Goal: Task Accomplishment & Management: Manage account settings

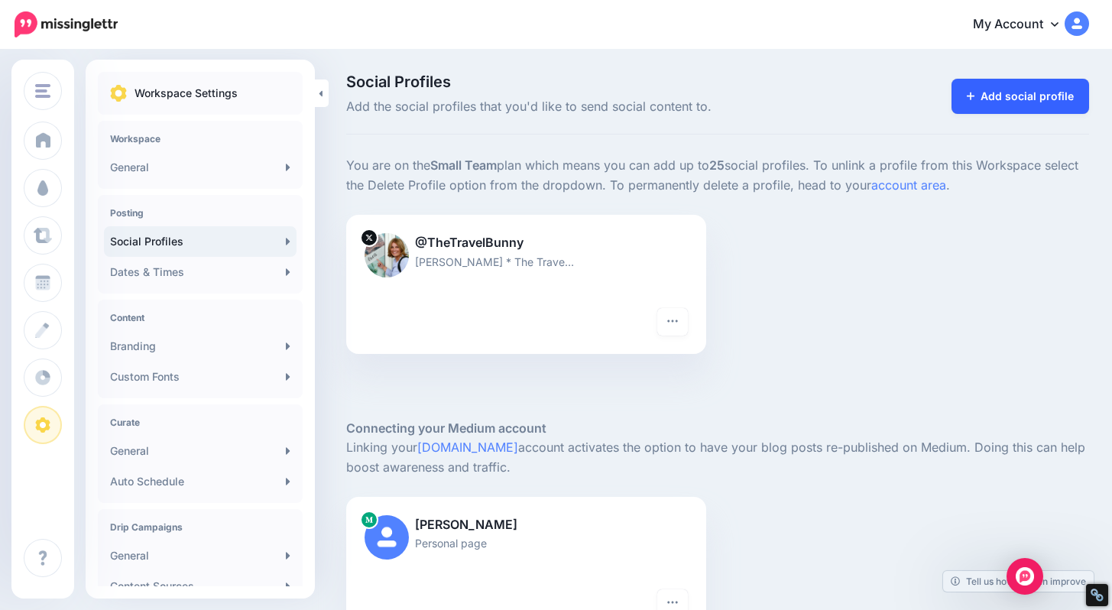
click at [1038, 85] on link "Add social profile" at bounding box center [1021, 96] width 138 height 35
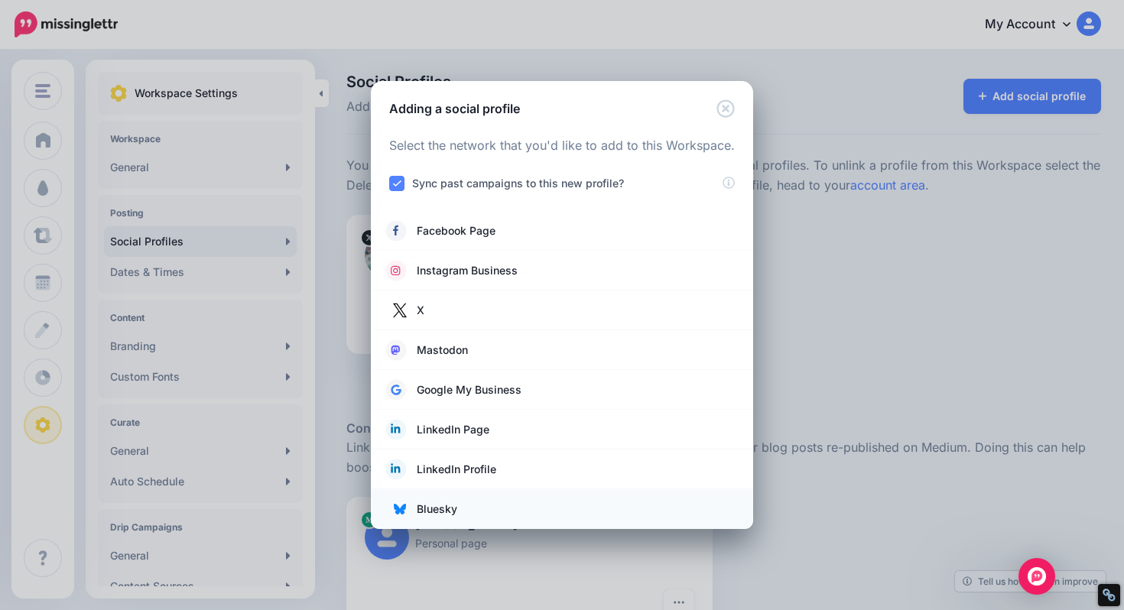
click at [424, 511] on span "Bluesky" at bounding box center [437, 509] width 41 height 18
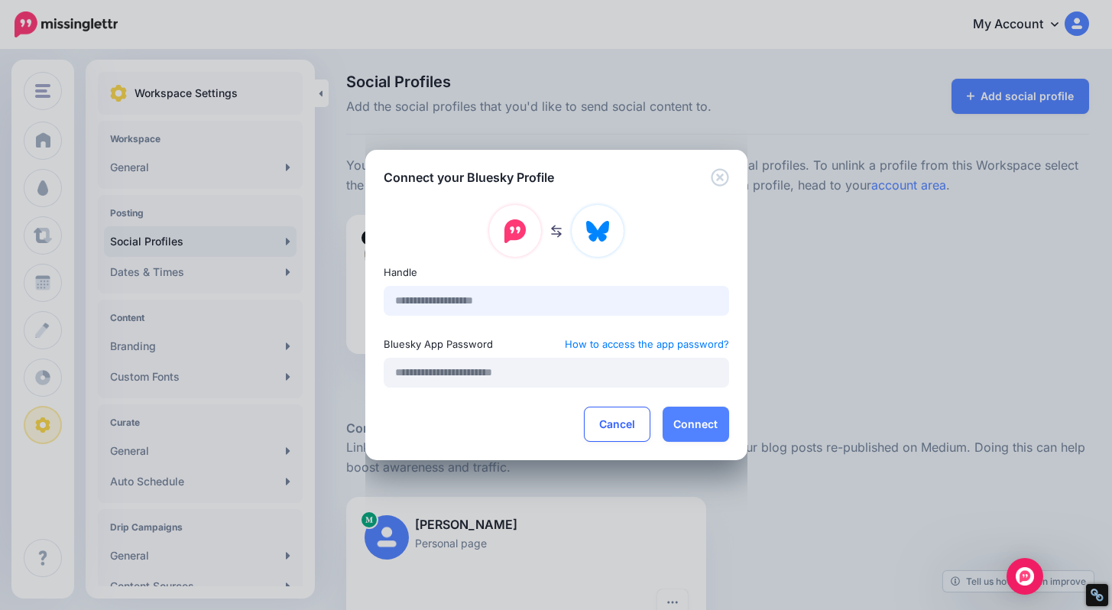
click at [496, 301] on input "text" at bounding box center [557, 301] width 346 height 30
type input "**********"
click at [521, 376] on input "text" at bounding box center [557, 373] width 346 height 30
paste input "**********"
type input "**********"
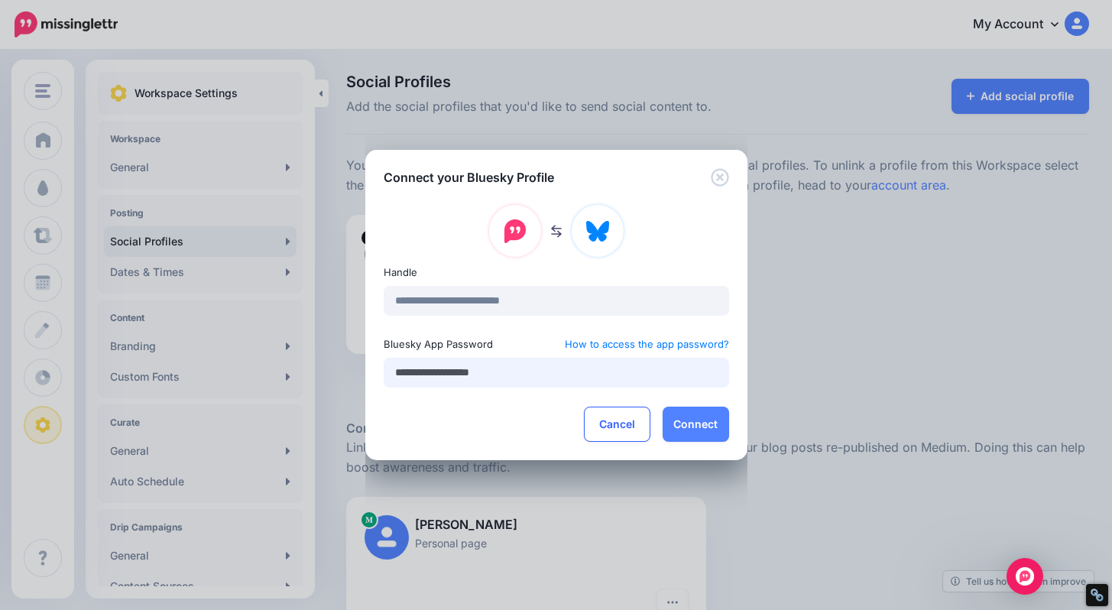
click at [568, 378] on input "**********" at bounding box center [557, 373] width 346 height 30
click at [687, 428] on button "Connect" at bounding box center [696, 424] width 67 height 35
click at [698, 422] on button "Connect" at bounding box center [696, 424] width 67 height 35
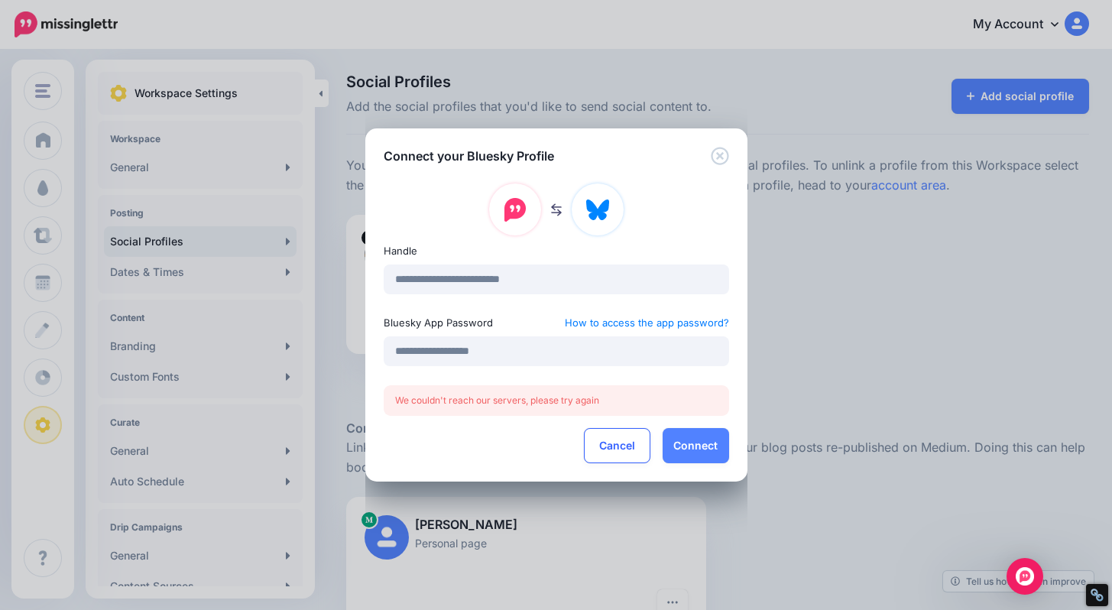
click at [656, 400] on div "We couldn't reach our servers, please try again" at bounding box center [557, 400] width 346 height 31
click at [693, 462] on button "Connect" at bounding box center [696, 445] width 67 height 35
click at [688, 446] on button "Connect" at bounding box center [696, 445] width 67 height 35
click at [720, 161] on icon "Close" at bounding box center [720, 156] width 18 height 18
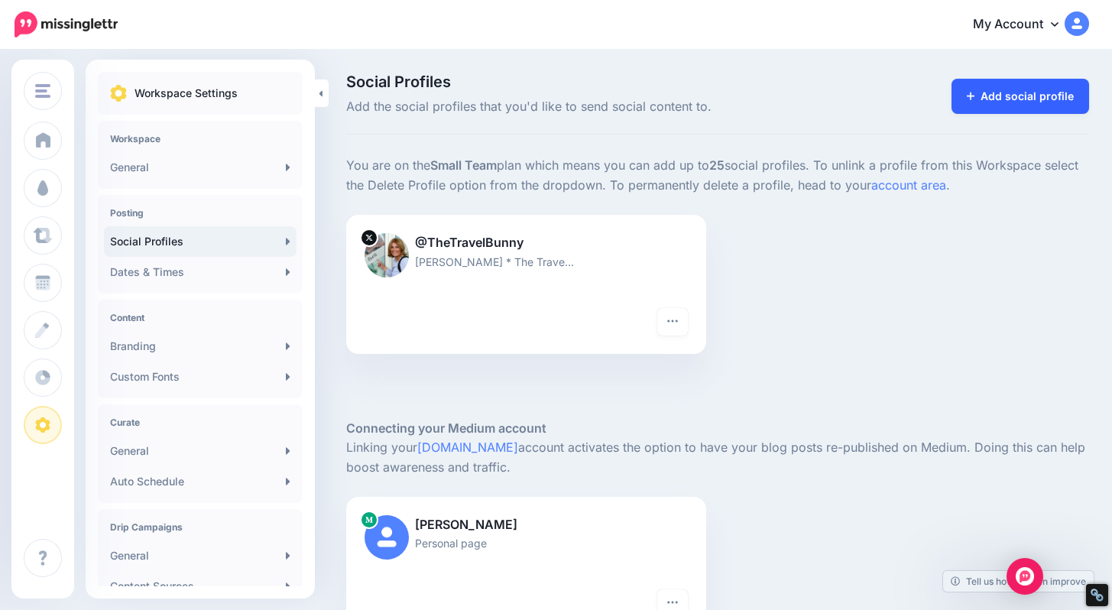
click at [1041, 98] on link "Add social profile" at bounding box center [1021, 96] width 138 height 35
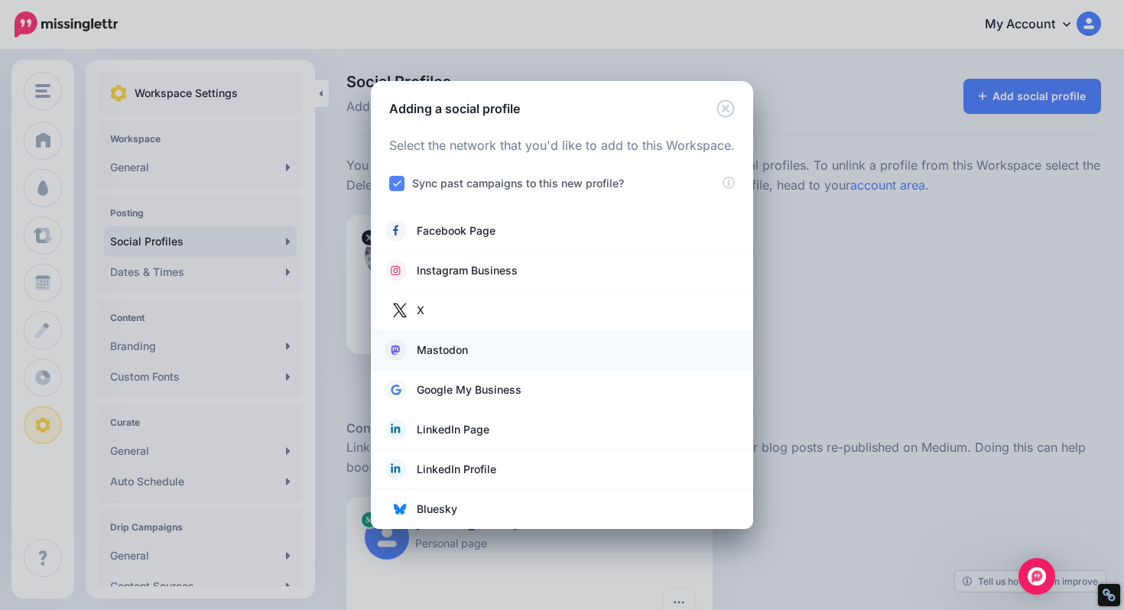
click at [450, 347] on span "Mastodon" at bounding box center [442, 350] width 51 height 18
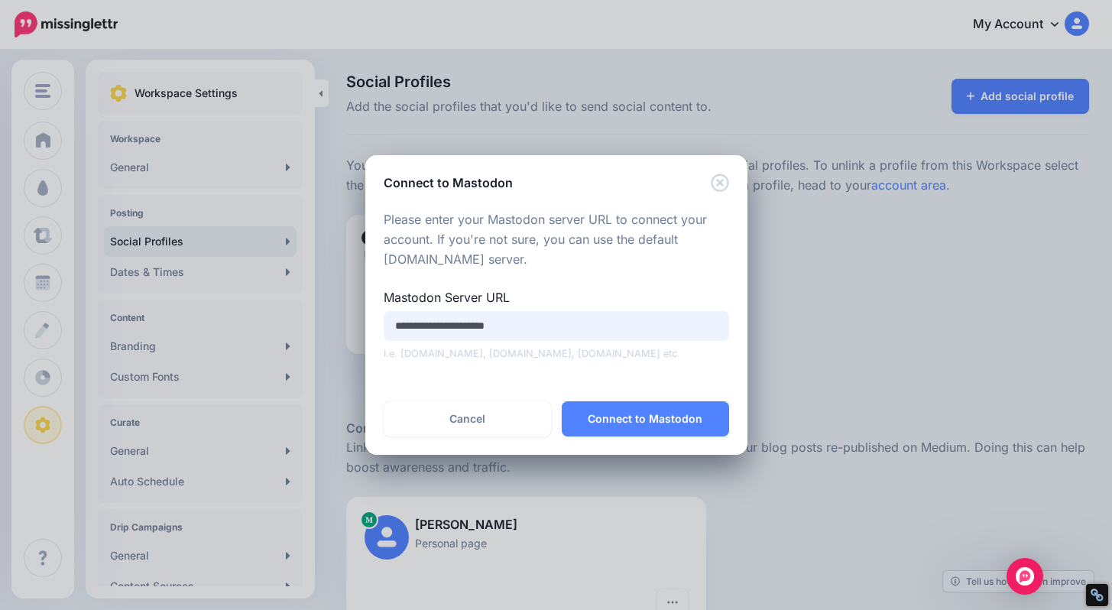
click at [517, 326] on input "**********" at bounding box center [557, 326] width 346 height 30
drag, startPoint x: 541, startPoint y: 318, endPoint x: 541, endPoint y: 336, distance: 17.6
click at [541, 336] on input "**********" at bounding box center [557, 326] width 346 height 30
paste input "**********"
drag, startPoint x: 600, startPoint y: 326, endPoint x: 376, endPoint y: 326, distance: 224.0
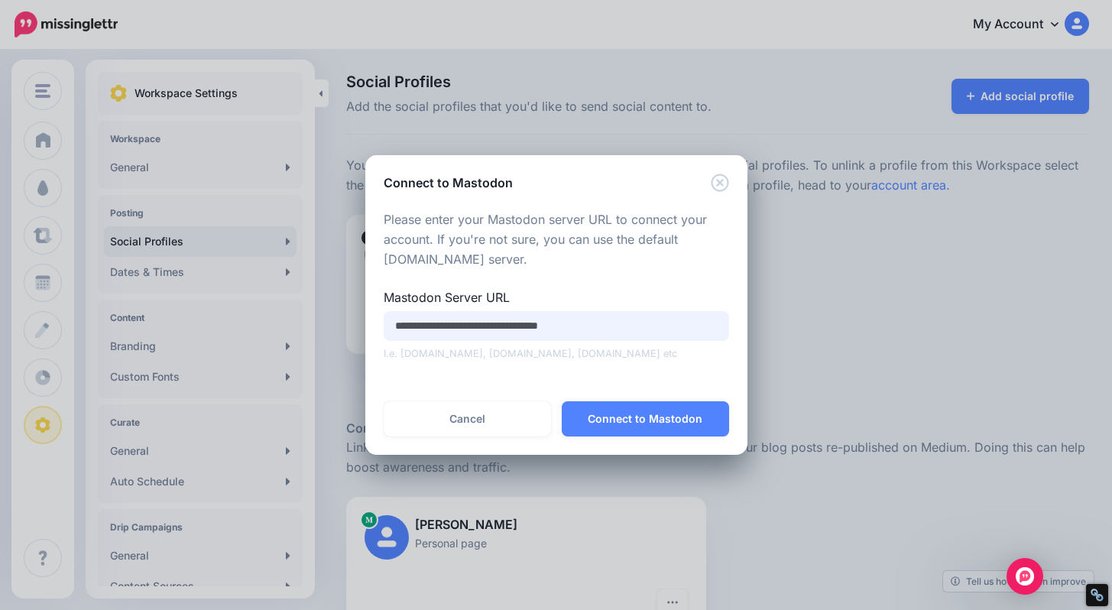
click at [375, 326] on div "**********" at bounding box center [556, 297] width 382 height 210
type input "**********"
click at [638, 408] on button "Connect to Mastodon" at bounding box center [645, 418] width 167 height 35
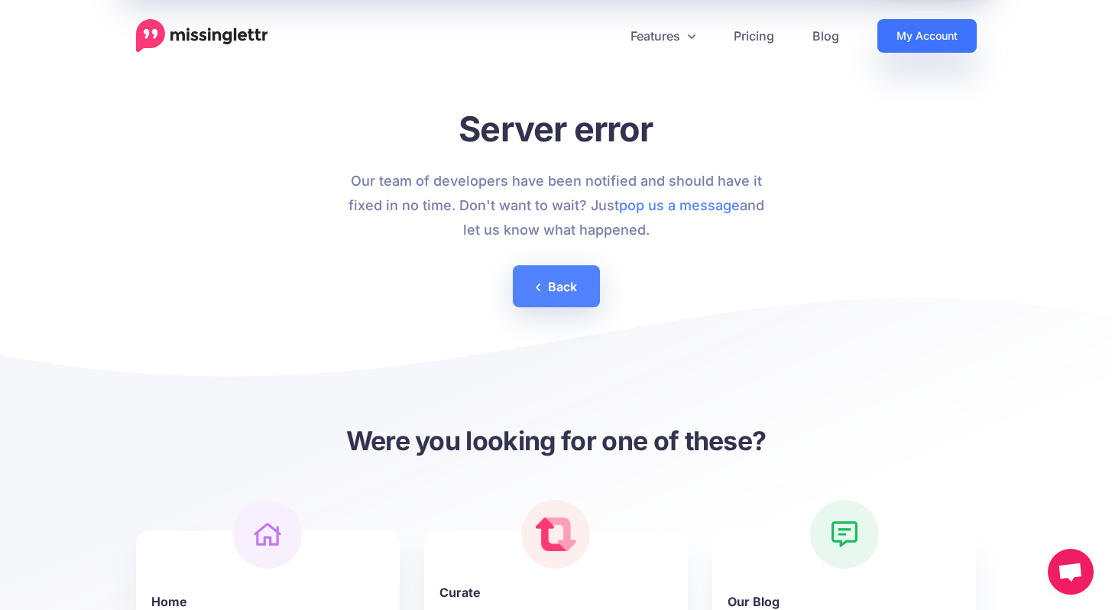
click at [940, 37] on link "My Account" at bounding box center [927, 36] width 99 height 34
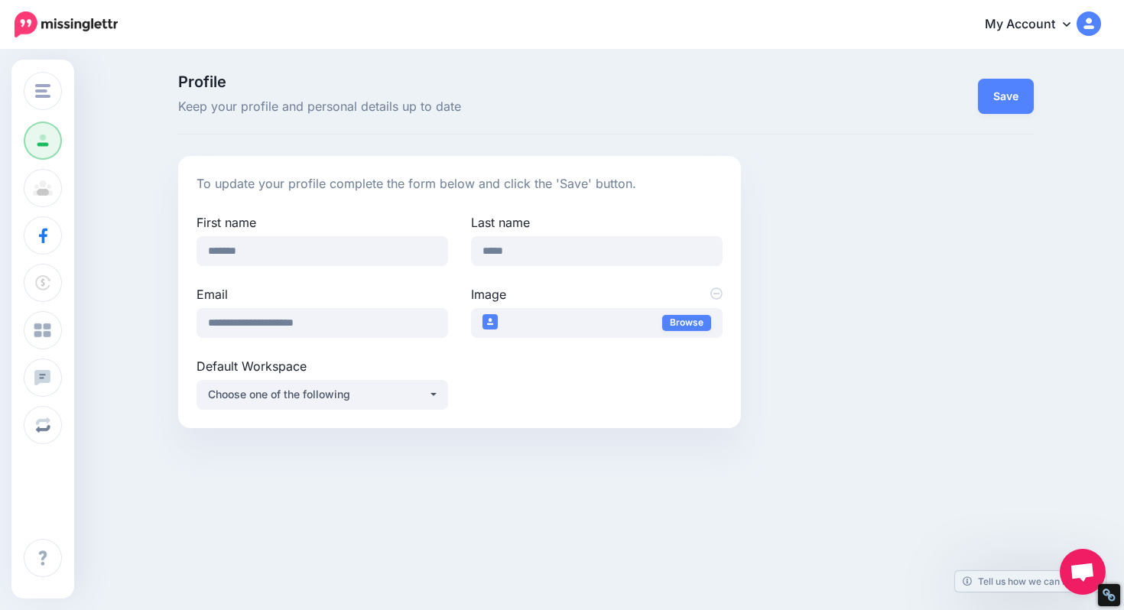
click at [1090, 26] on img at bounding box center [1088, 23] width 24 height 24
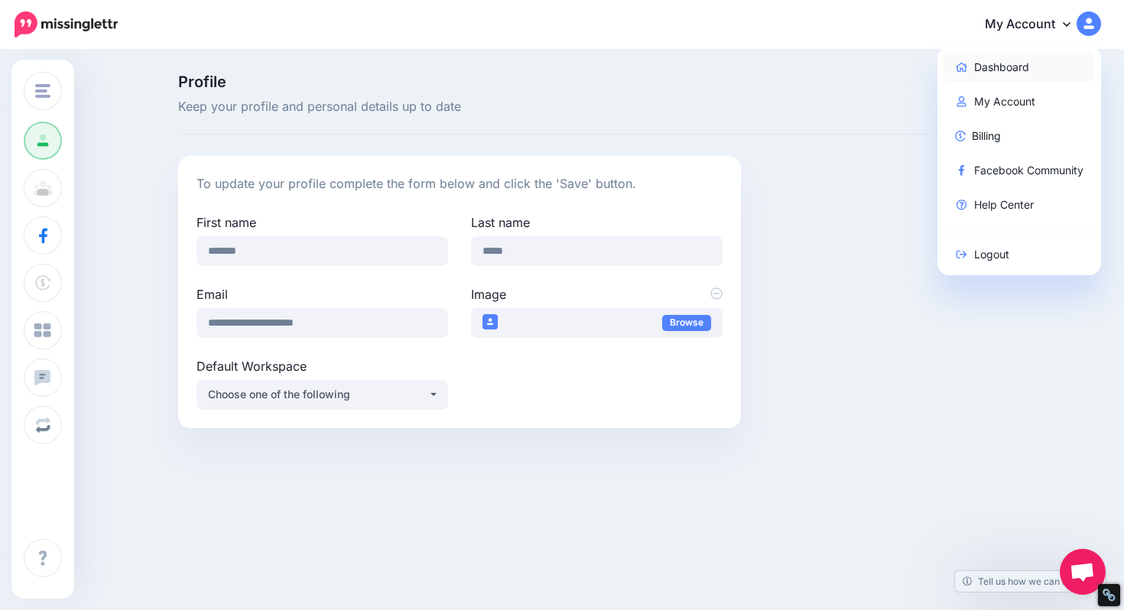
click at [997, 70] on link "Dashboard" at bounding box center [1019, 67] width 152 height 30
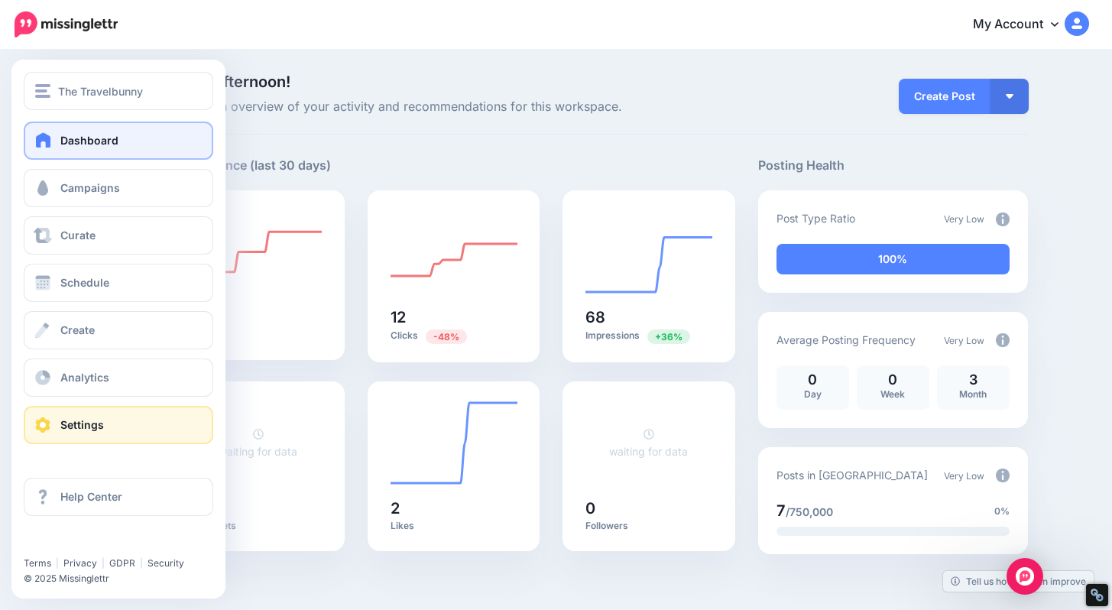
click at [83, 420] on span "Settings" at bounding box center [82, 424] width 44 height 13
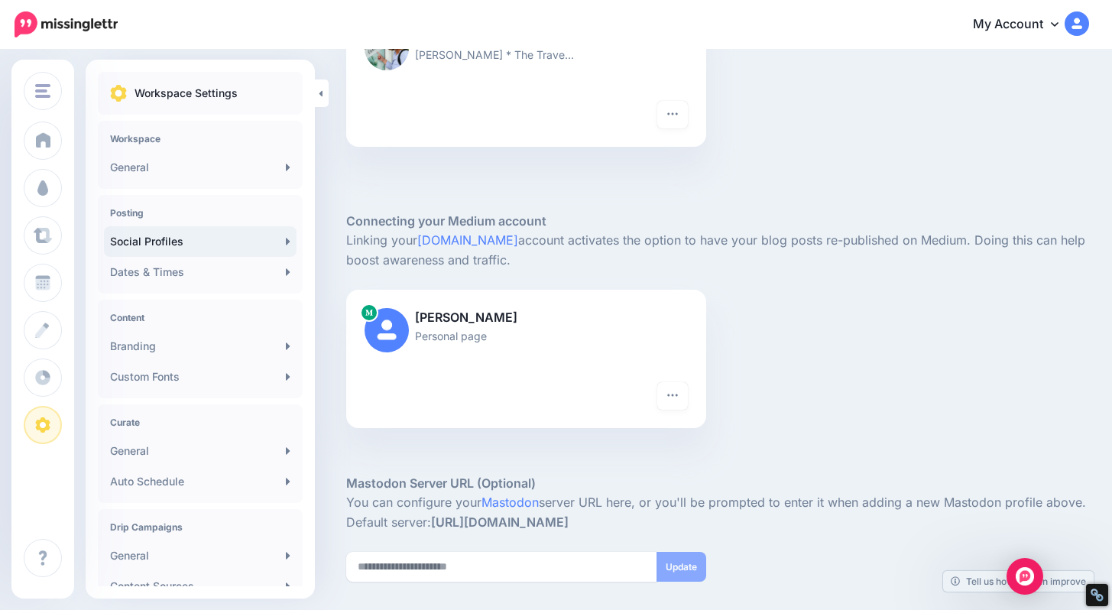
scroll to position [206, 0]
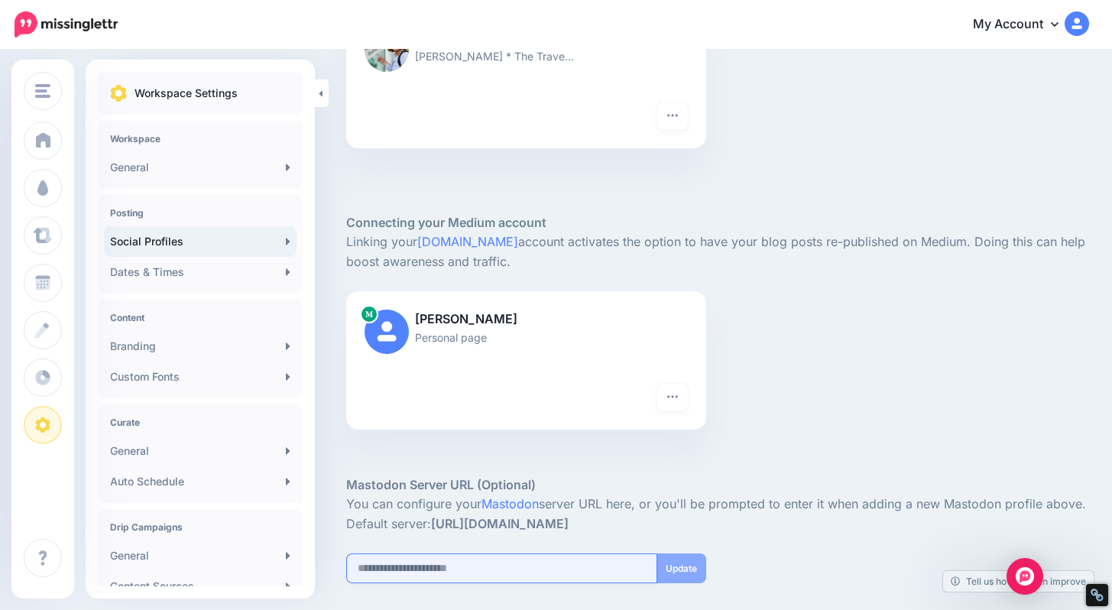
click at [468, 575] on input "url" at bounding box center [501, 569] width 311 height 30
paste input "**********"
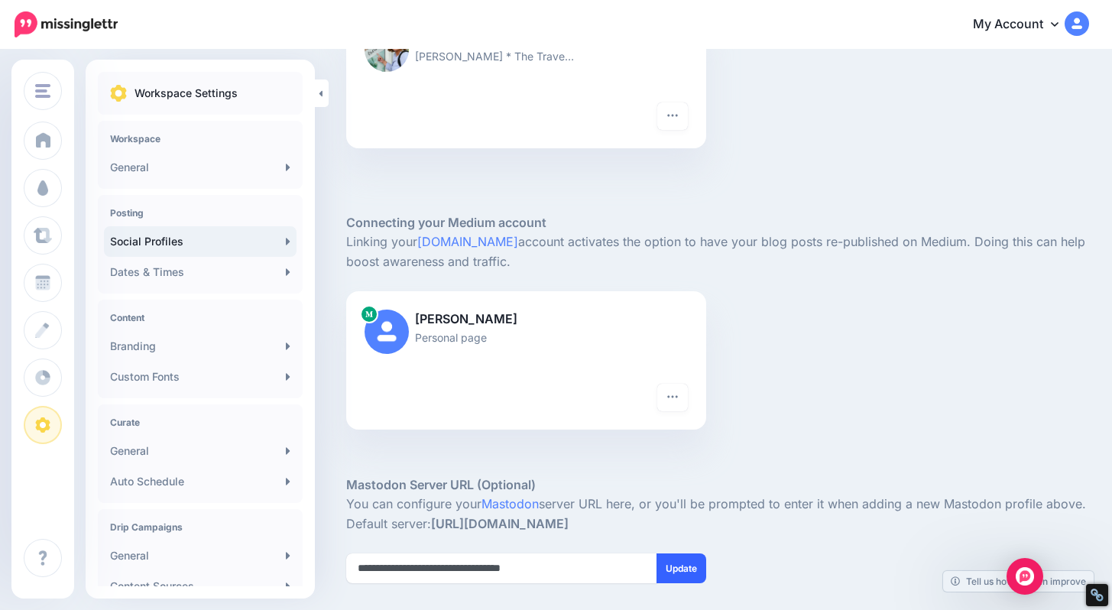
type input "**********"
click at [693, 564] on button "Update" at bounding box center [682, 569] width 50 height 30
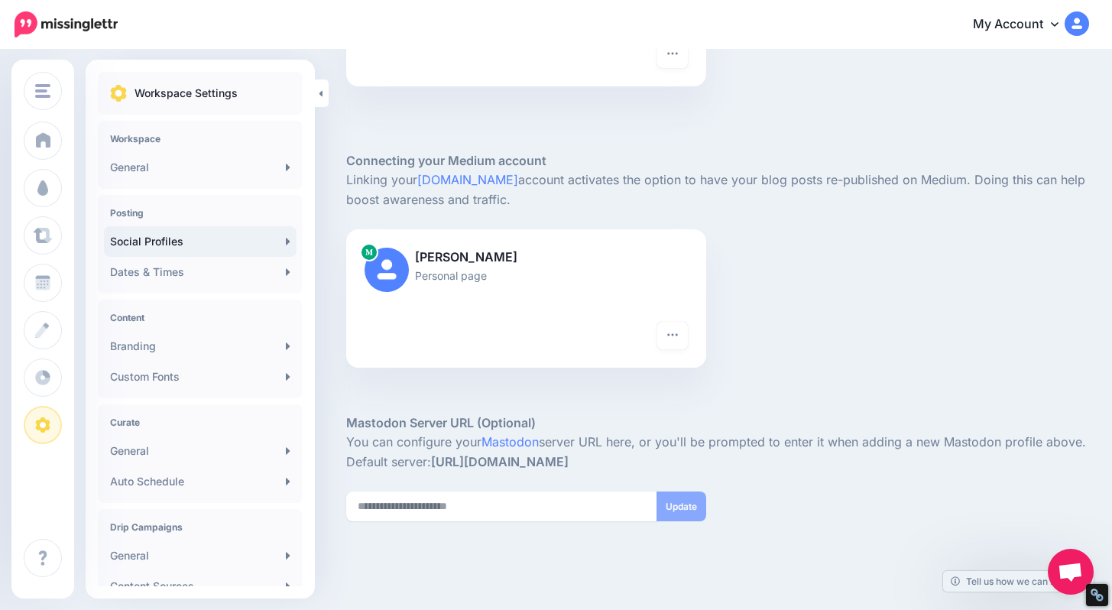
scroll to position [389, 0]
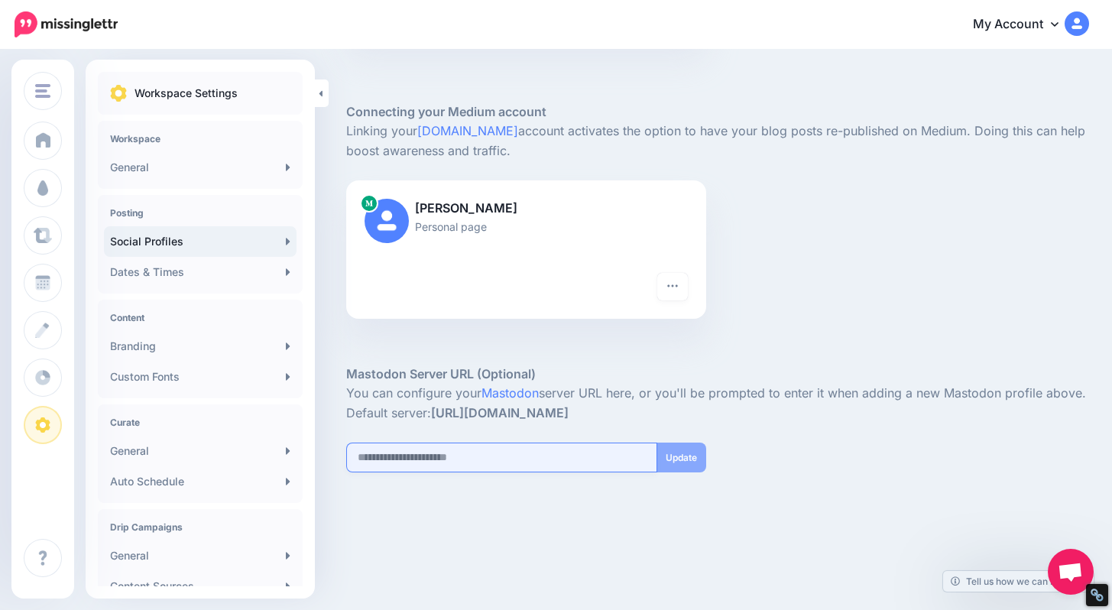
click at [456, 462] on input "url" at bounding box center [501, 458] width 311 height 30
paste input "**********"
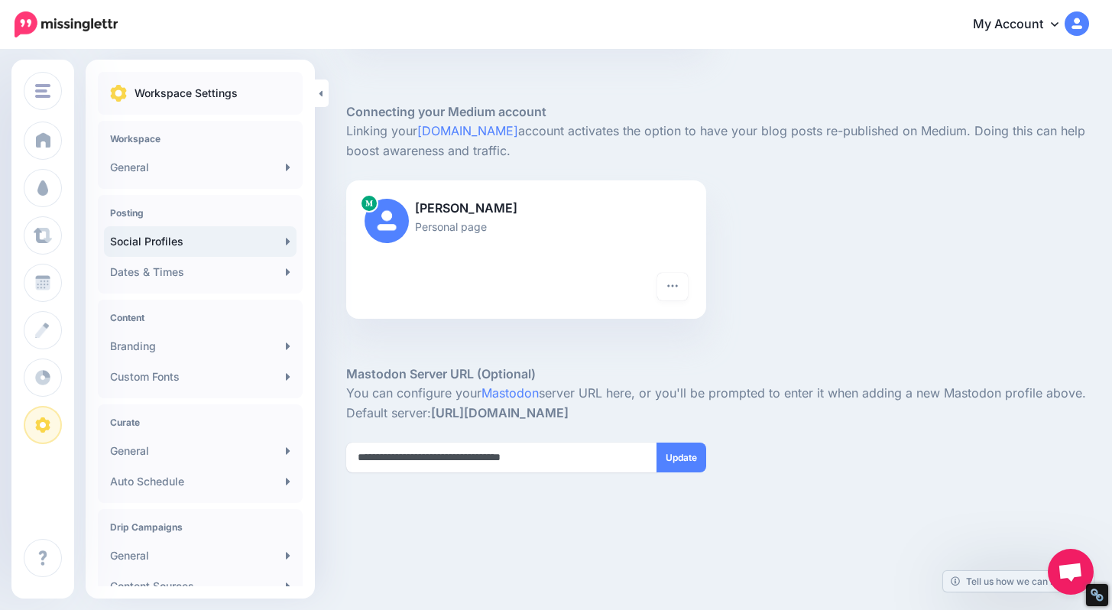
type input "**********"
click at [962, 141] on p "Linking your Medium.com account activates the option to have your blog posts re…" at bounding box center [717, 142] width 743 height 40
click at [1085, 21] on img at bounding box center [1077, 23] width 24 height 24
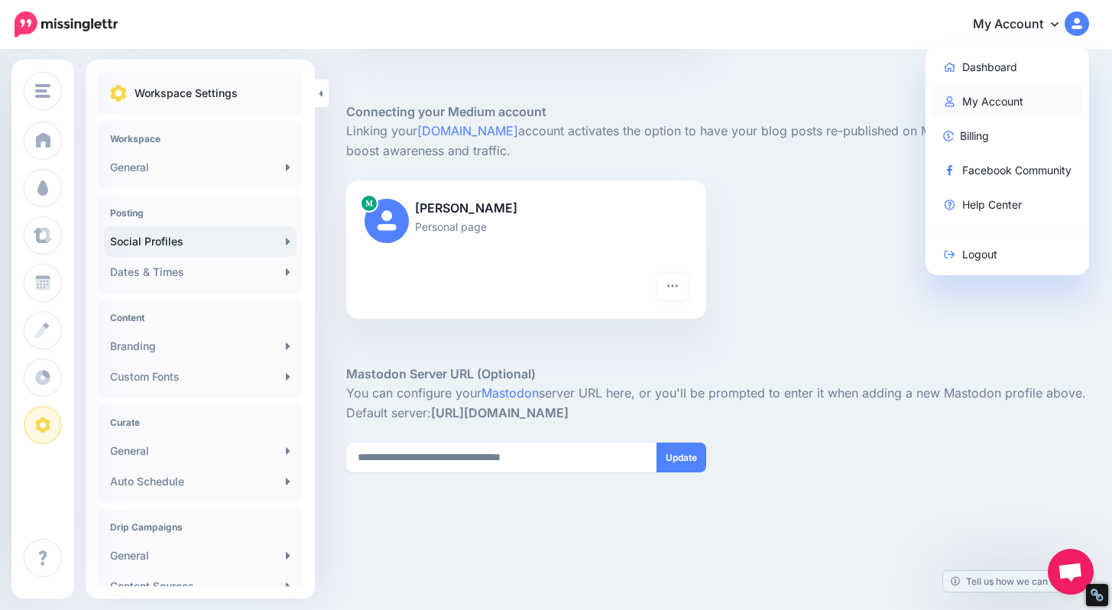
click at [991, 99] on link "My Account" at bounding box center [1008, 101] width 152 height 30
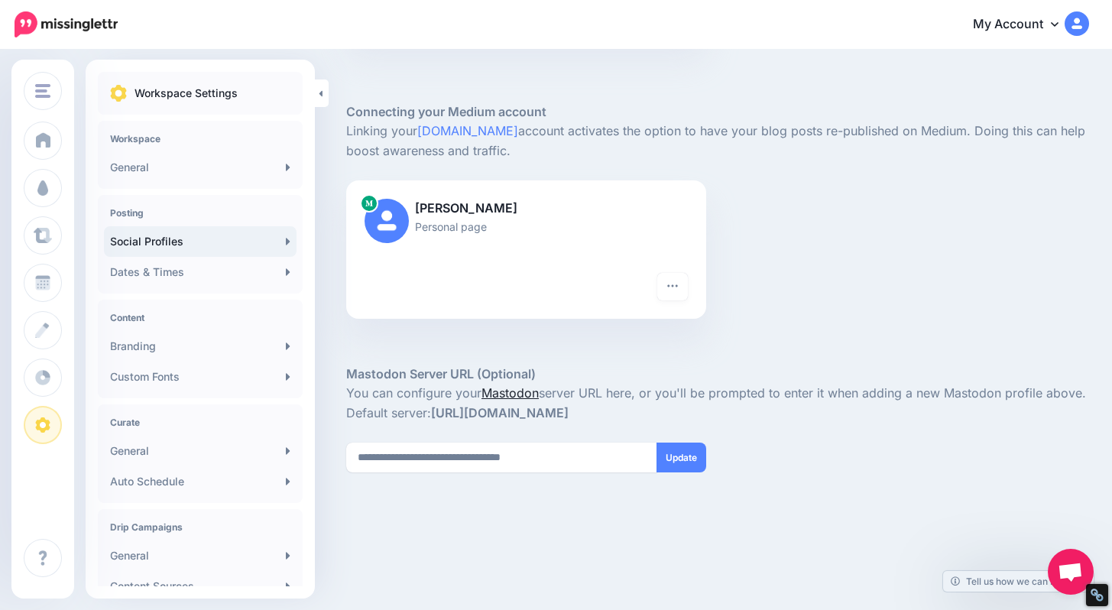
click at [520, 390] on link "Mastodon" at bounding box center [510, 392] width 57 height 15
click at [690, 456] on button "Update" at bounding box center [682, 458] width 50 height 30
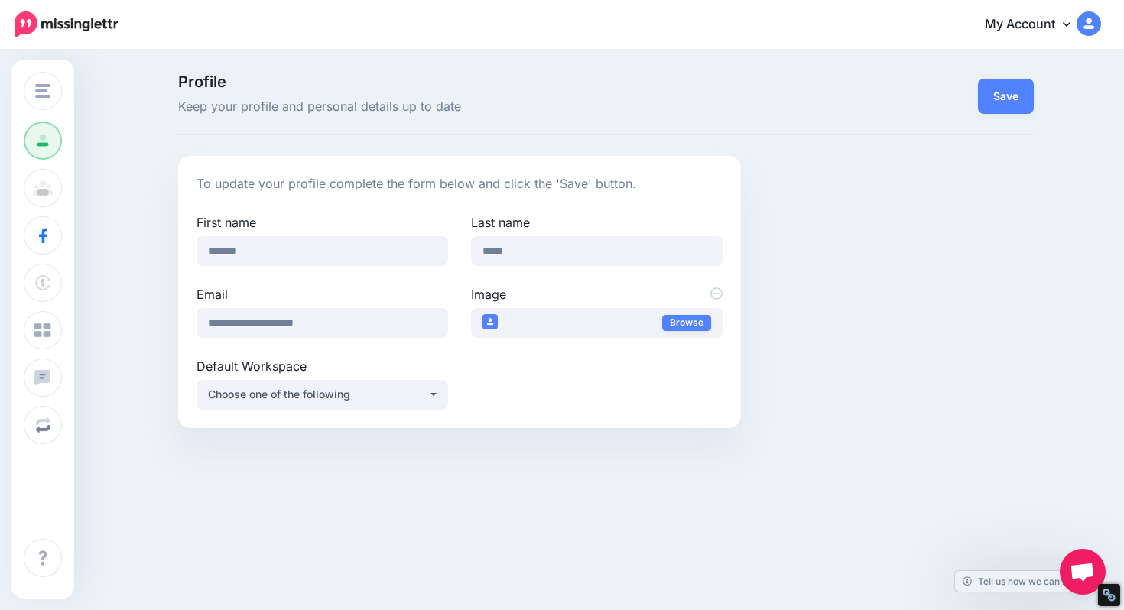
click at [1064, 23] on icon at bounding box center [1067, 24] width 8 height 5
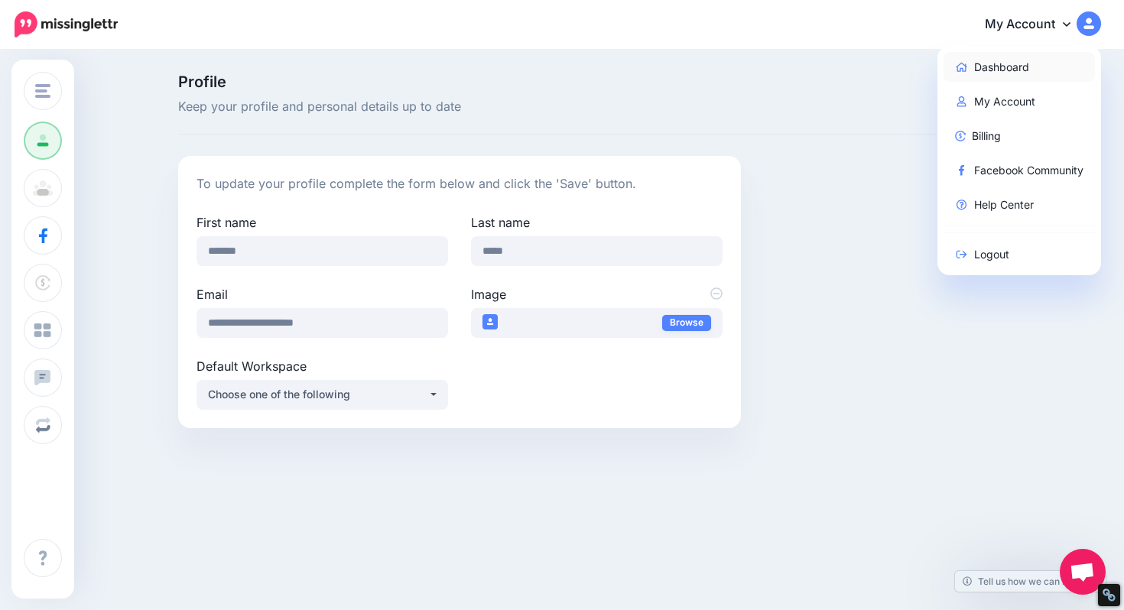
click at [988, 69] on link "Dashboard" at bounding box center [1019, 67] width 152 height 30
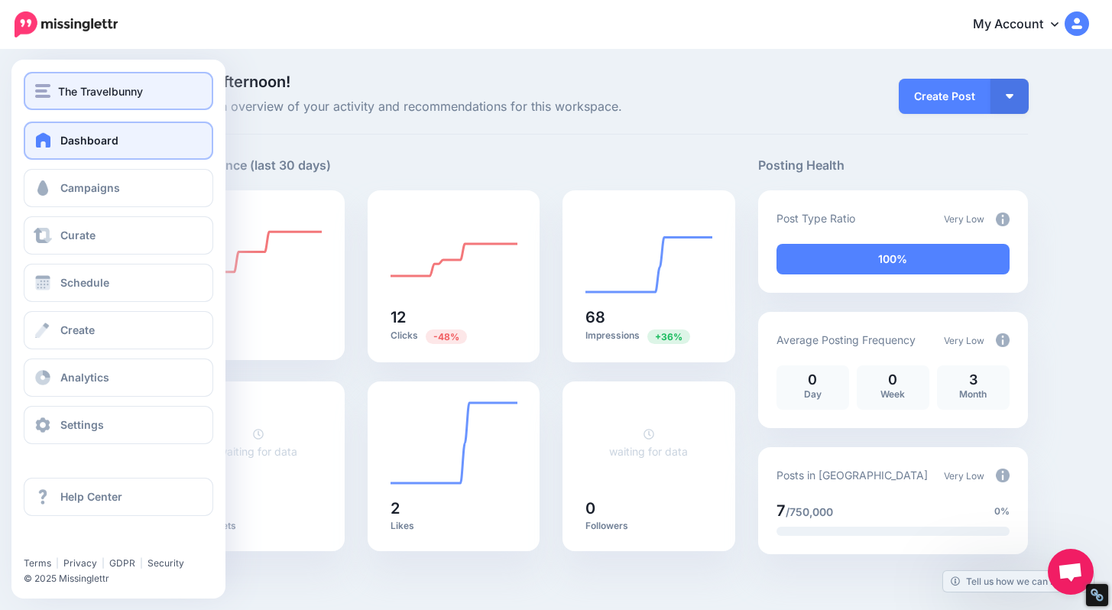
click at [41, 92] on img "button" at bounding box center [42, 91] width 15 height 14
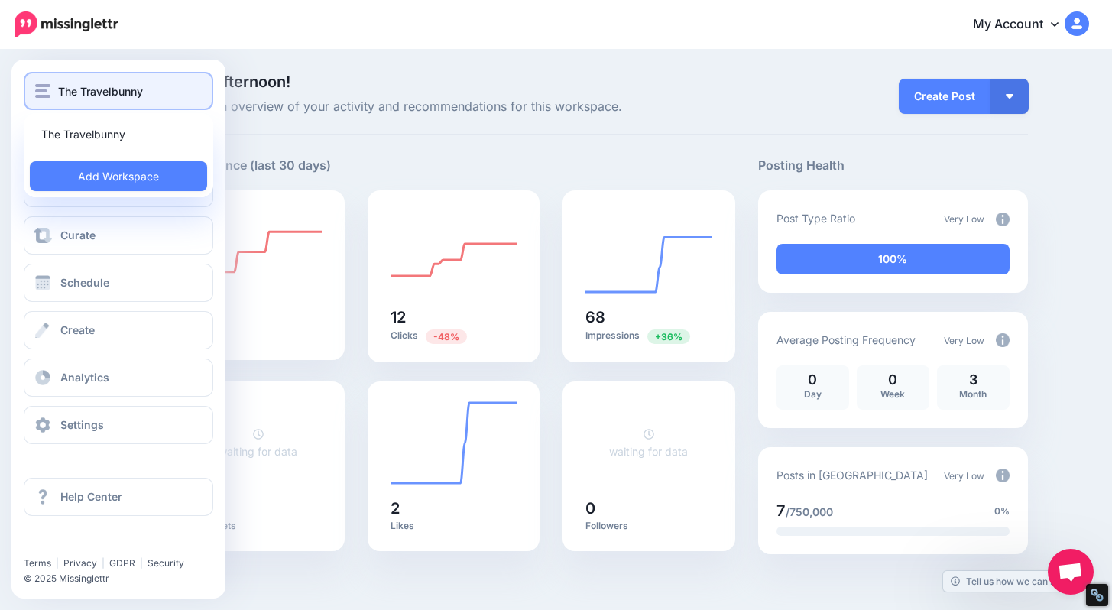
click at [41, 93] on img "button" at bounding box center [42, 91] width 15 height 14
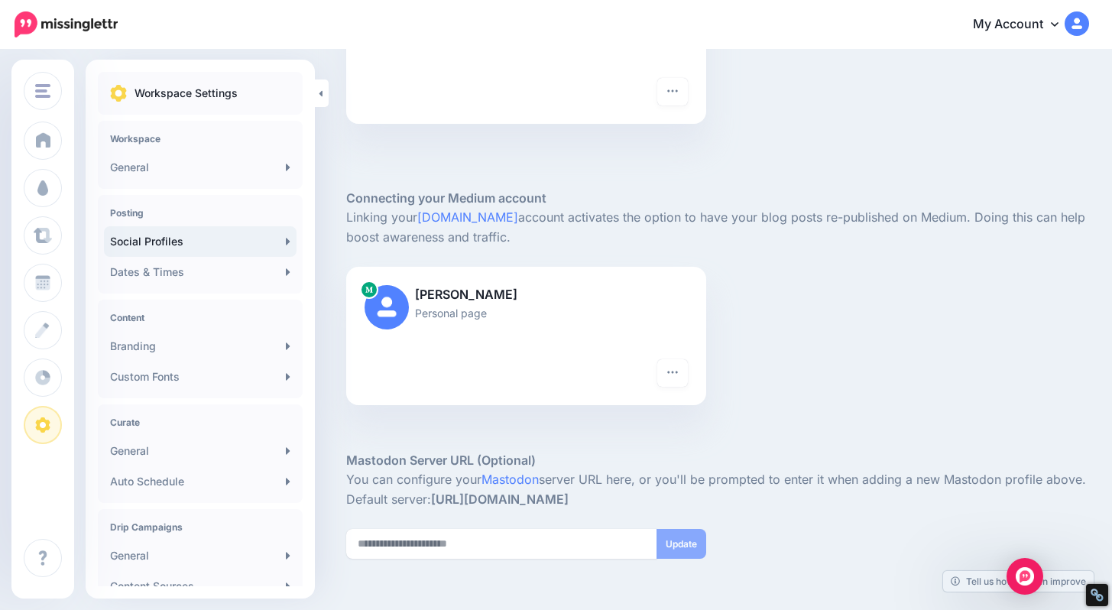
scroll to position [303, 0]
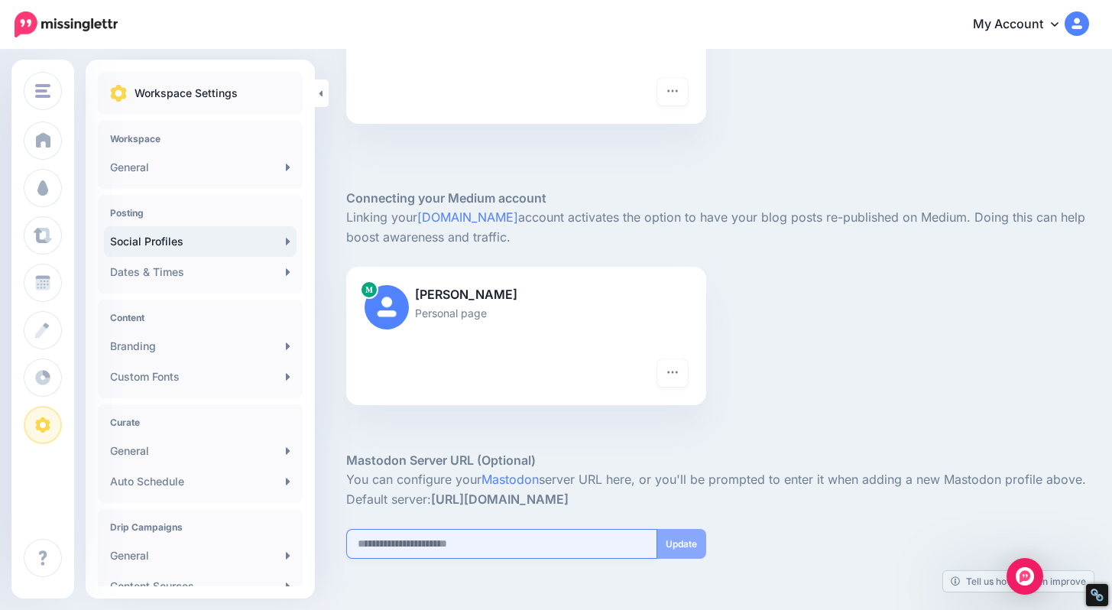
click at [592, 534] on input "url" at bounding box center [501, 544] width 311 height 30
type input "**********"
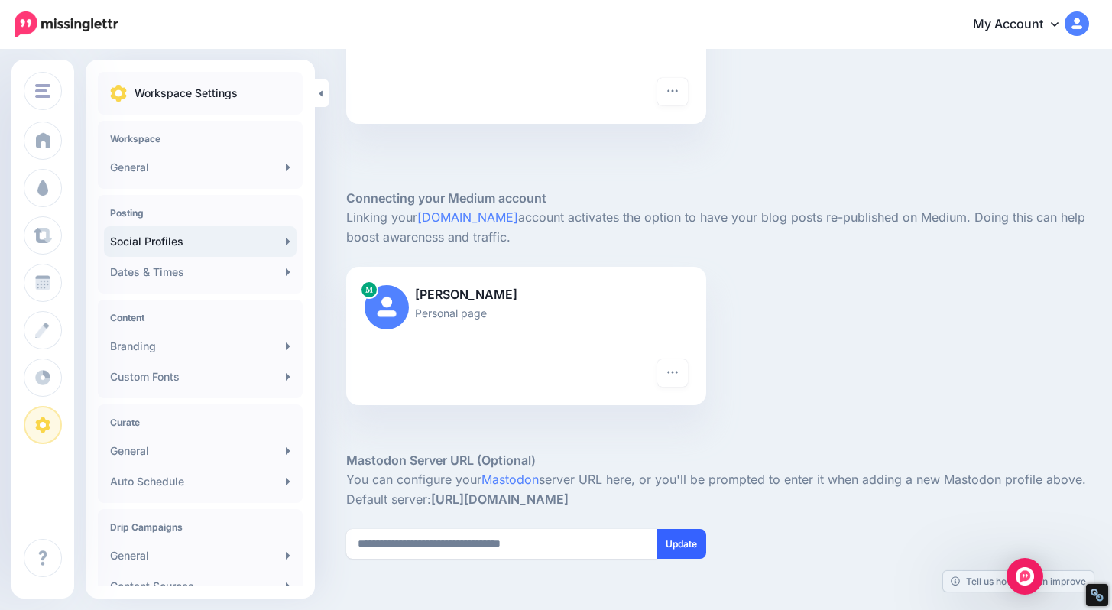
click at [683, 550] on button "Update" at bounding box center [682, 544] width 50 height 30
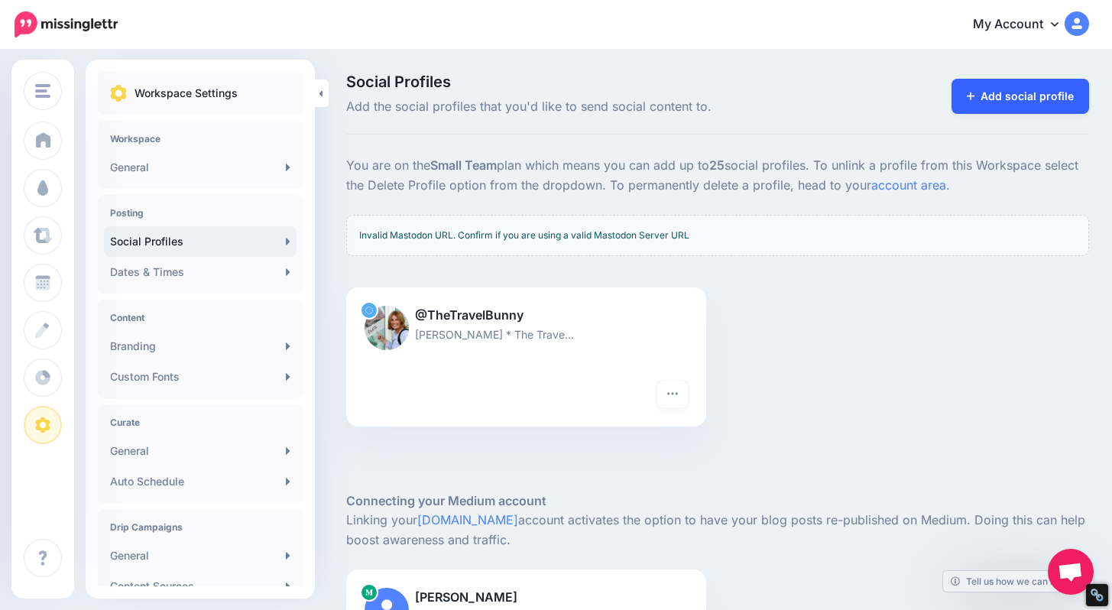
click at [1022, 93] on link "Add social profile" at bounding box center [1021, 96] width 138 height 35
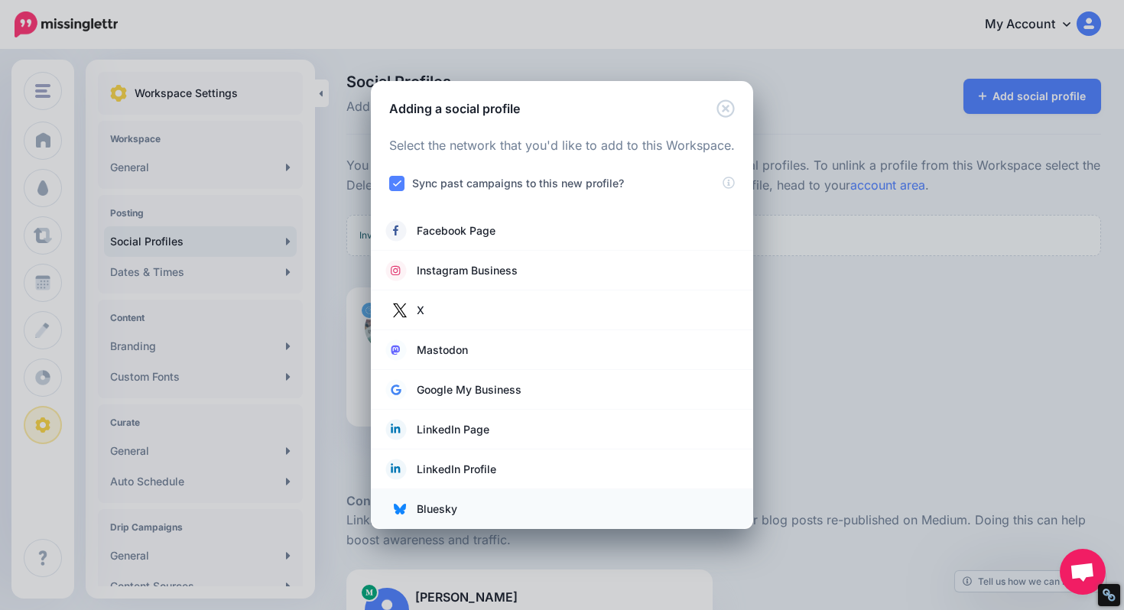
click at [417, 507] on span "Bluesky" at bounding box center [437, 509] width 41 height 18
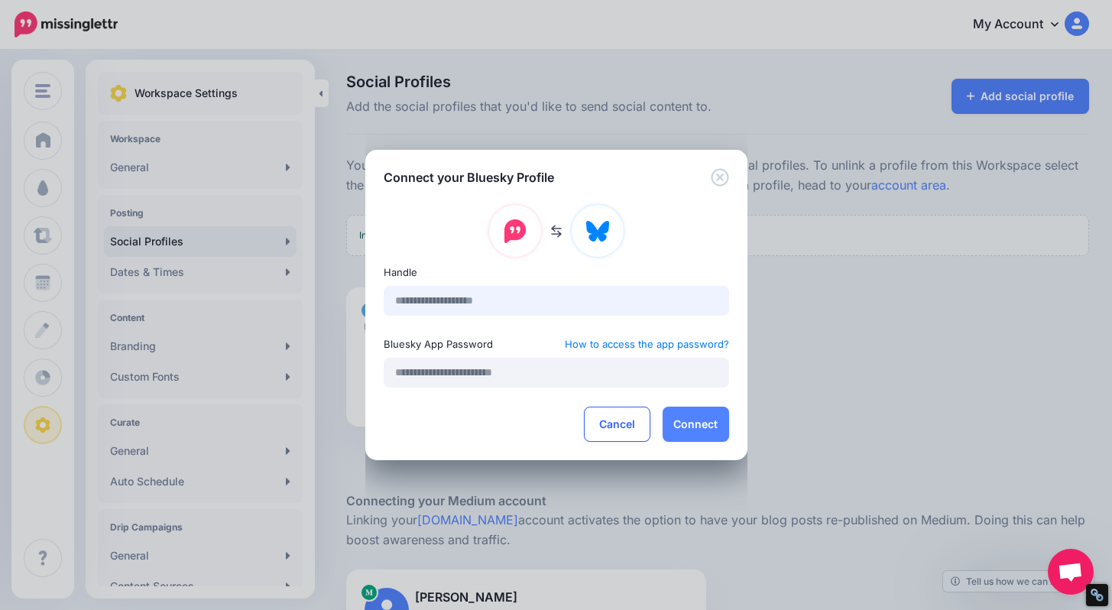
click at [508, 298] on input "text" at bounding box center [557, 301] width 346 height 30
type input "**********"
click at [518, 362] on input "text" at bounding box center [557, 373] width 346 height 30
paste input "**********"
click at [688, 428] on button "Connect" at bounding box center [696, 424] width 67 height 35
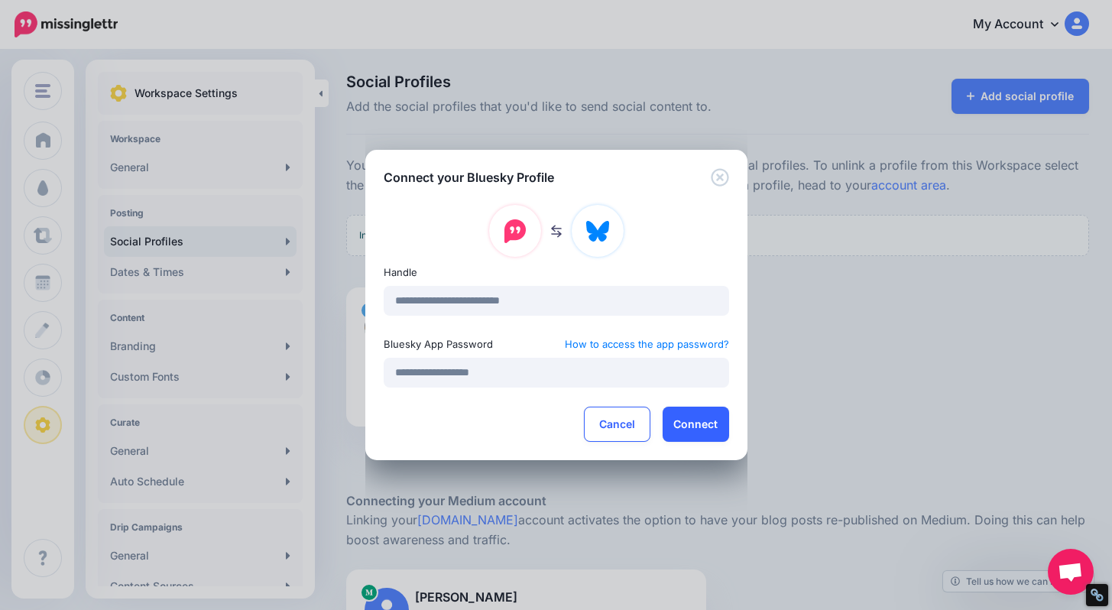
click at [691, 421] on button "Connect" at bounding box center [696, 424] width 67 height 35
click at [667, 377] on input "**********" at bounding box center [557, 373] width 346 height 30
type input "**********"
click at [705, 424] on button "Connect" at bounding box center [696, 424] width 67 height 35
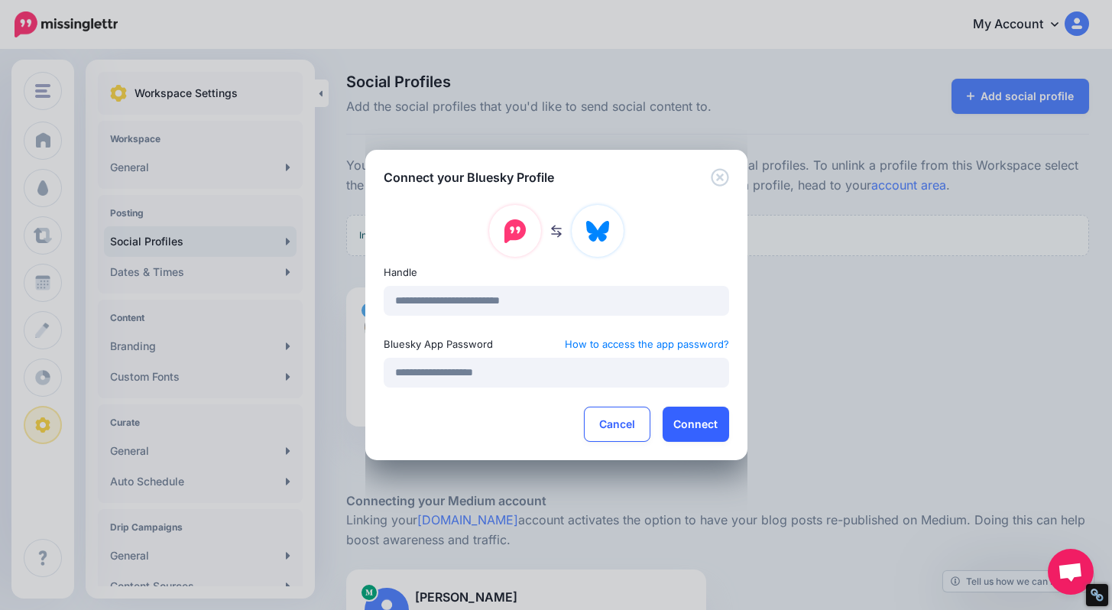
click at [705, 424] on button "Connect" at bounding box center [696, 424] width 67 height 35
click at [705, 425] on button "Connect" at bounding box center [696, 424] width 67 height 35
click at [706, 412] on button "Connect" at bounding box center [696, 424] width 67 height 35
click at [715, 177] on icon "Close" at bounding box center [720, 177] width 18 height 18
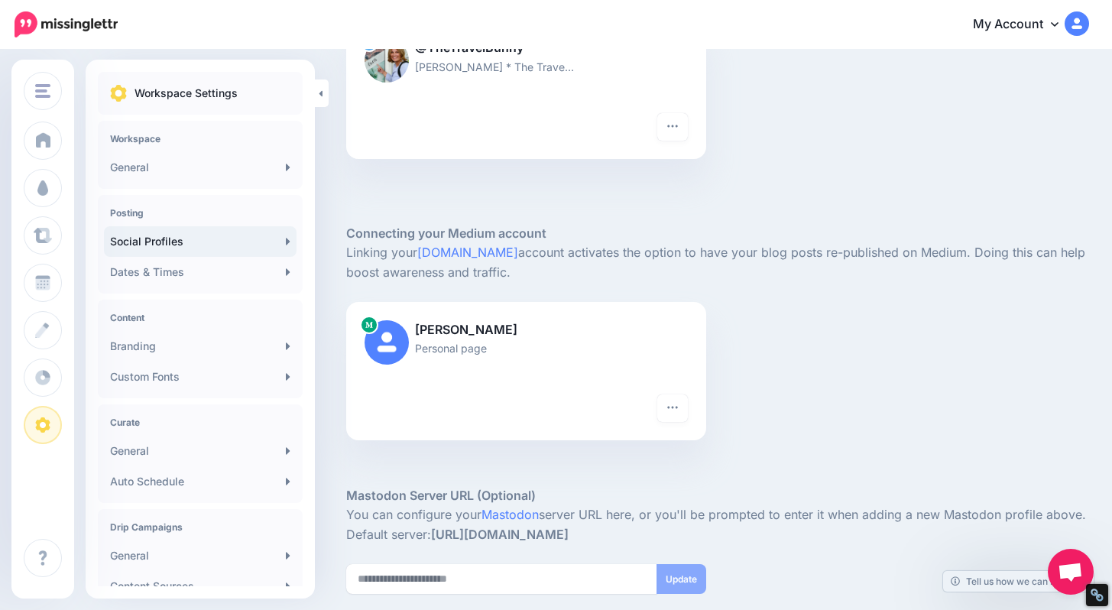
scroll to position [376, 0]
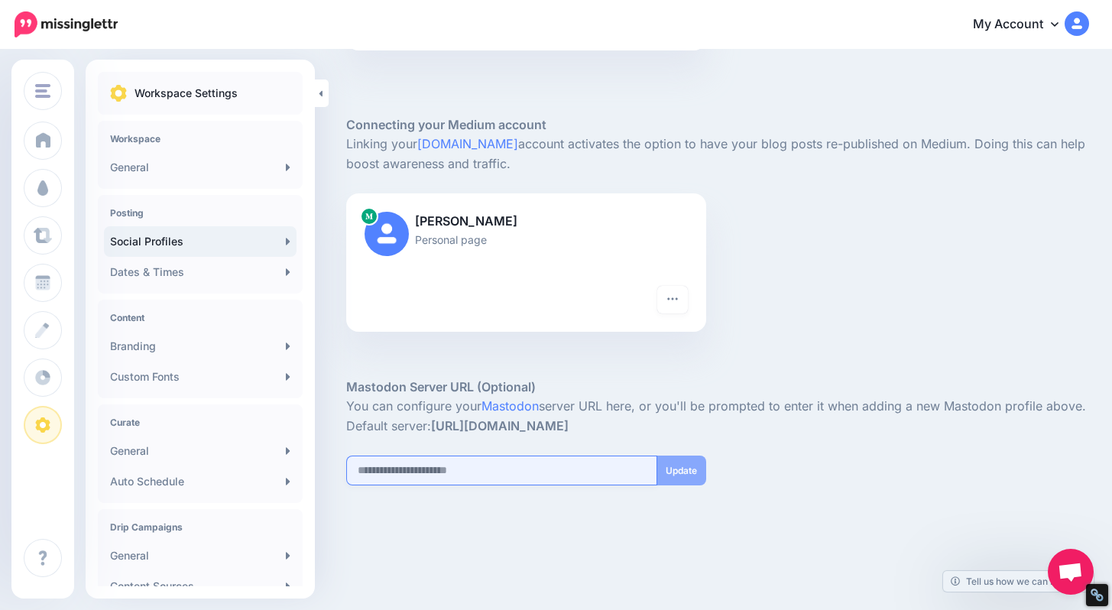
click at [408, 479] on input "url" at bounding box center [501, 471] width 311 height 30
paste input "**********"
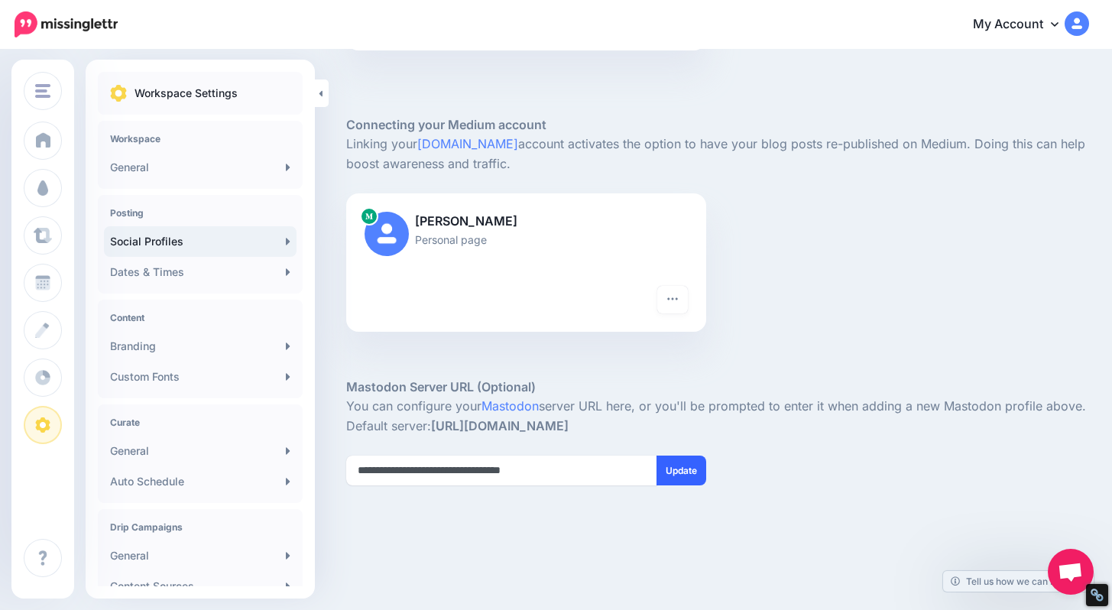
type input "**********"
click at [691, 471] on button "Update" at bounding box center [682, 471] width 50 height 30
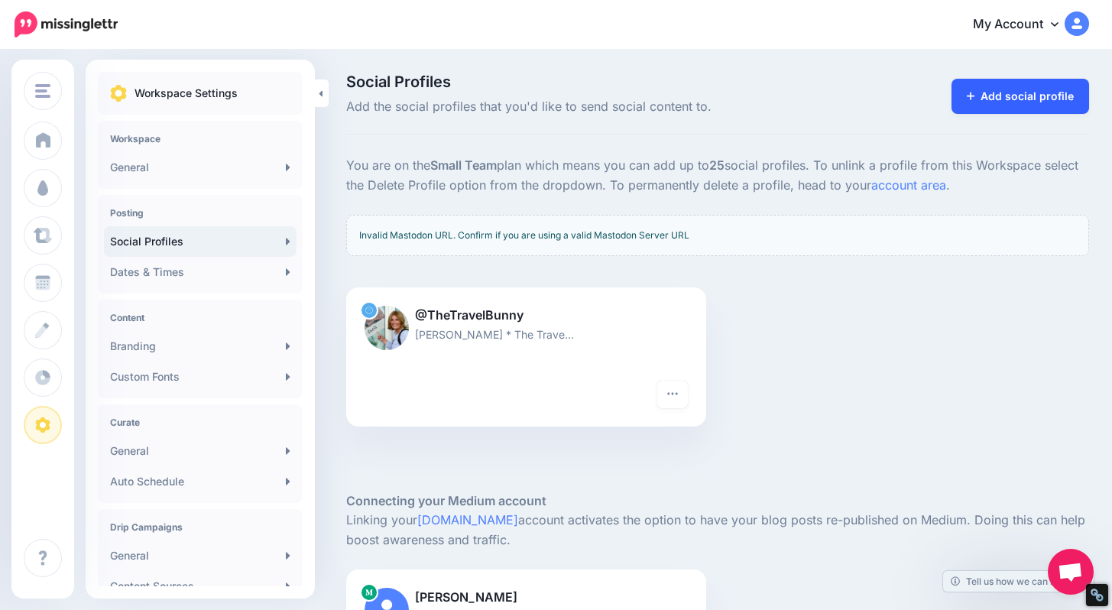
click at [1040, 99] on link "Add social profile" at bounding box center [1021, 96] width 138 height 35
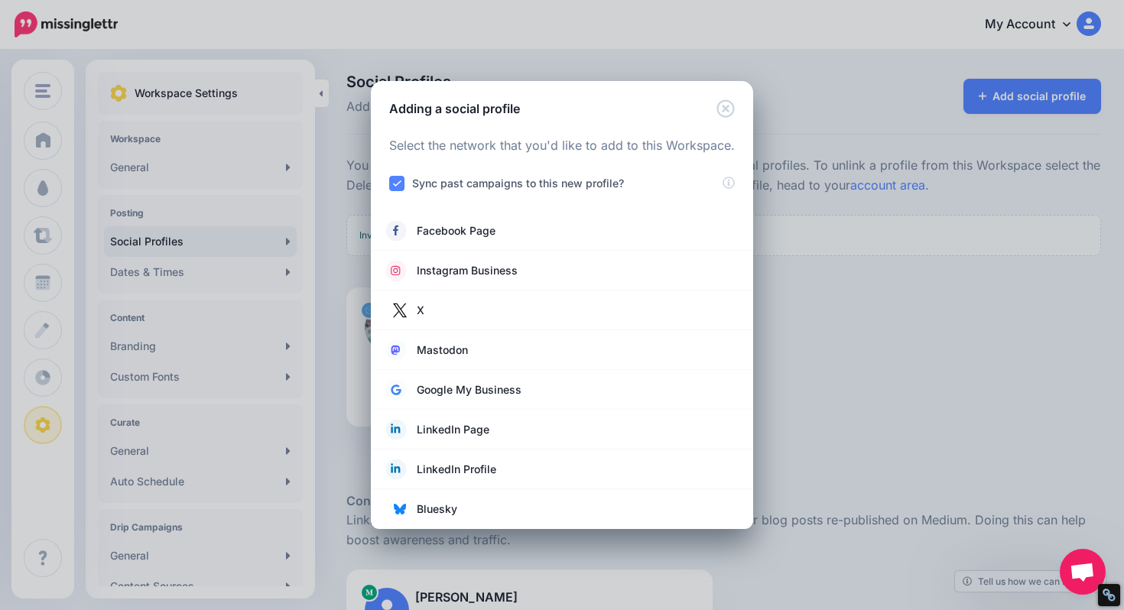
click at [910, 366] on div "Adding a social profile Loading Select the network that you'd like to add to th…" at bounding box center [562, 305] width 1124 height 610
click at [447, 505] on span "Bluesky" at bounding box center [437, 509] width 41 height 18
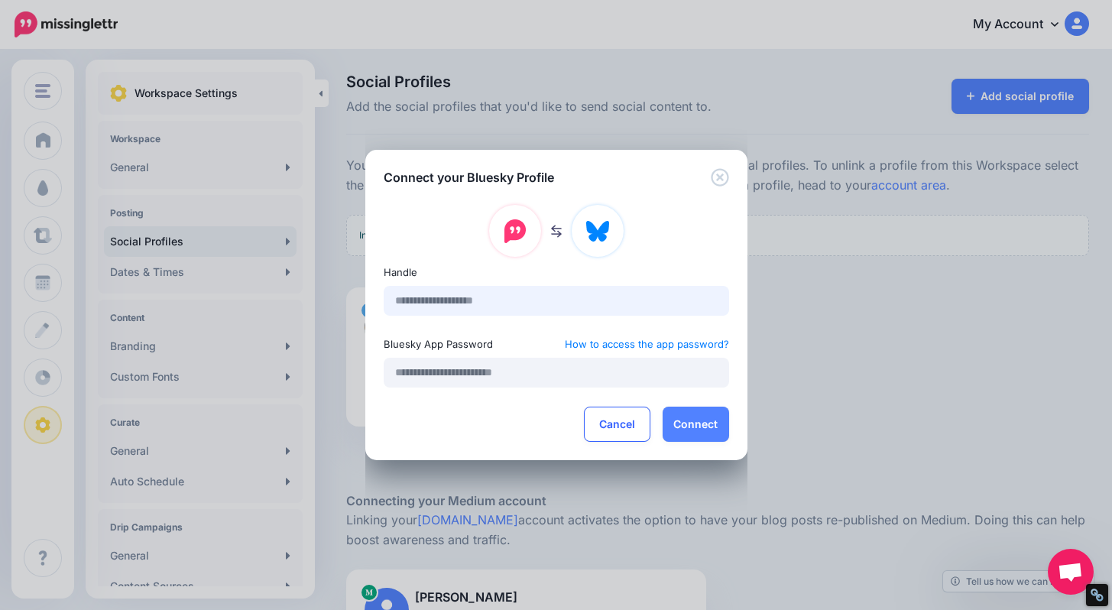
click at [605, 297] on input "text" at bounding box center [557, 301] width 346 height 30
type input "**********"
click at [530, 369] on input "text" at bounding box center [557, 373] width 346 height 30
click at [703, 421] on button "Connect" at bounding box center [696, 424] width 67 height 35
click at [713, 423] on button "Connect" at bounding box center [696, 424] width 67 height 35
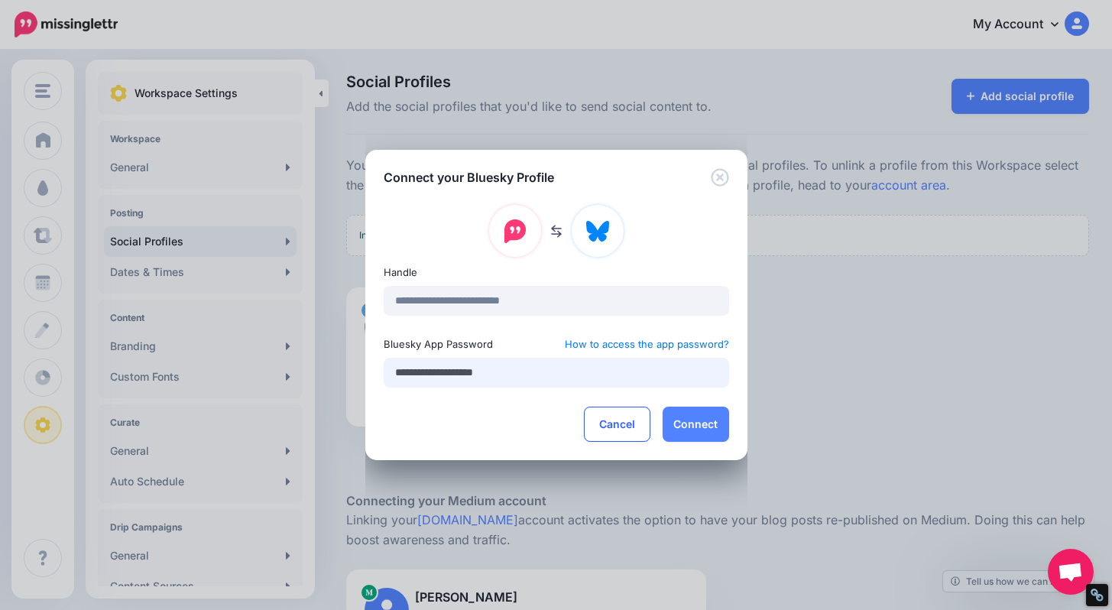
click at [603, 367] on input "**********" at bounding box center [557, 373] width 346 height 30
type input "**********"
click at [683, 433] on button "Connect" at bounding box center [696, 424] width 67 height 35
click at [696, 417] on button "Connect" at bounding box center [696, 424] width 67 height 35
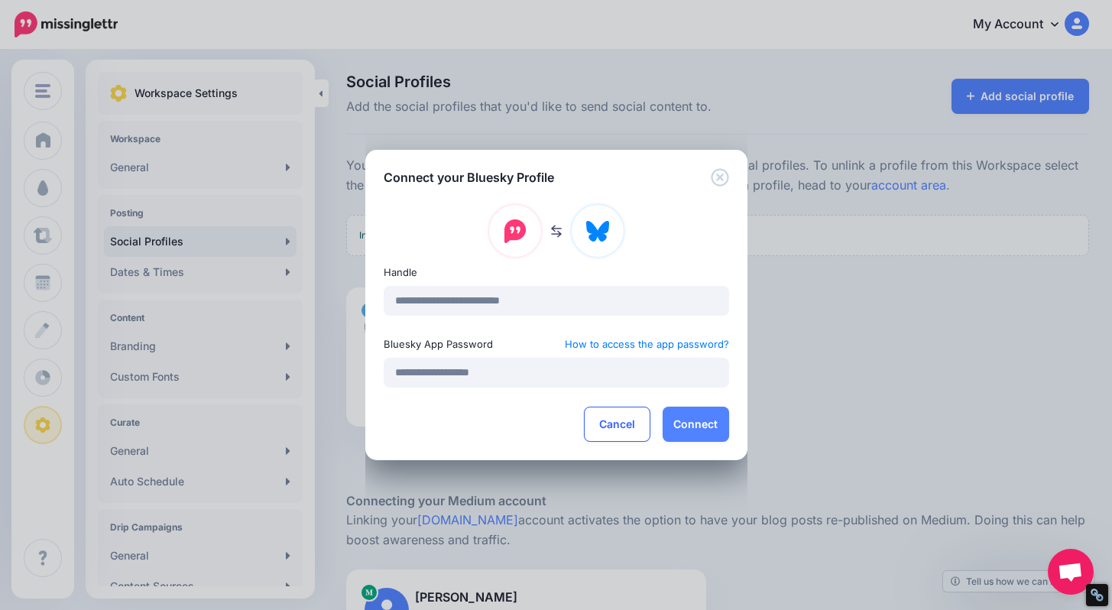
click at [41, 185] on div "**********" at bounding box center [556, 305] width 1112 height 610
click at [602, 427] on button "Cancel" at bounding box center [617, 424] width 67 height 35
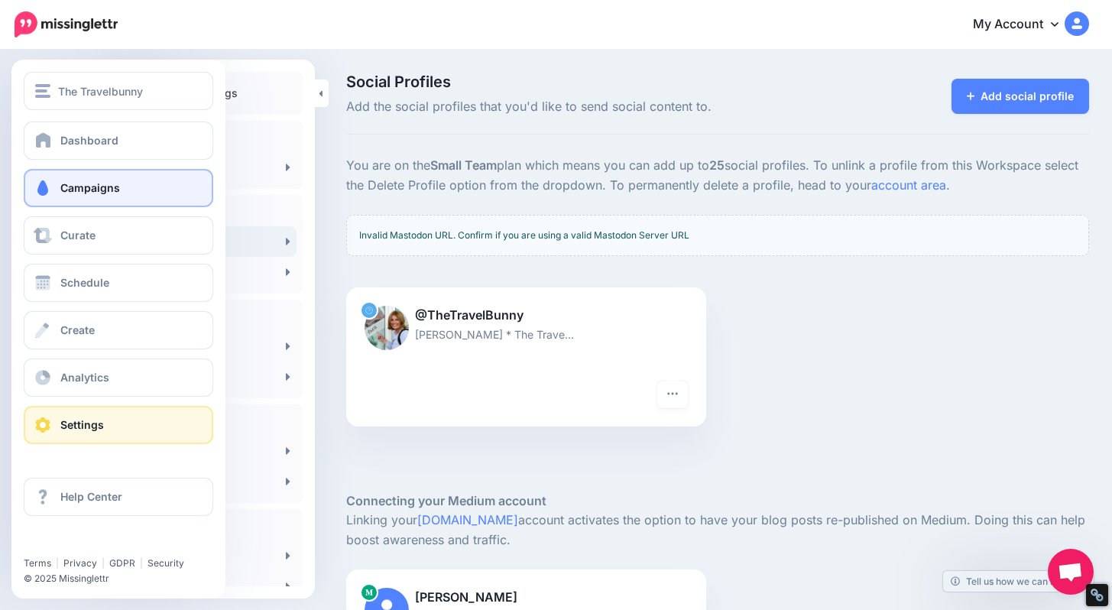
click at [84, 190] on span "Campaigns" at bounding box center [90, 187] width 60 height 13
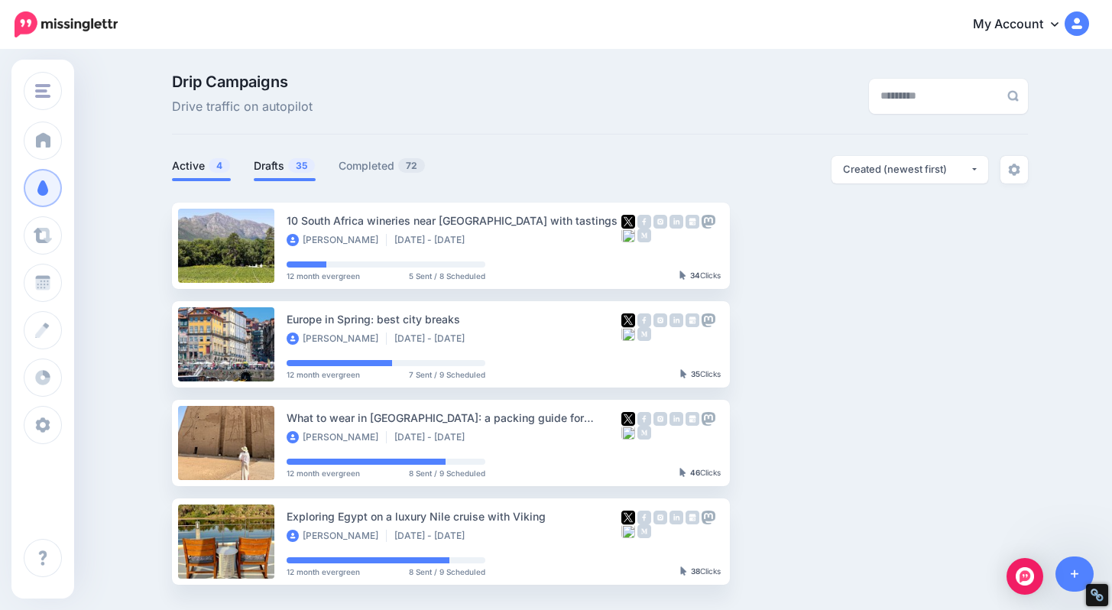
click at [280, 164] on link "Drafts 35" at bounding box center [285, 166] width 62 height 18
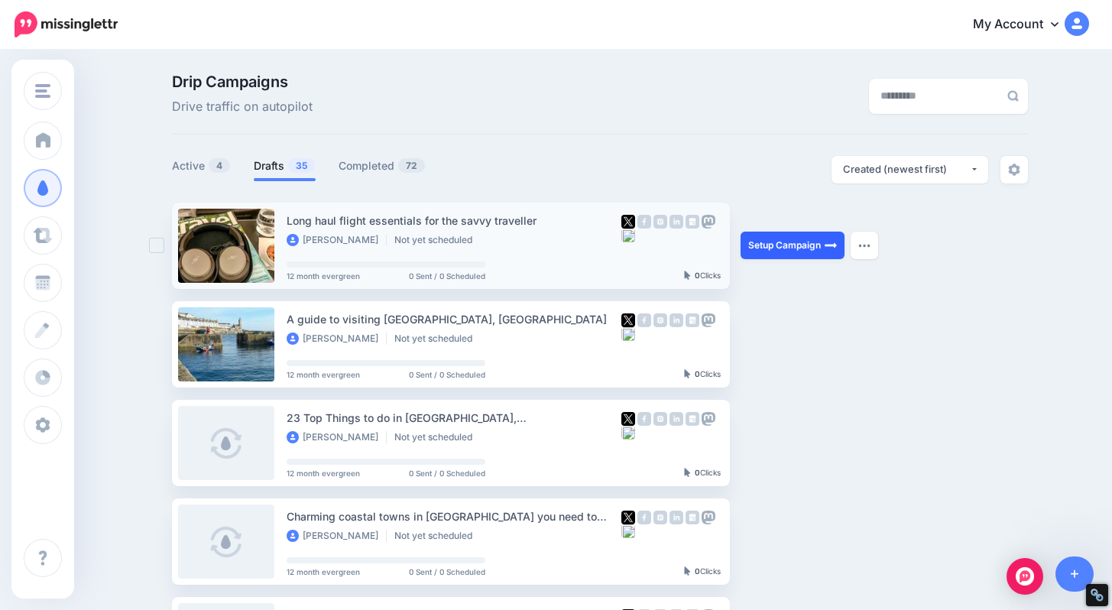
click at [810, 248] on link "Setup Campaign" at bounding box center [793, 246] width 104 height 28
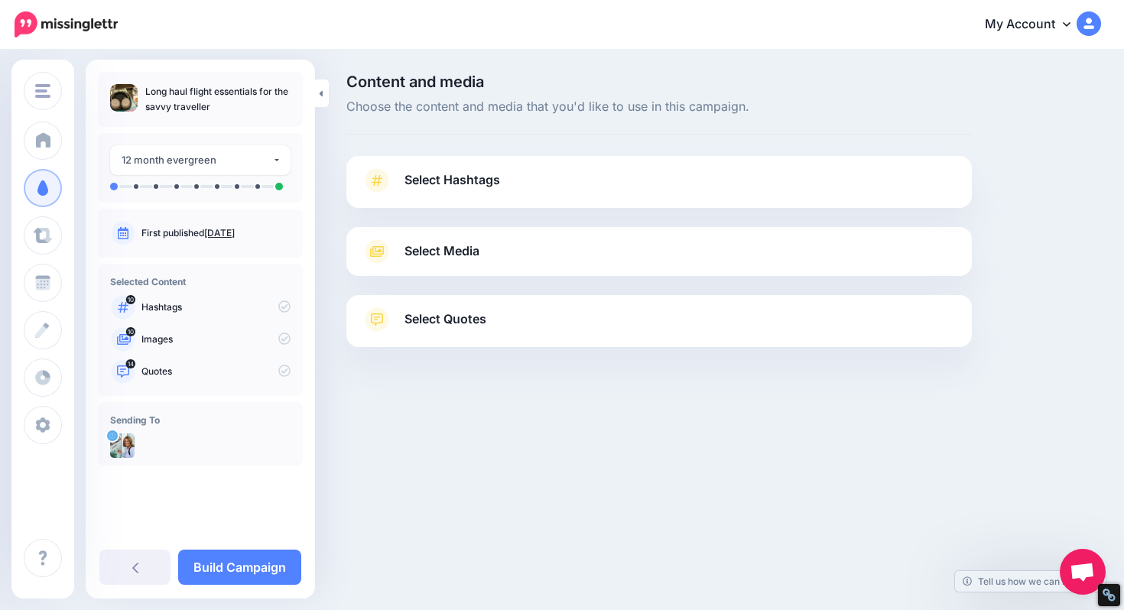
click at [511, 177] on link "Select Hashtags" at bounding box center [659, 188] width 595 height 40
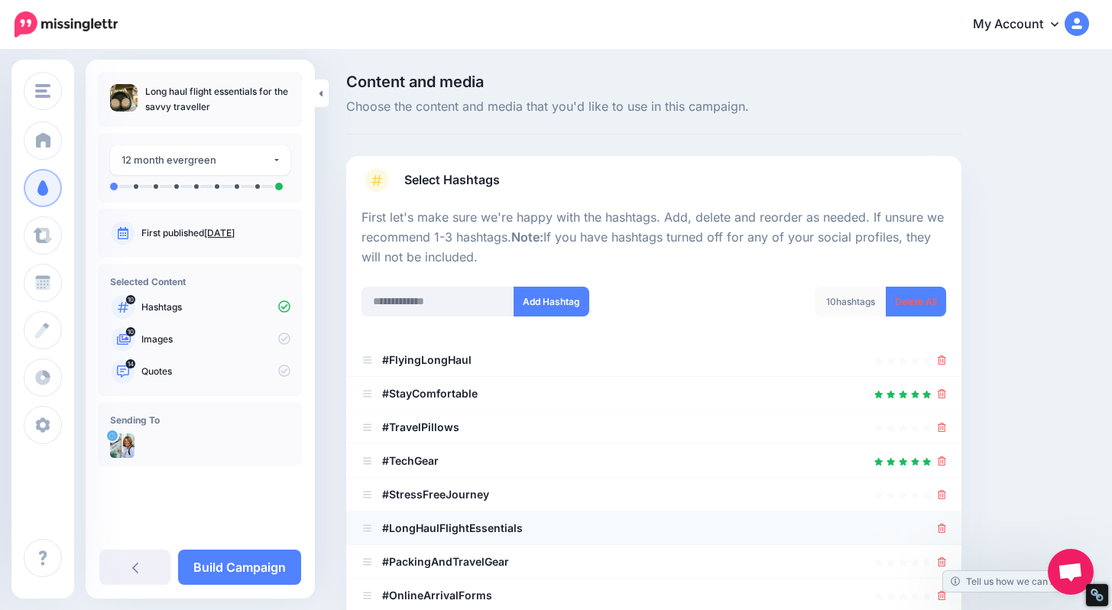
click at [471, 524] on b "#LongHaulFlightEssentials" at bounding box center [452, 527] width 141 height 13
click at [946, 391] on icon at bounding box center [942, 393] width 8 height 9
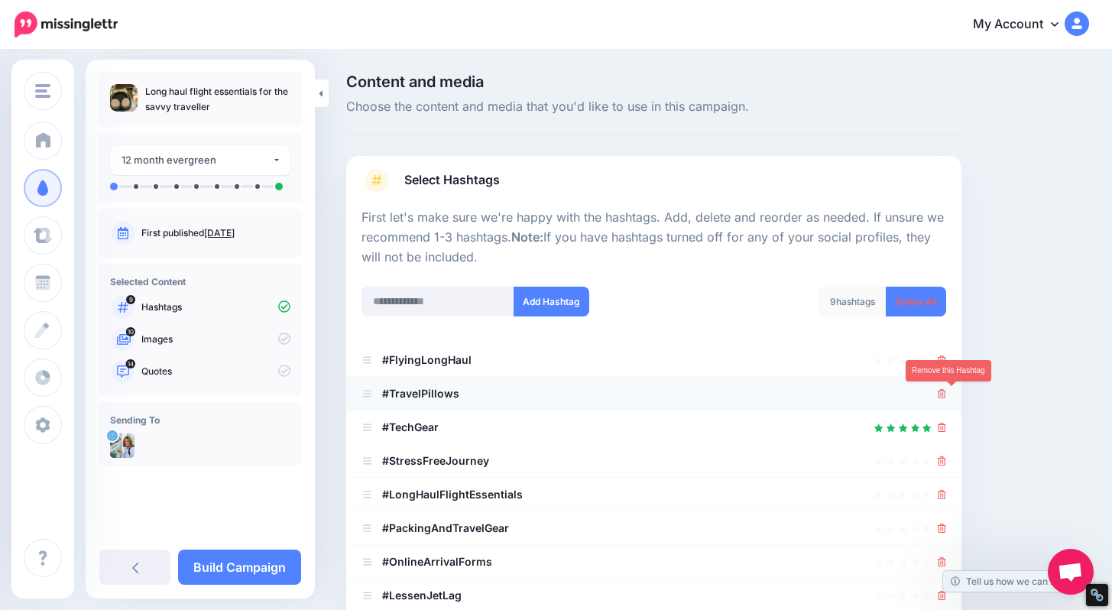
click at [946, 391] on icon at bounding box center [942, 393] width 8 height 9
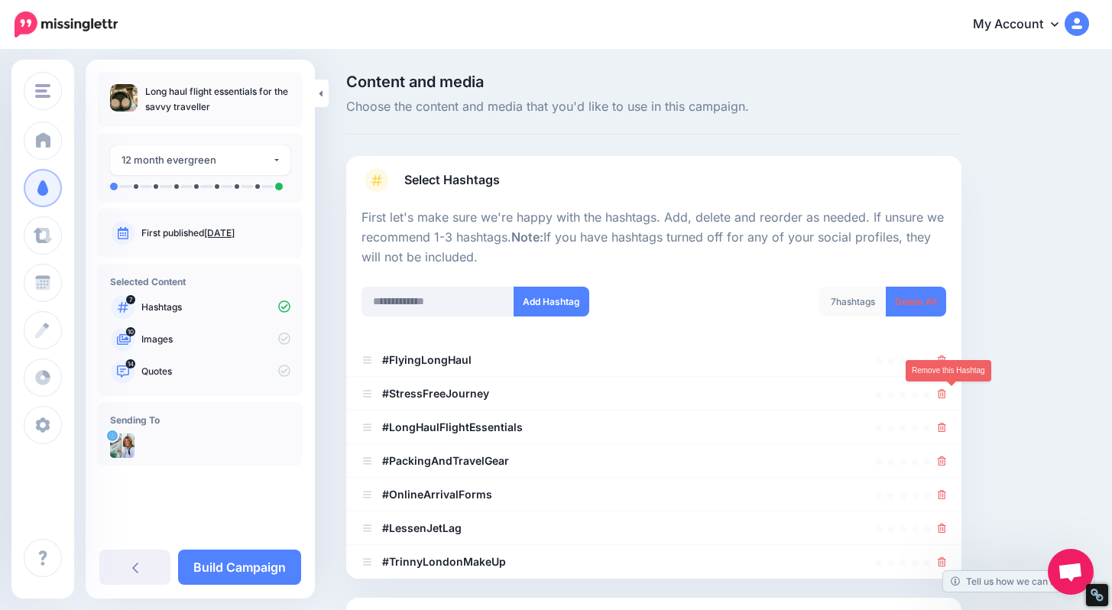
click at [946, 391] on icon at bounding box center [942, 393] width 8 height 9
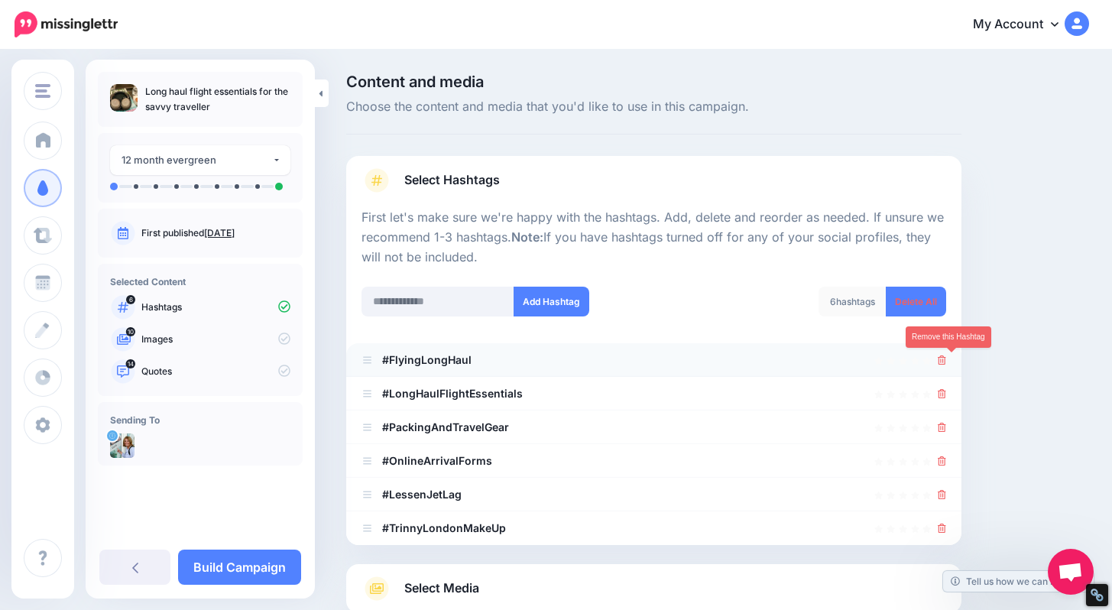
click at [946, 362] on icon at bounding box center [942, 359] width 8 height 9
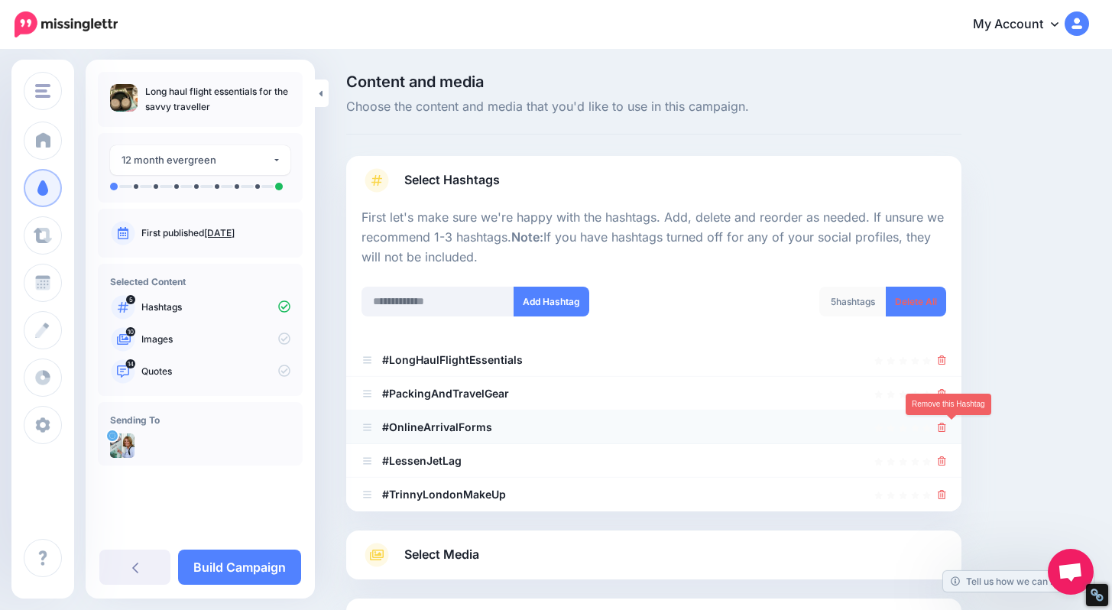
click at [946, 429] on icon at bounding box center [942, 427] width 8 height 9
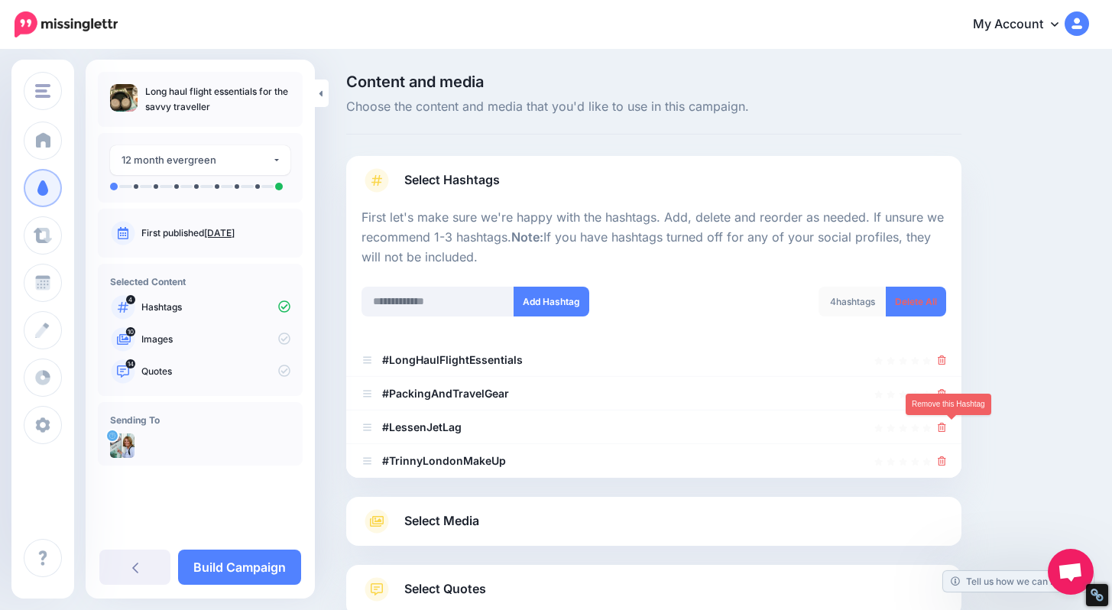
click at [946, 429] on icon at bounding box center [942, 427] width 8 height 9
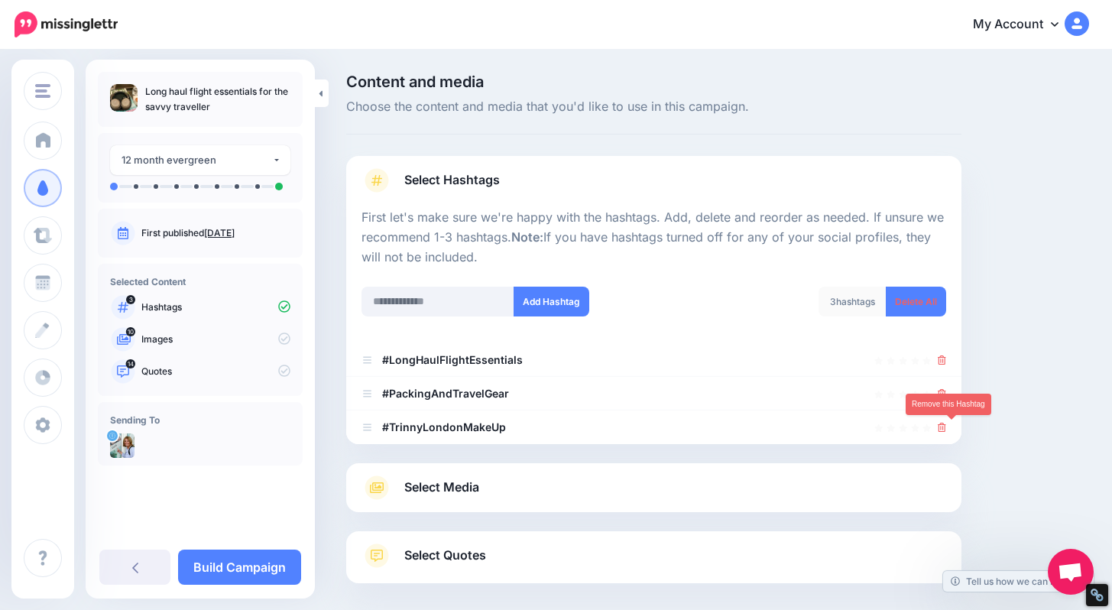
click at [946, 429] on icon at bounding box center [942, 427] width 8 height 9
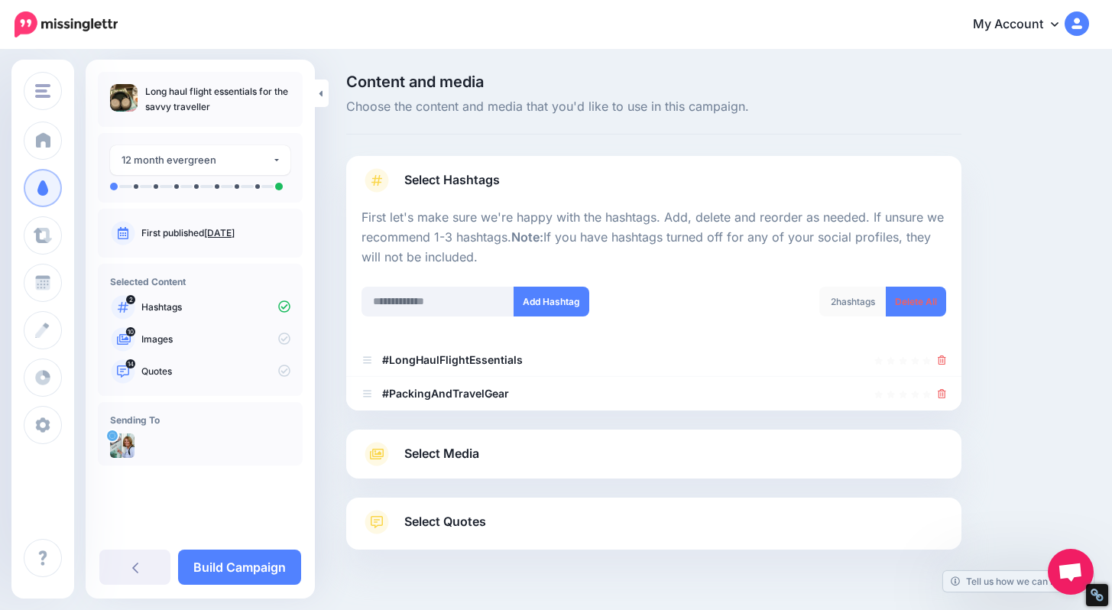
click at [444, 453] on span "Select Media" at bounding box center [441, 453] width 75 height 21
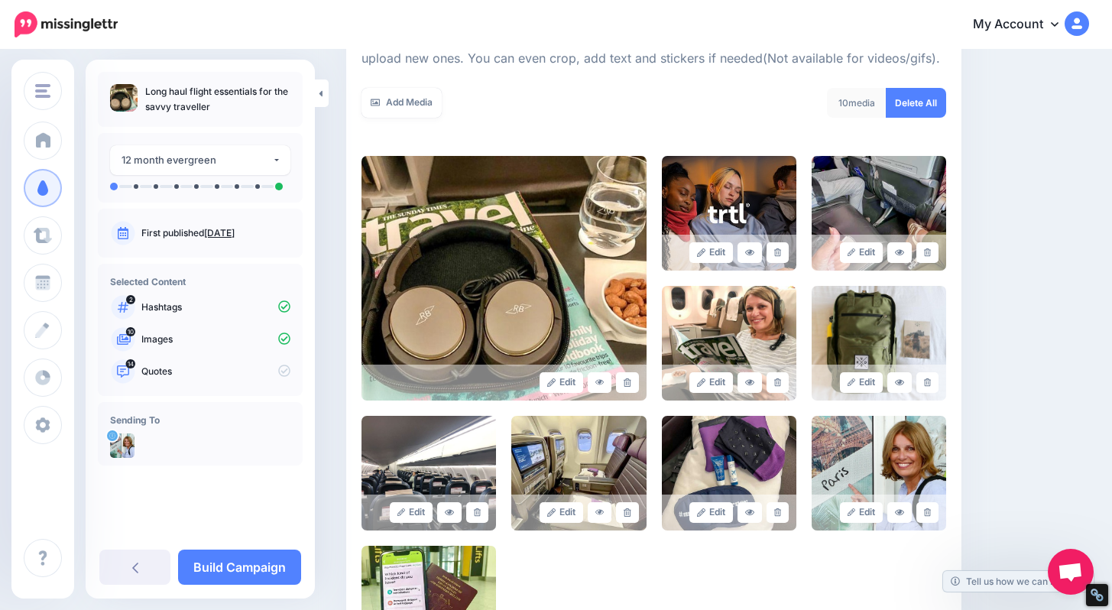
scroll to position [497, 0]
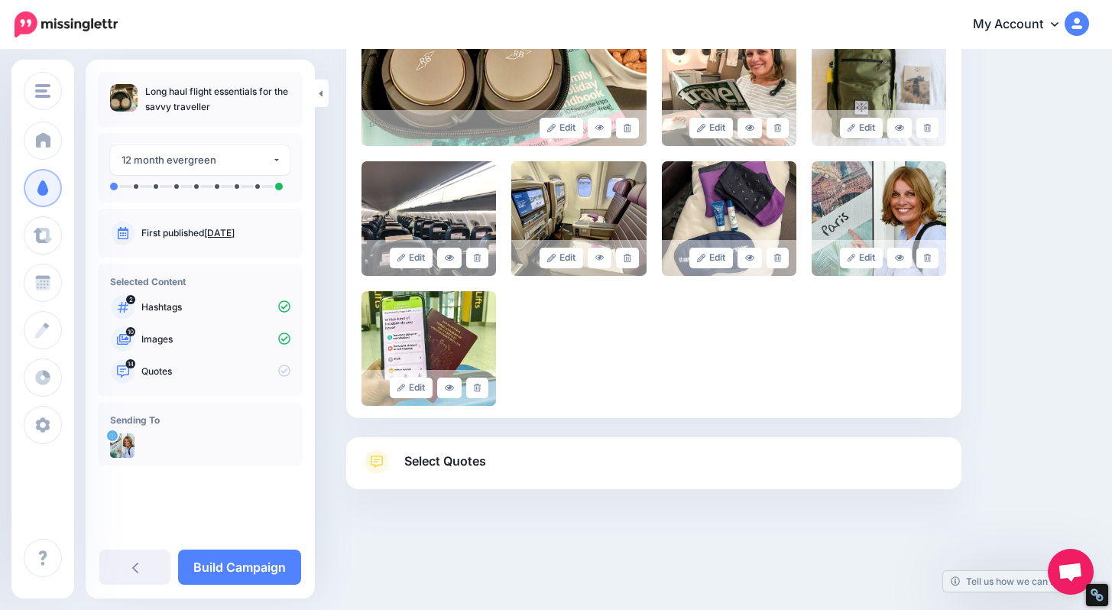
click at [440, 460] on span "Select Quotes" at bounding box center [445, 461] width 82 height 21
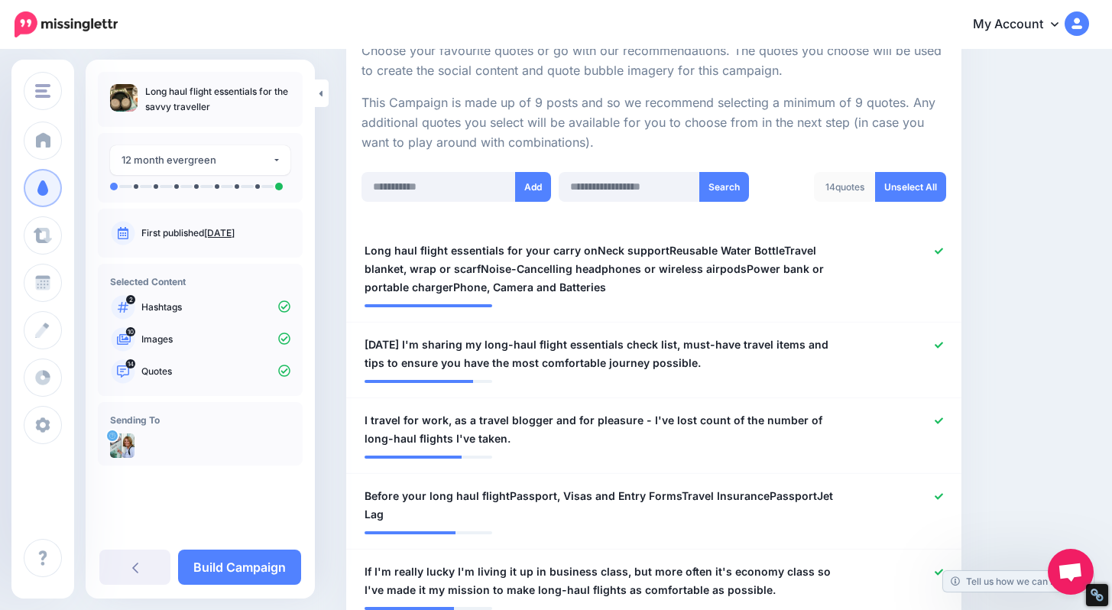
scroll to position [292, 0]
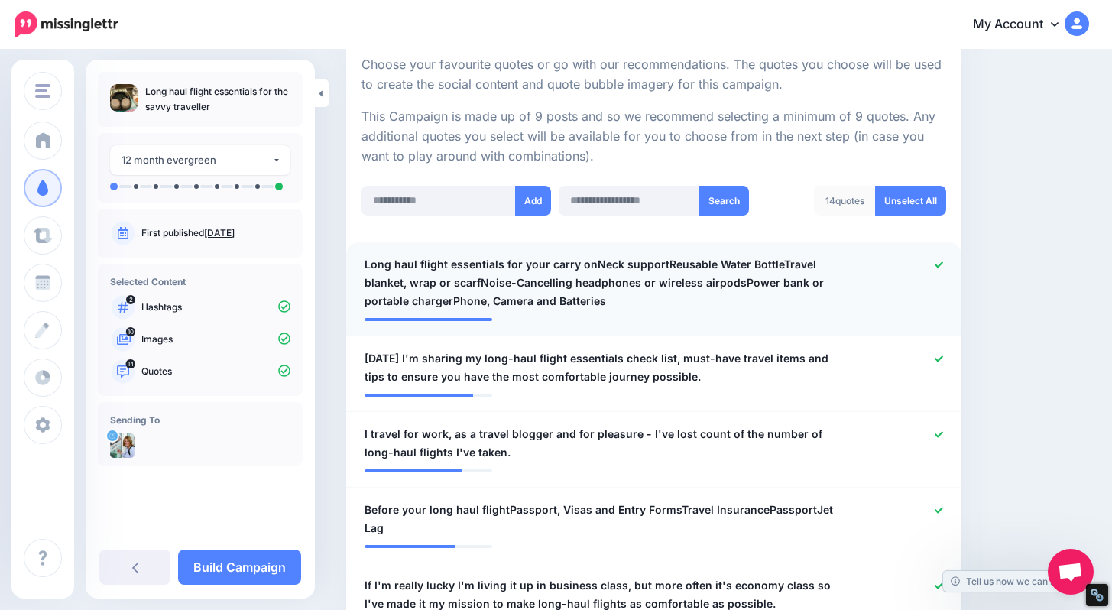
click at [760, 271] on span "Long haul flight essentials for your carry onNeck supportReusable Water BottleT…" at bounding box center [604, 282] width 479 height 55
click at [855, 278] on div "**********" at bounding box center [604, 282] width 502 height 55
click at [943, 265] on icon at bounding box center [939, 264] width 8 height 6
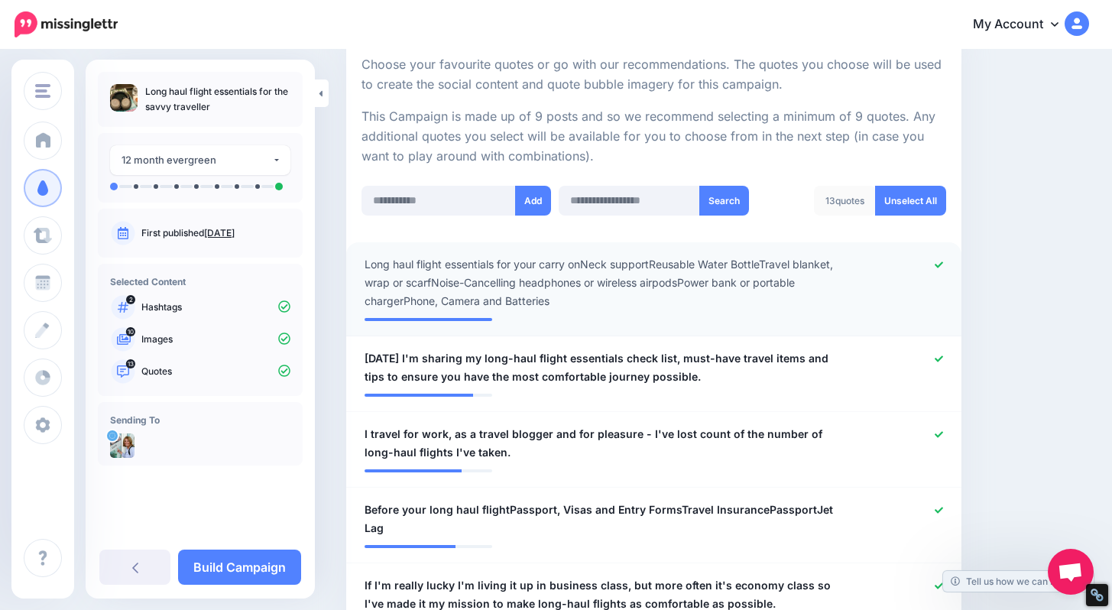
click at [771, 276] on span "Long haul flight essentials for your carry onNeck supportReusable Water BottleT…" at bounding box center [604, 282] width 479 height 55
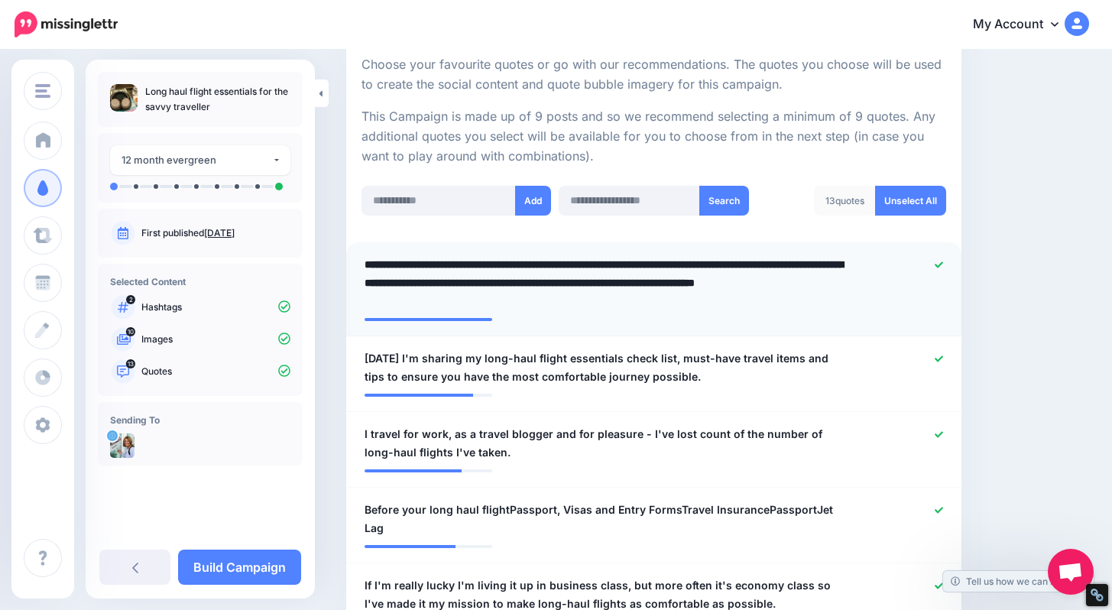
click at [832, 303] on textarea "**********" at bounding box center [608, 282] width 486 height 55
click at [943, 260] on link at bounding box center [939, 265] width 8 height 11
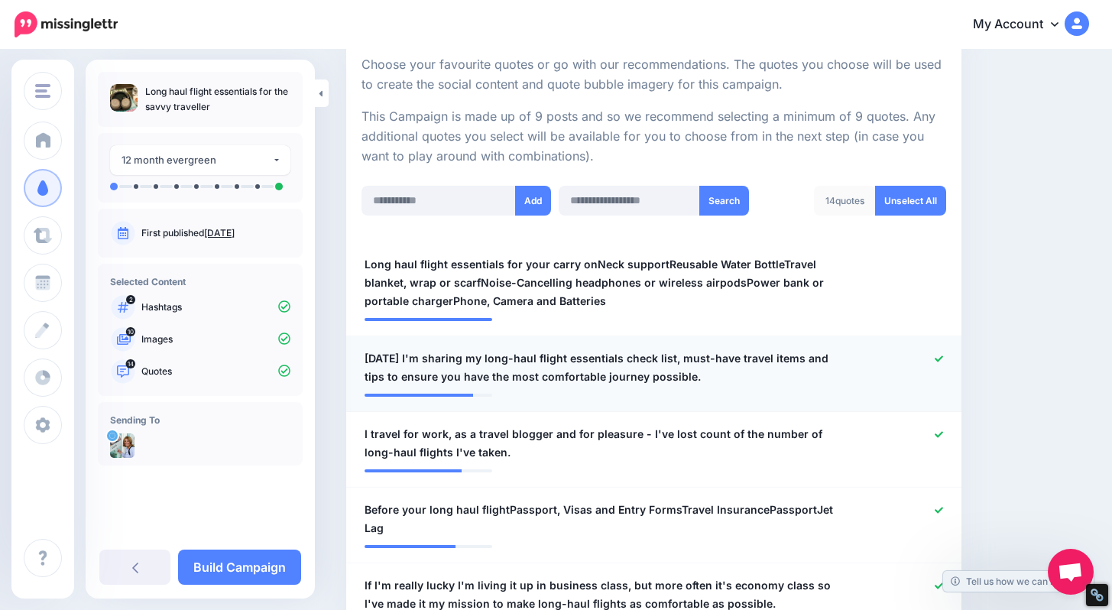
click at [606, 378] on span "Today I'm sharing my long-haul flight essentials check list, must-have travel i…" at bounding box center [604, 367] width 479 height 37
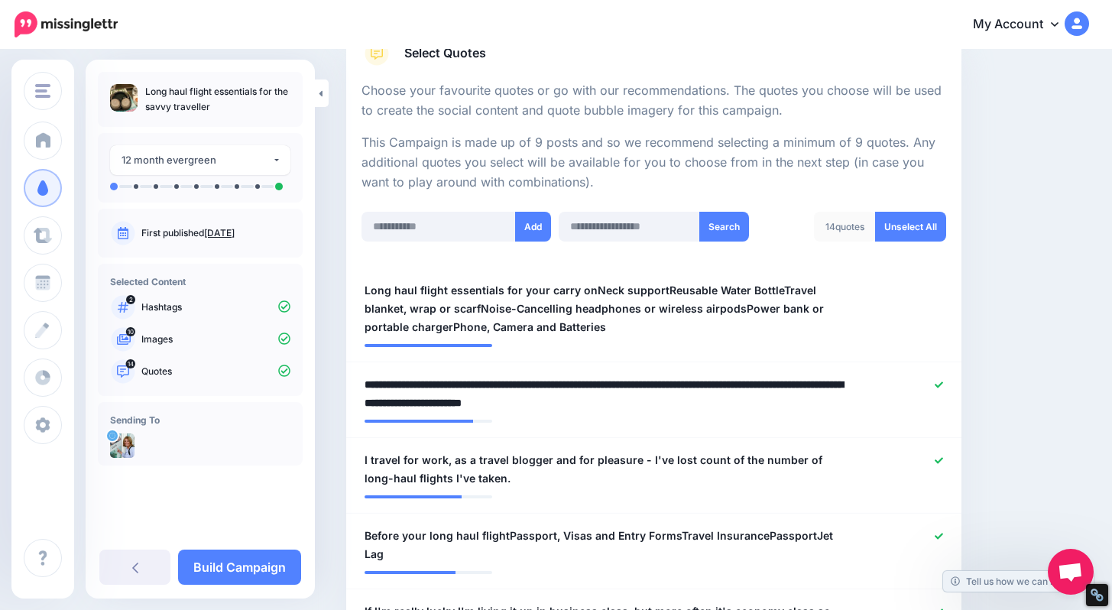
scroll to position [273, 0]
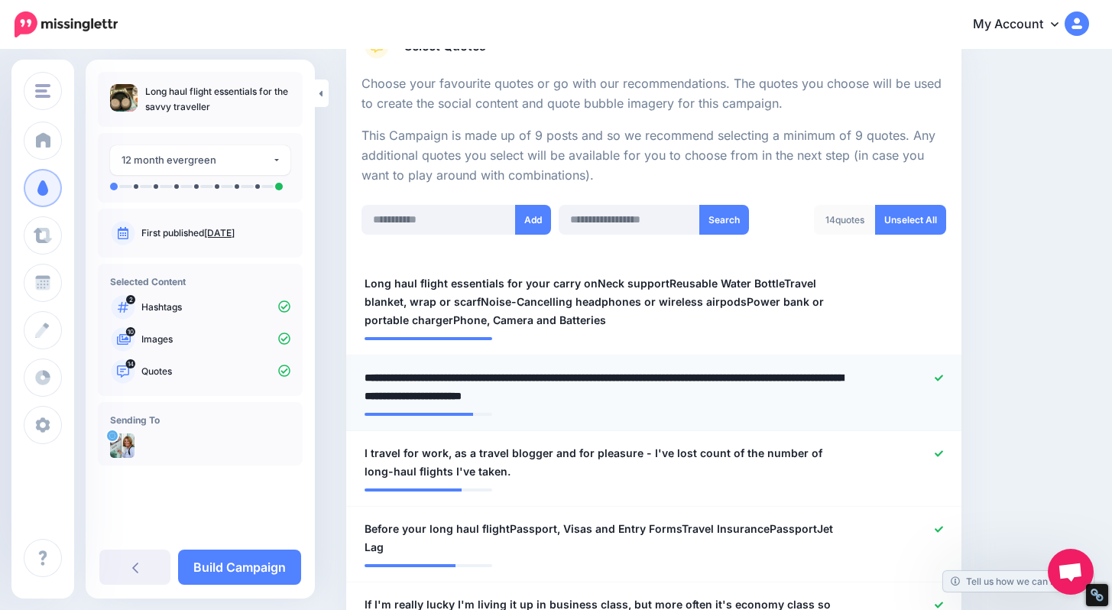
click at [678, 394] on textarea "**********" at bounding box center [608, 386] width 486 height 37
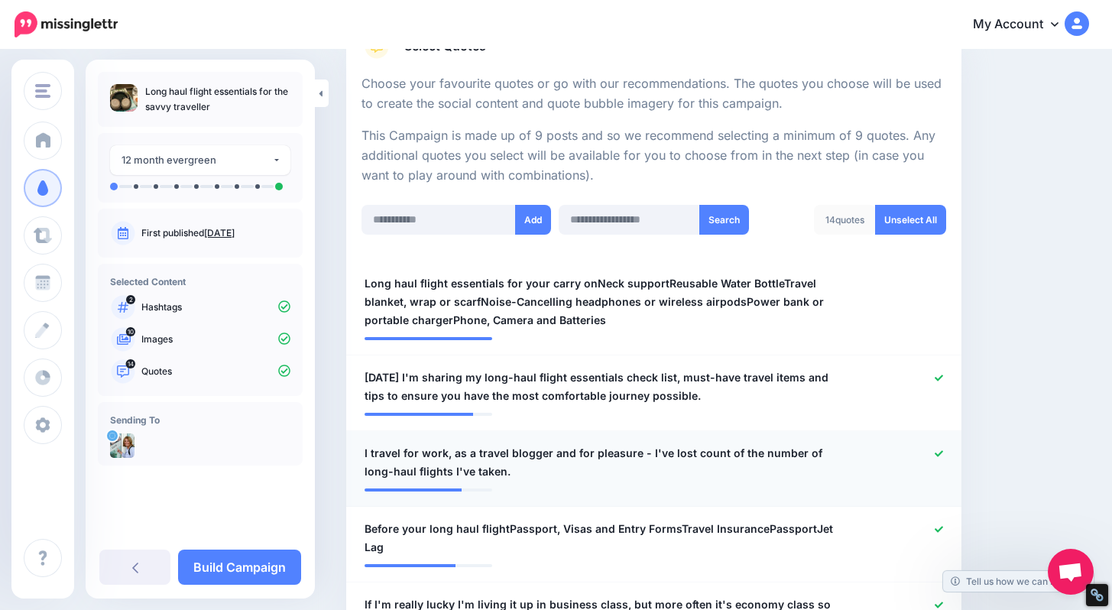
click at [943, 452] on icon at bounding box center [939, 453] width 8 height 6
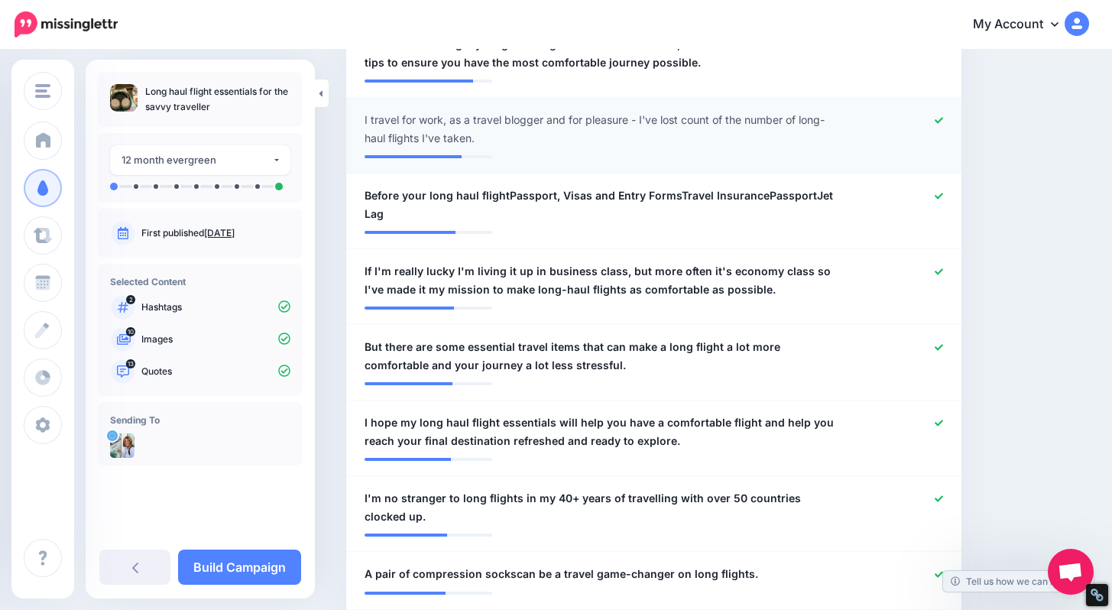
scroll to position [613, 0]
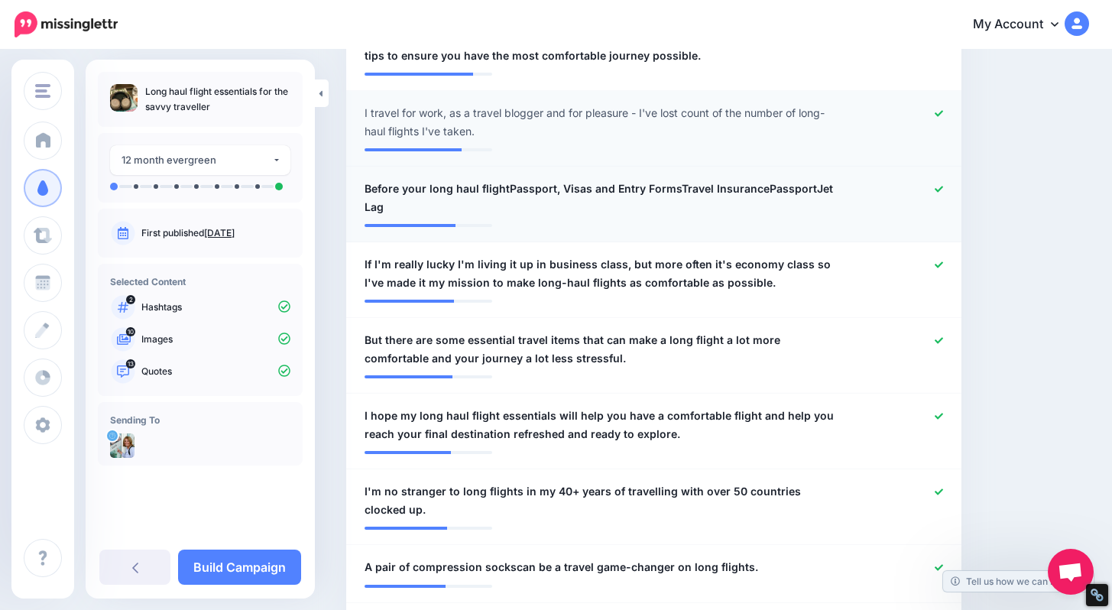
click at [941, 190] on div at bounding box center [905, 198] width 100 height 37
click at [943, 189] on icon at bounding box center [939, 189] width 8 height 8
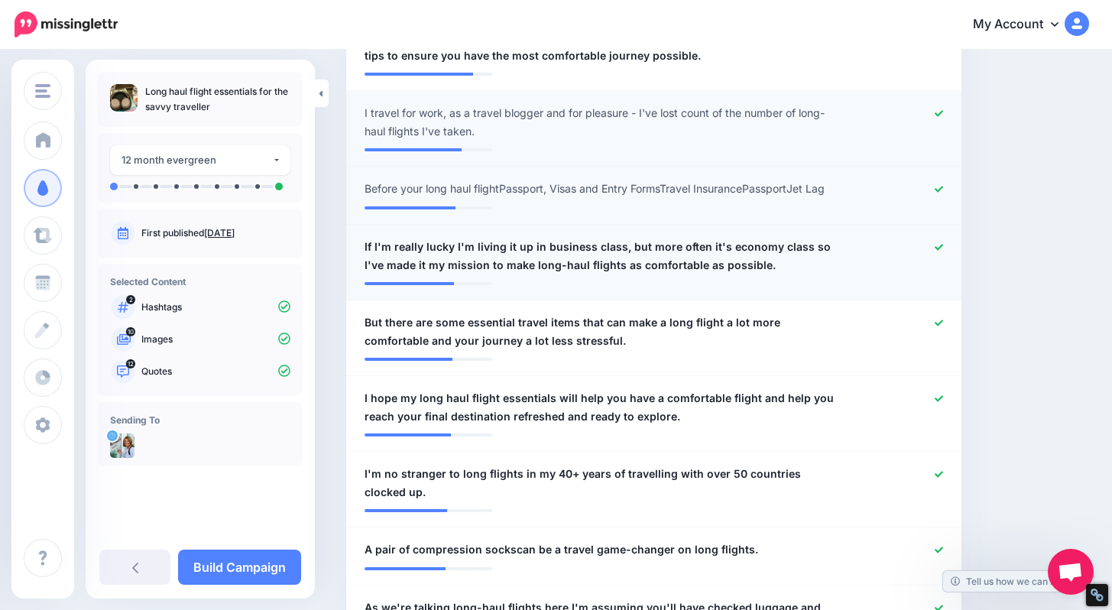
click at [774, 271] on span "If I'm really lucky I'm living it up in business class, but more often it's eco…" at bounding box center [604, 256] width 479 height 37
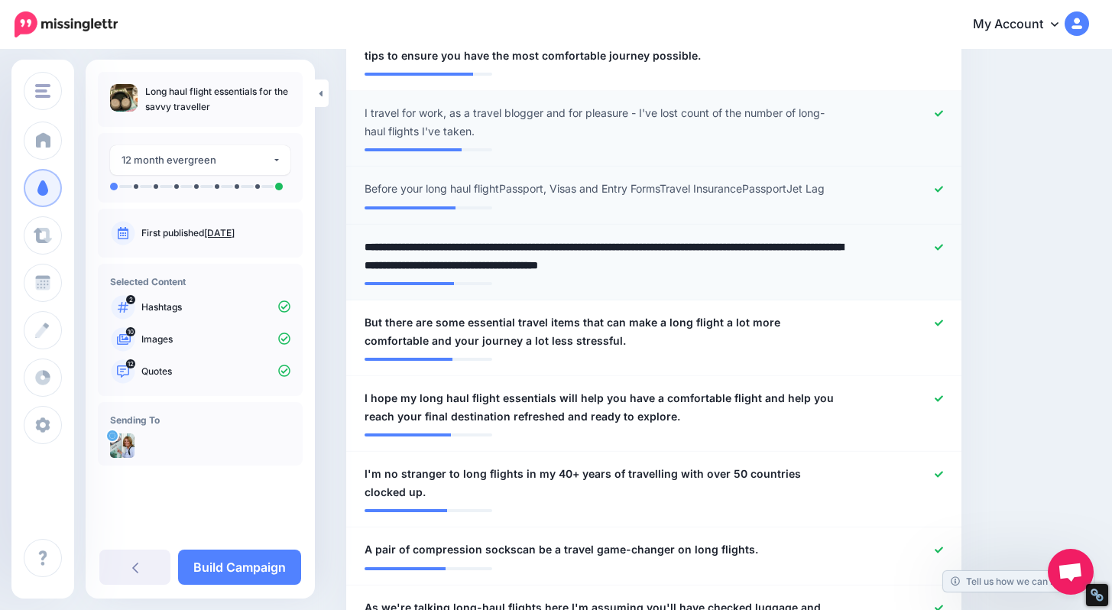
click at [655, 242] on textarea "**********" at bounding box center [608, 256] width 486 height 37
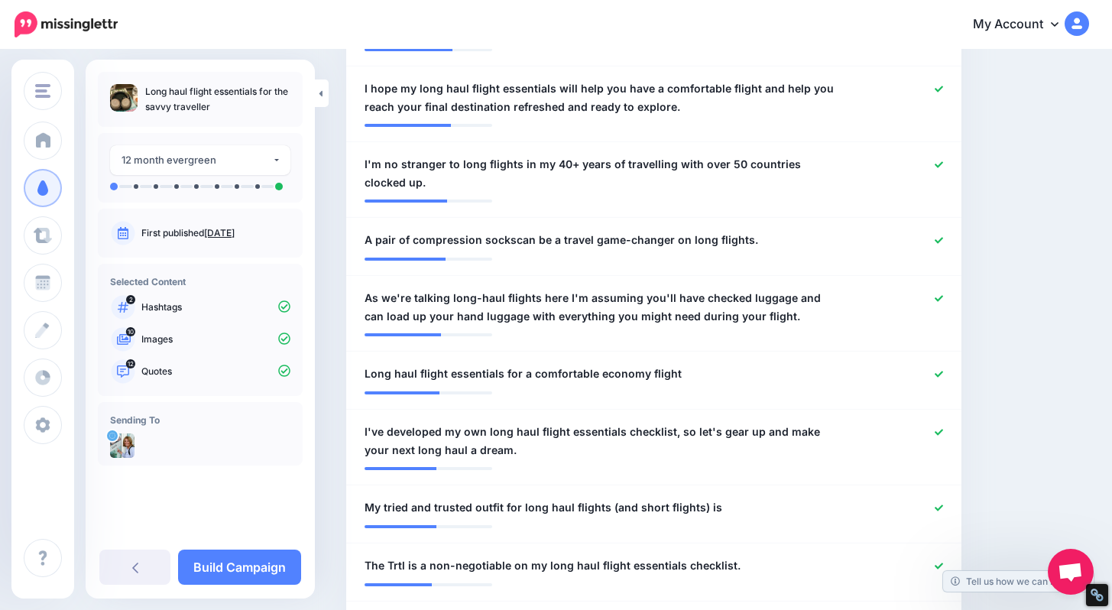
scroll to position [937, 0]
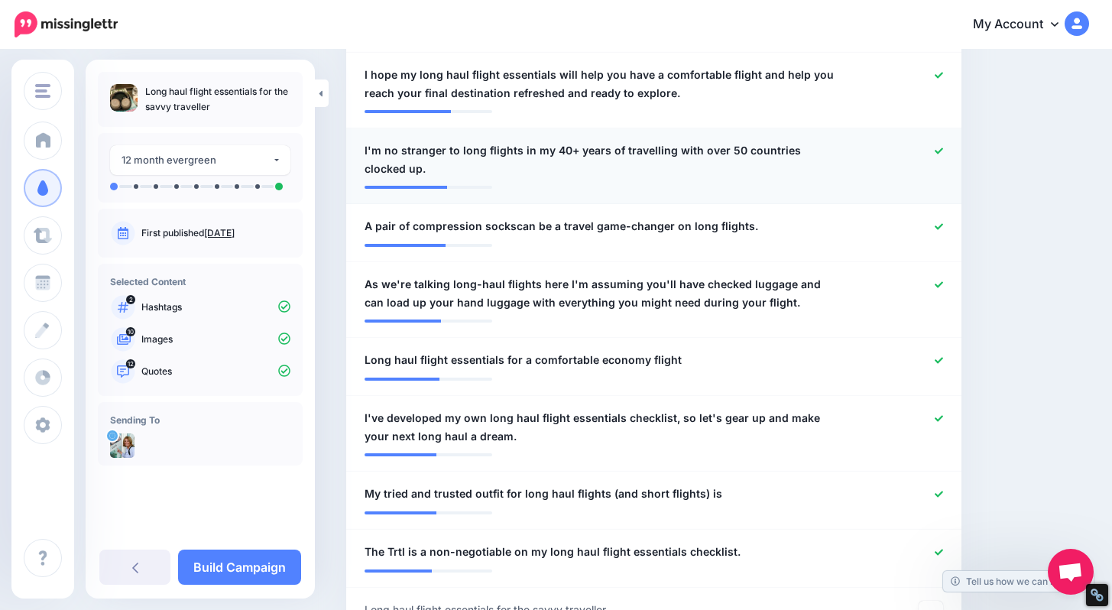
click at [943, 153] on icon at bounding box center [939, 151] width 8 height 8
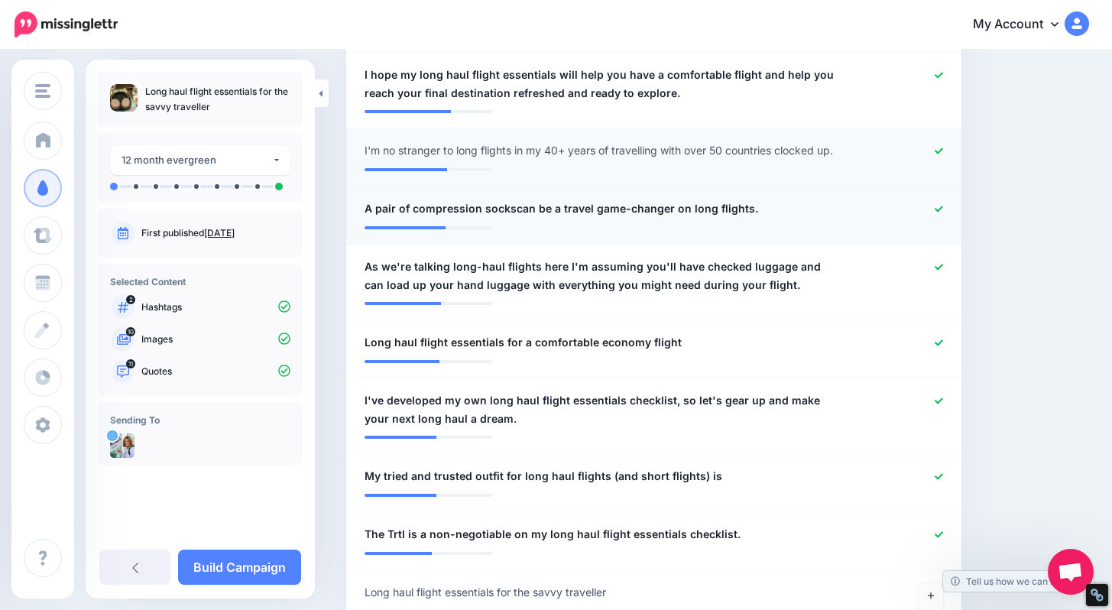
click at [943, 207] on icon at bounding box center [939, 209] width 8 height 8
click at [943, 264] on icon at bounding box center [939, 267] width 8 height 8
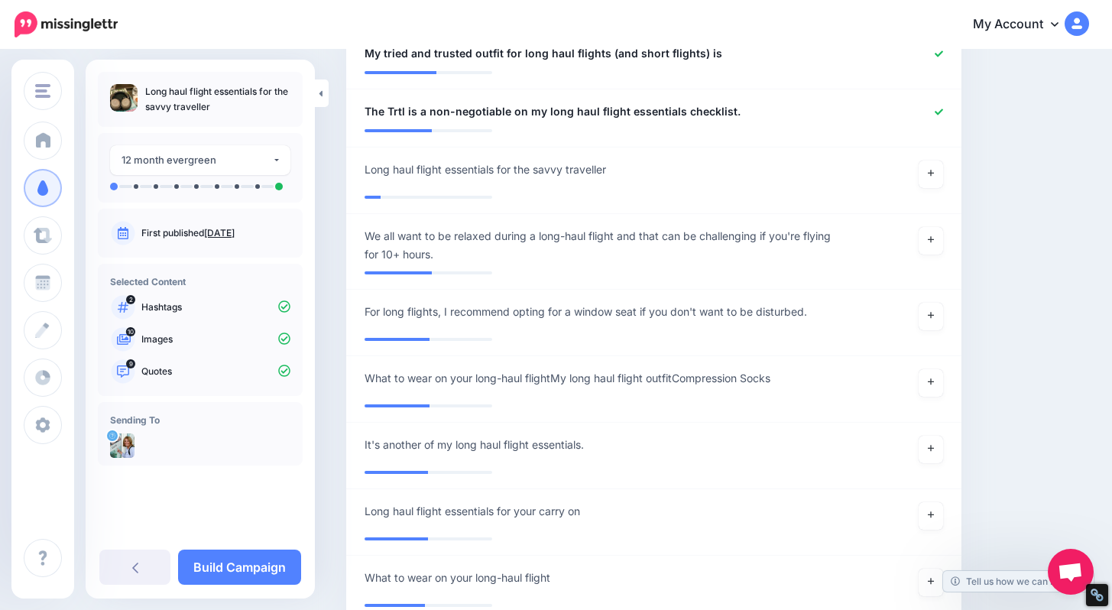
scroll to position [1367, 0]
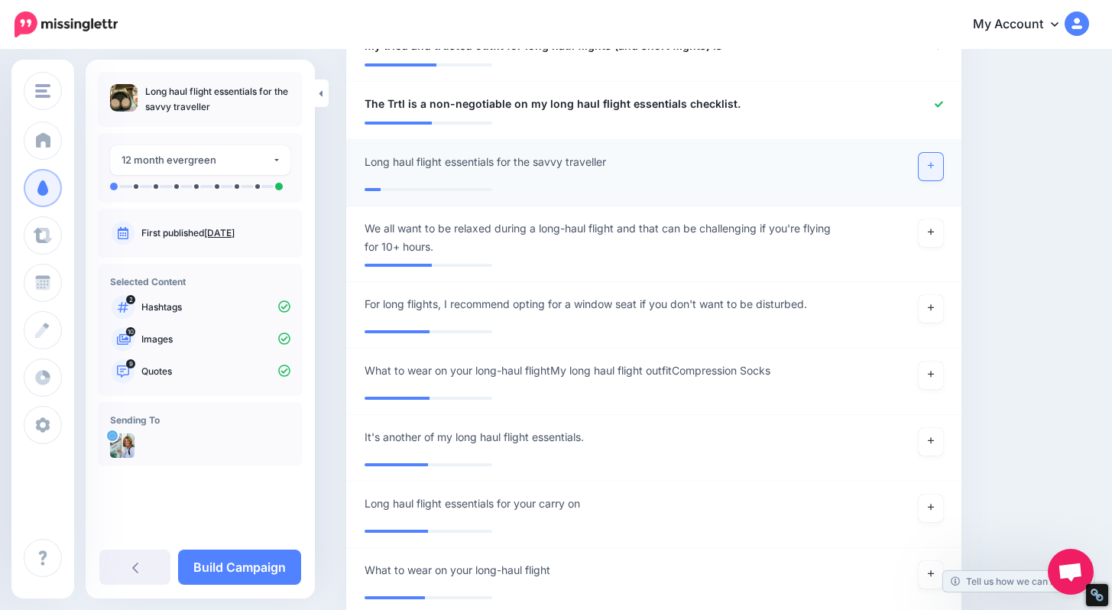
click at [936, 165] on link at bounding box center [931, 167] width 24 height 28
click at [936, 508] on link at bounding box center [931, 509] width 24 height 28
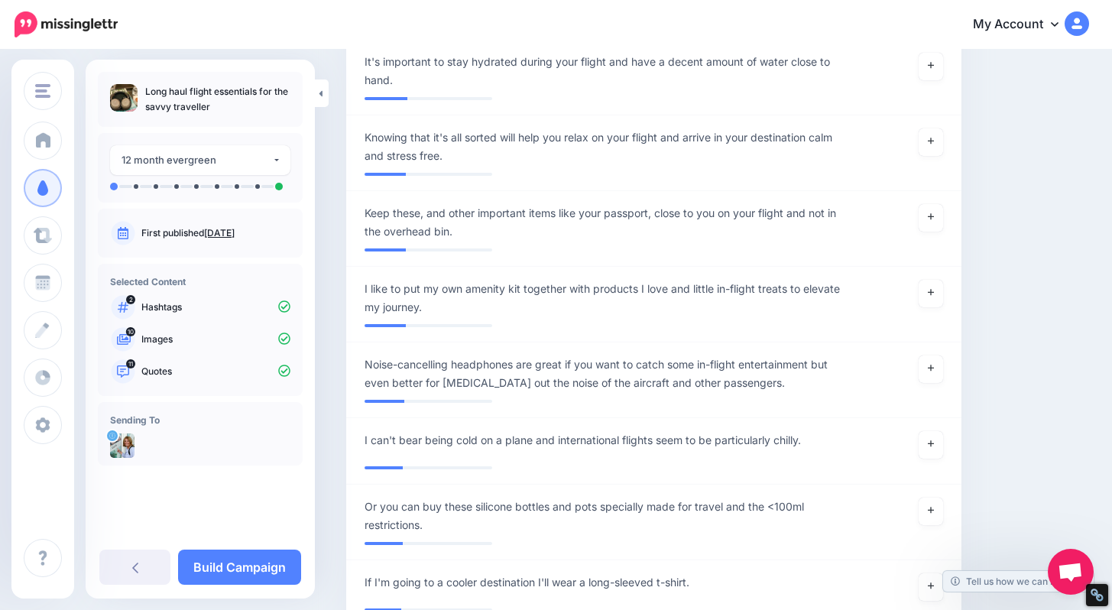
scroll to position [3522, 0]
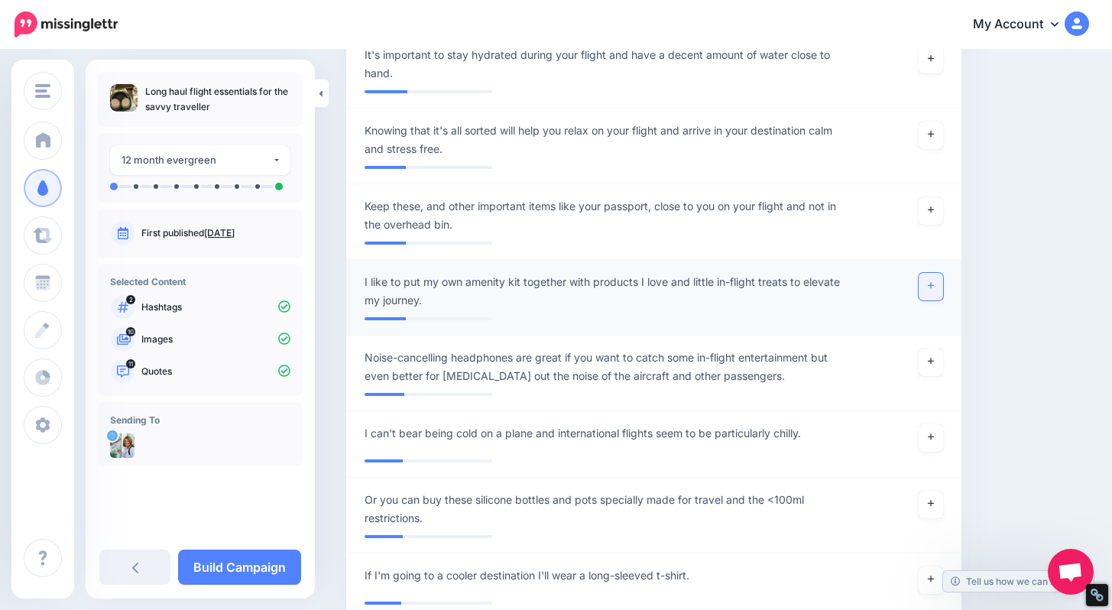
click at [934, 288] on icon at bounding box center [931, 285] width 6 height 8
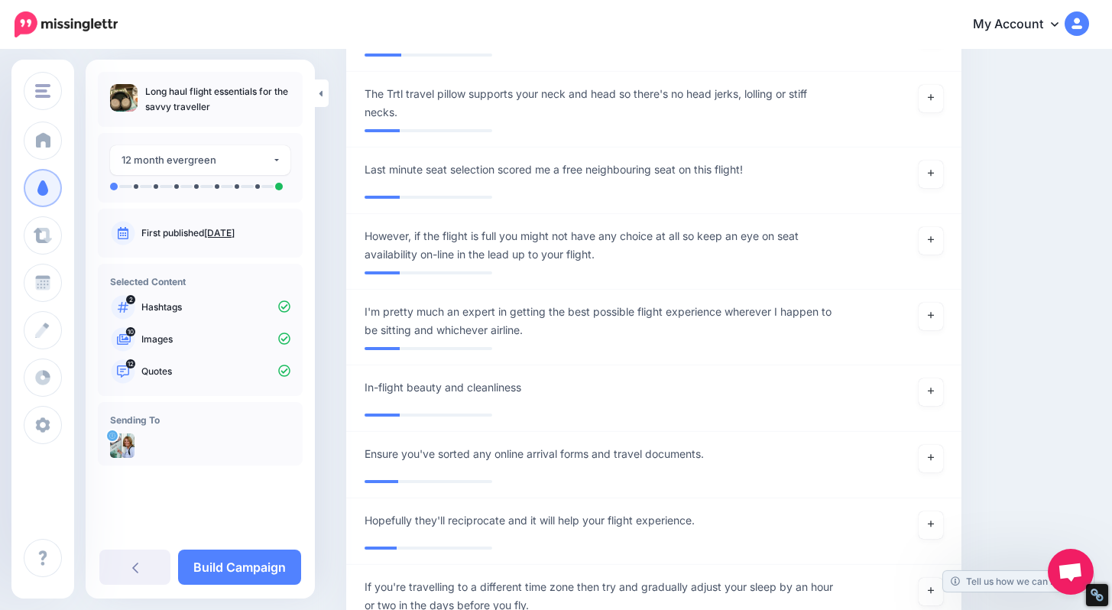
scroll to position [4057, 0]
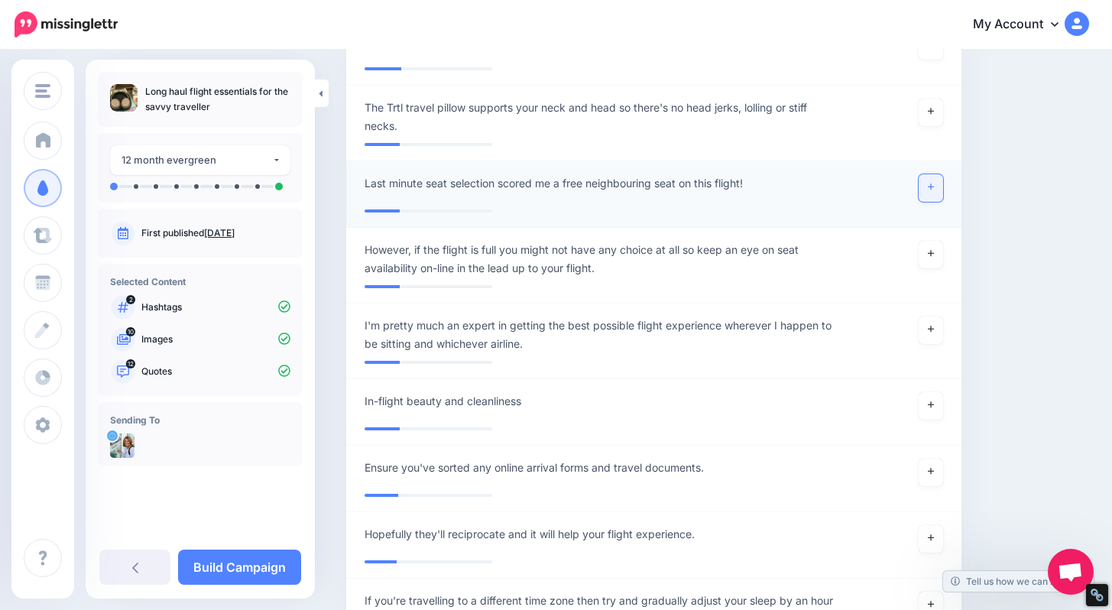
click at [934, 183] on icon at bounding box center [931, 187] width 6 height 8
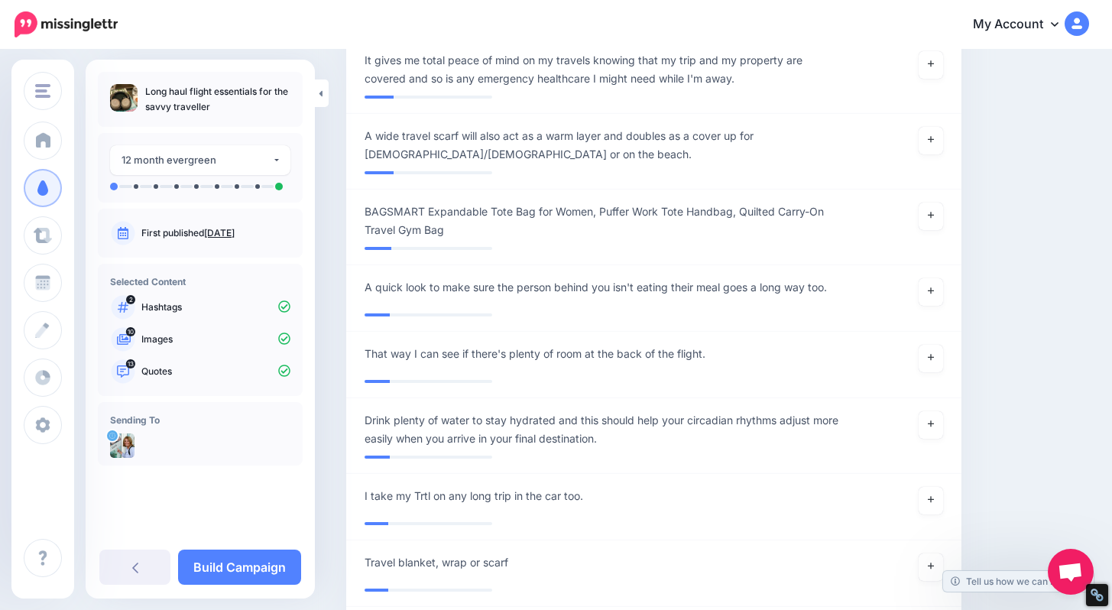
scroll to position [6615, 0]
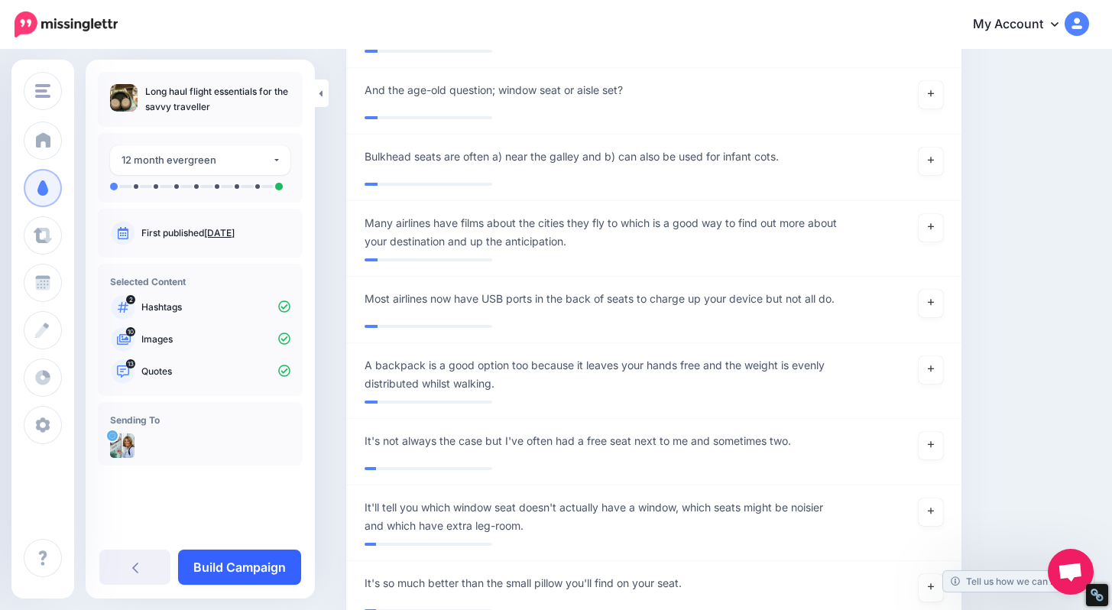
click at [234, 567] on link "Build Campaign" at bounding box center [239, 567] width 123 height 35
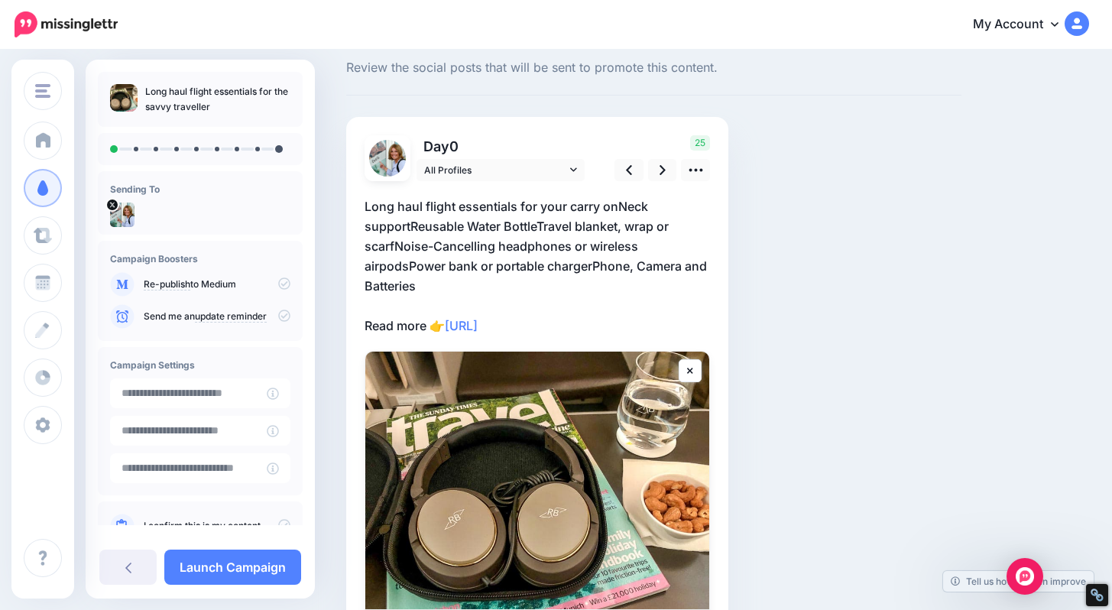
scroll to position [42, 0]
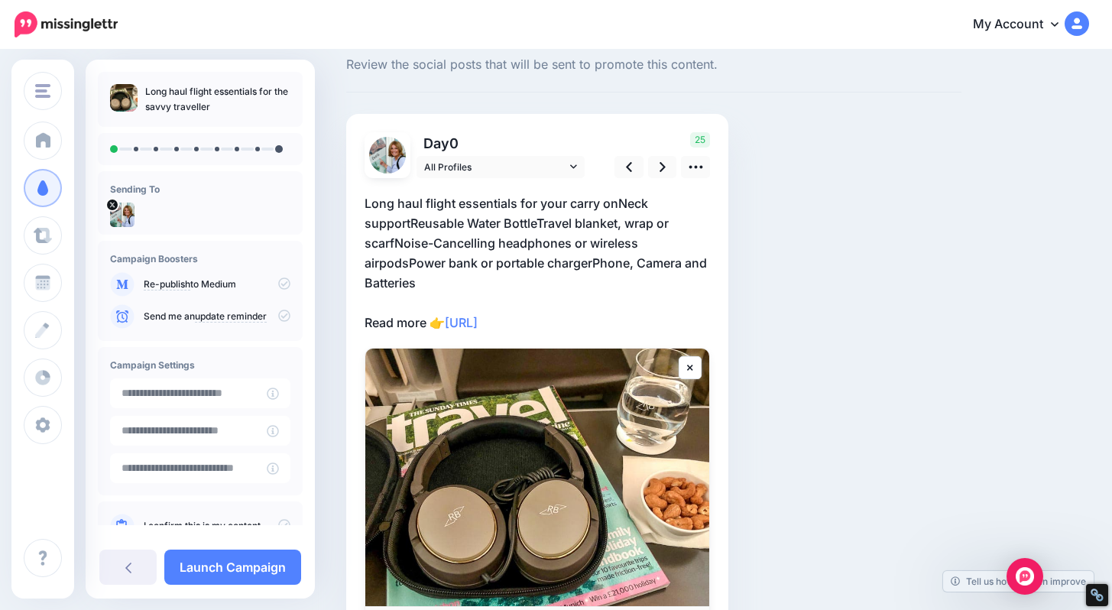
click at [628, 216] on p "Long haul flight essentials for your carry onNeck supportReusable Water BottleT…" at bounding box center [538, 262] width 346 height 139
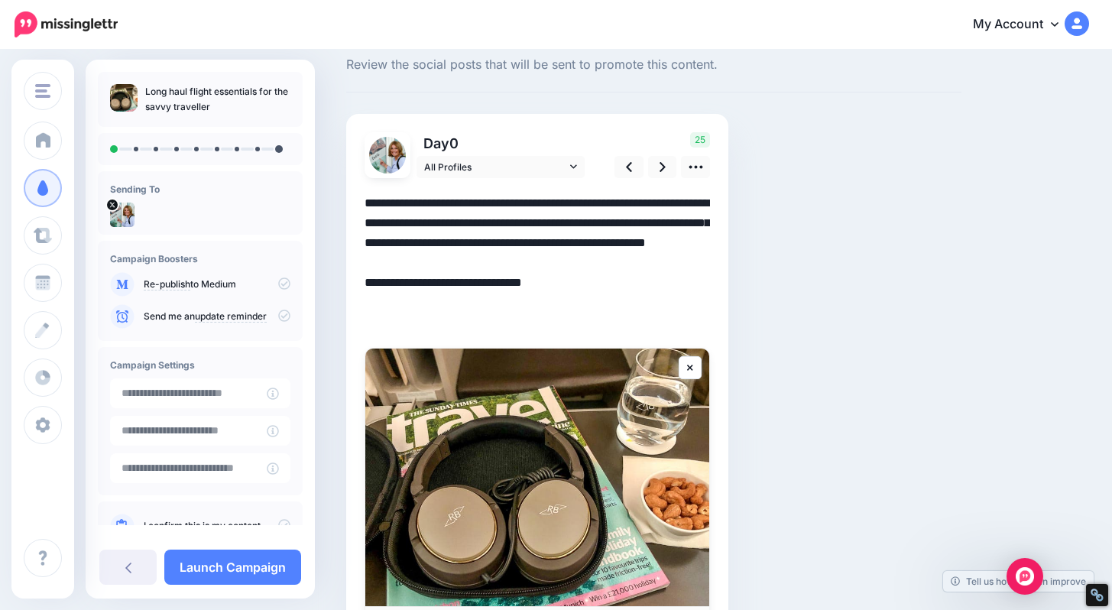
scroll to position [0, 0]
drag, startPoint x: 622, startPoint y: 204, endPoint x: 661, endPoint y: 287, distance: 91.6
click at [661, 287] on textarea "**********" at bounding box center [538, 262] width 346 height 139
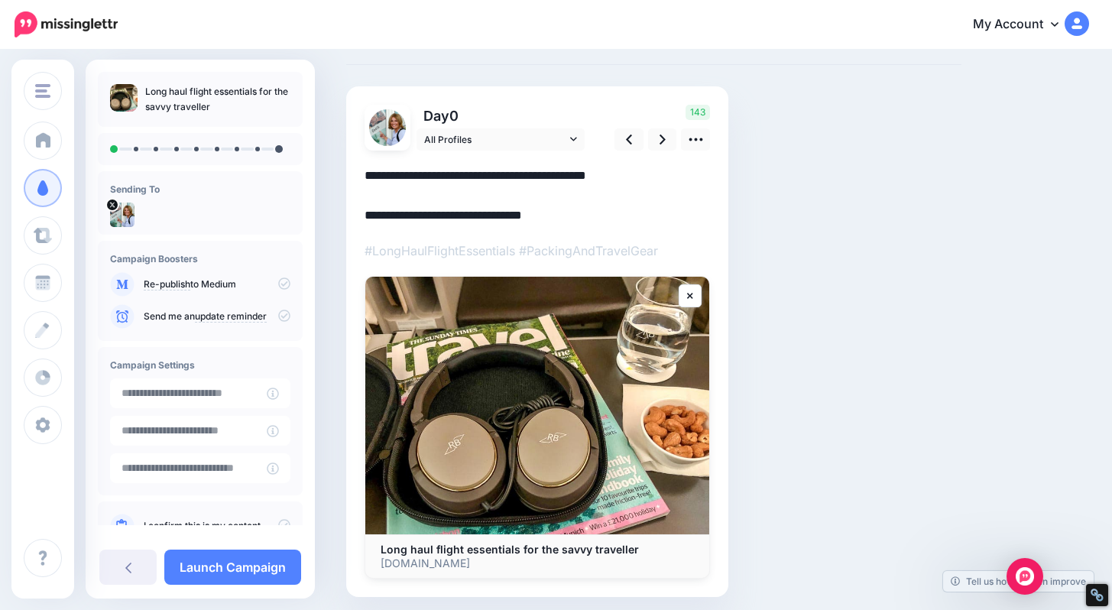
scroll to position [31, 0]
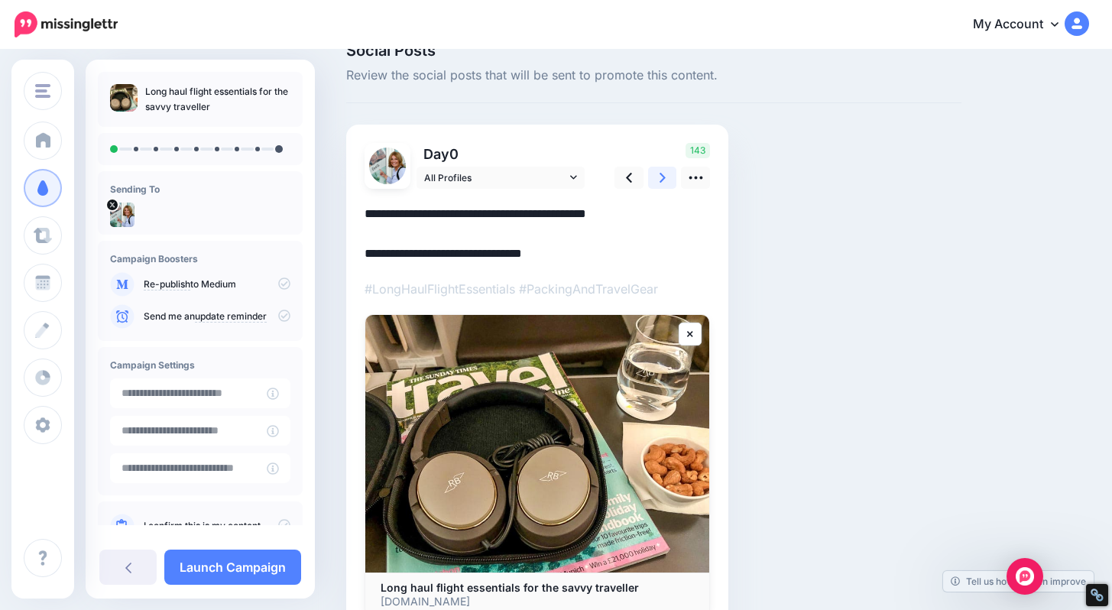
click at [663, 177] on icon at bounding box center [663, 178] width 6 height 10
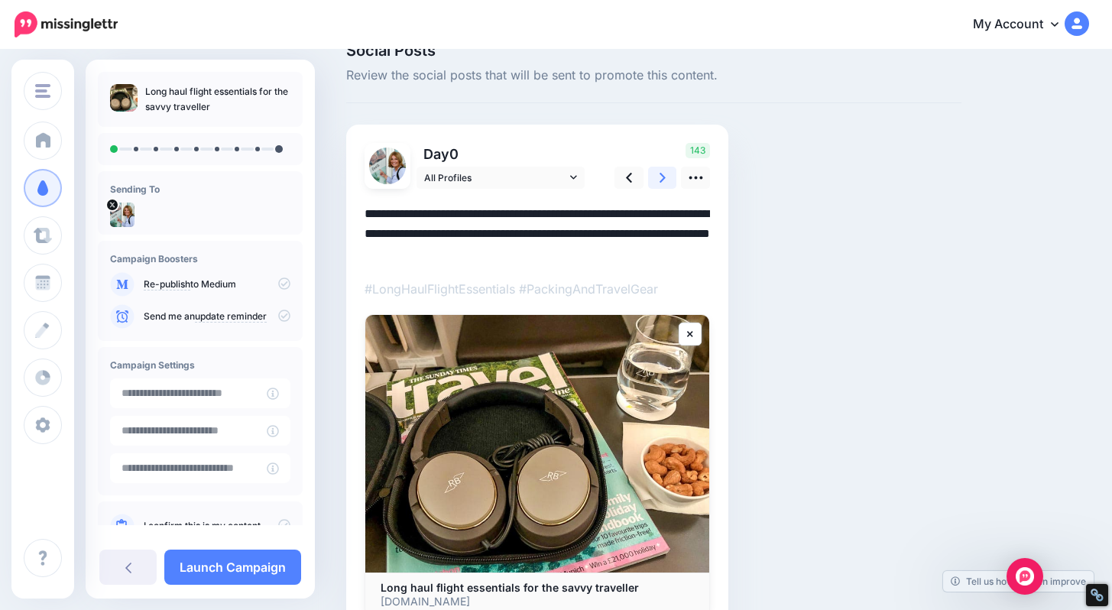
scroll to position [0, 0]
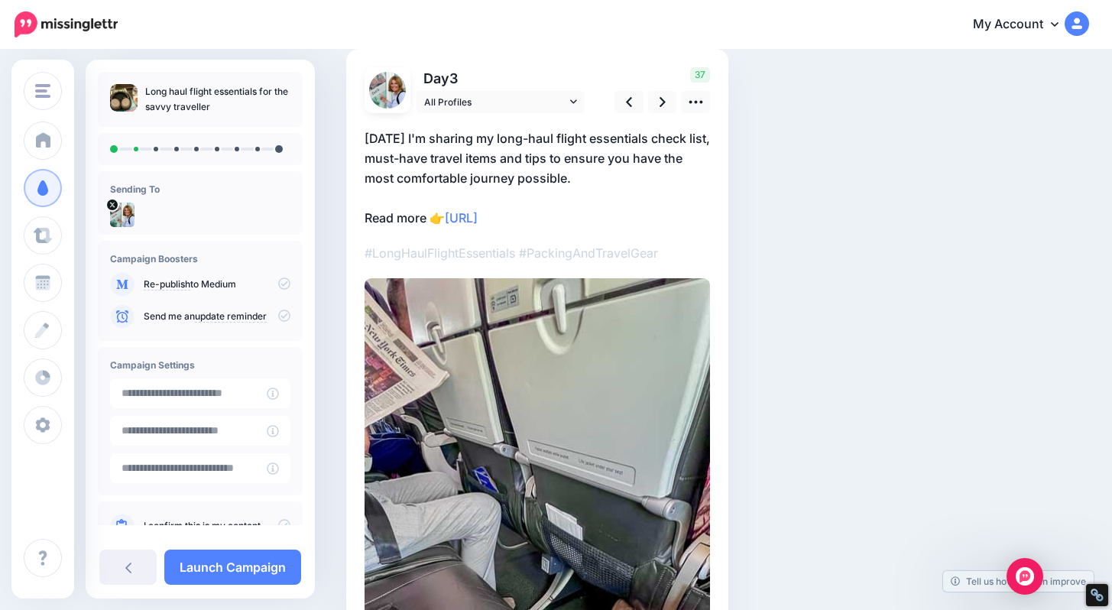
scroll to position [91, 0]
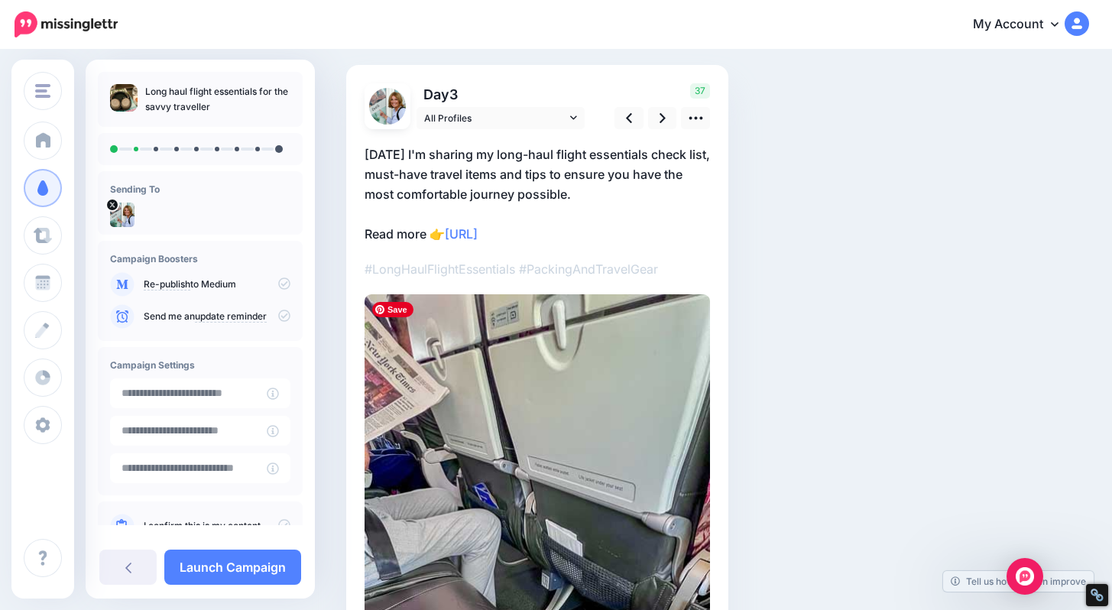
click at [521, 371] on img at bounding box center [538, 601] width 346 height 615
click at [572, 118] on icon at bounding box center [573, 117] width 7 height 11
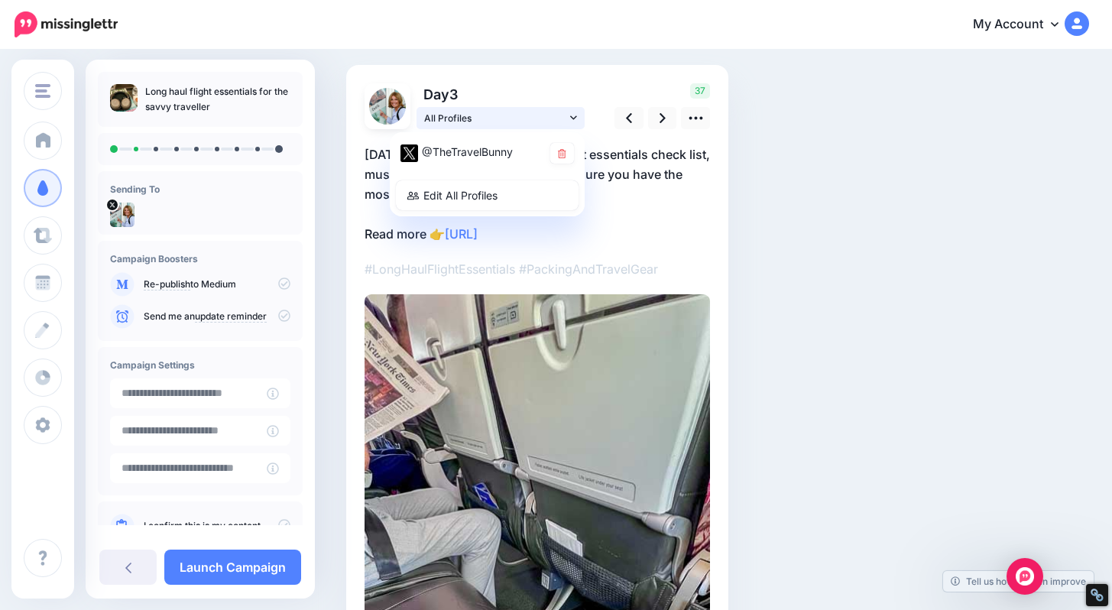
click at [572, 118] on icon at bounding box center [573, 117] width 7 height 11
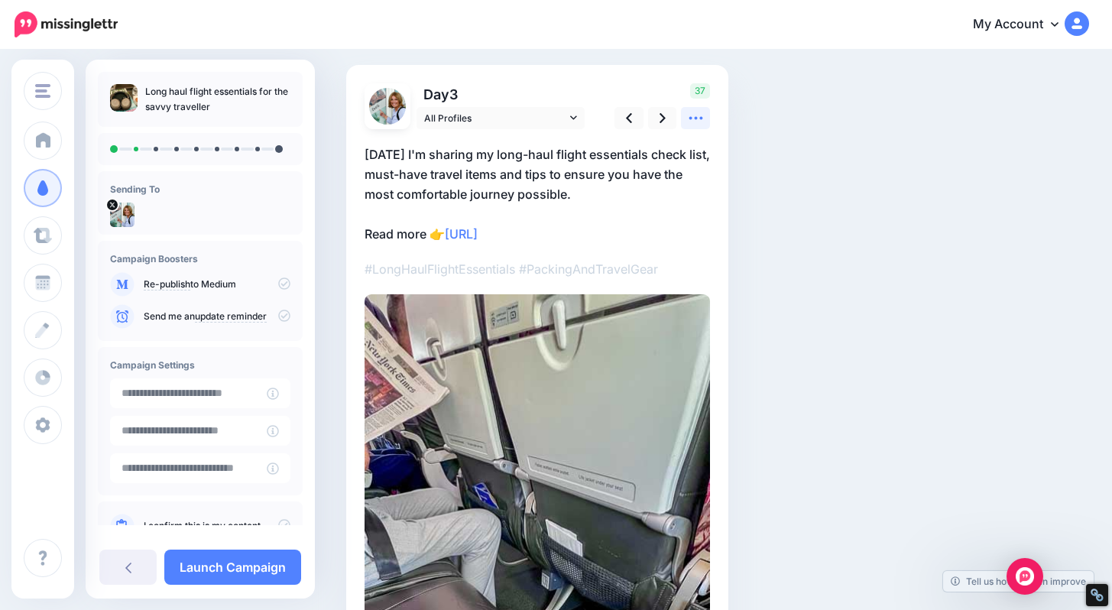
click at [704, 112] on link at bounding box center [695, 118] width 29 height 22
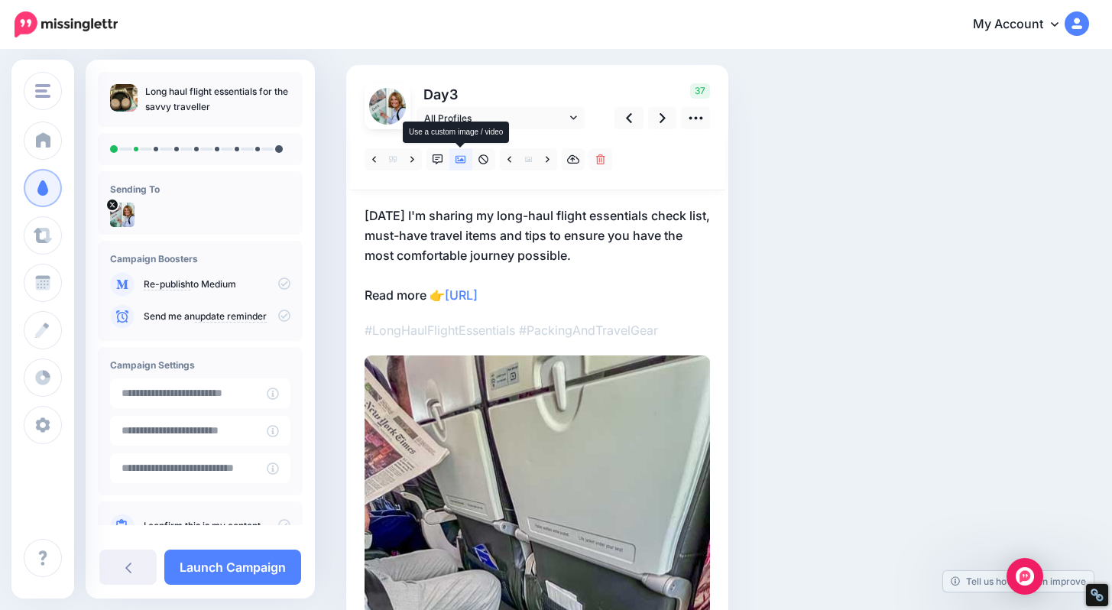
click at [458, 158] on icon at bounding box center [461, 160] width 11 height 8
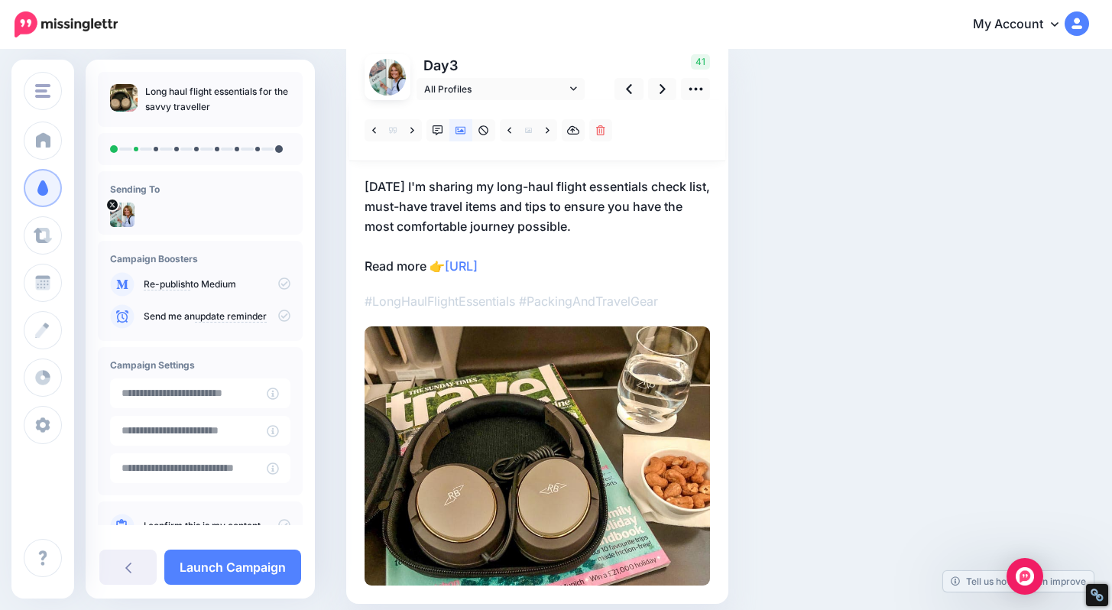
scroll to position [124, 0]
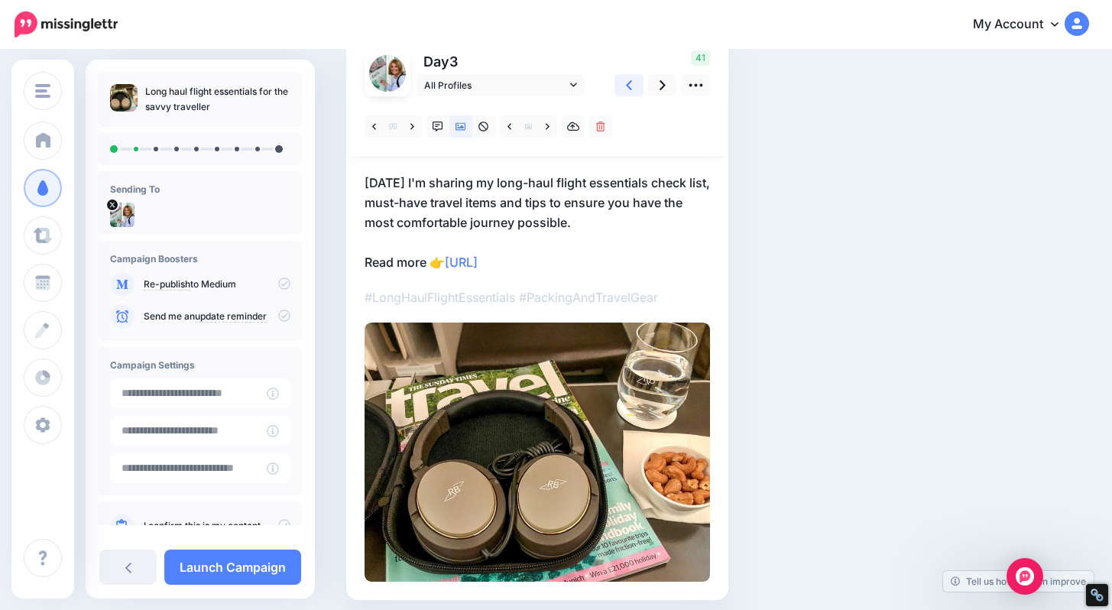
click at [629, 88] on icon at bounding box center [629, 85] width 6 height 10
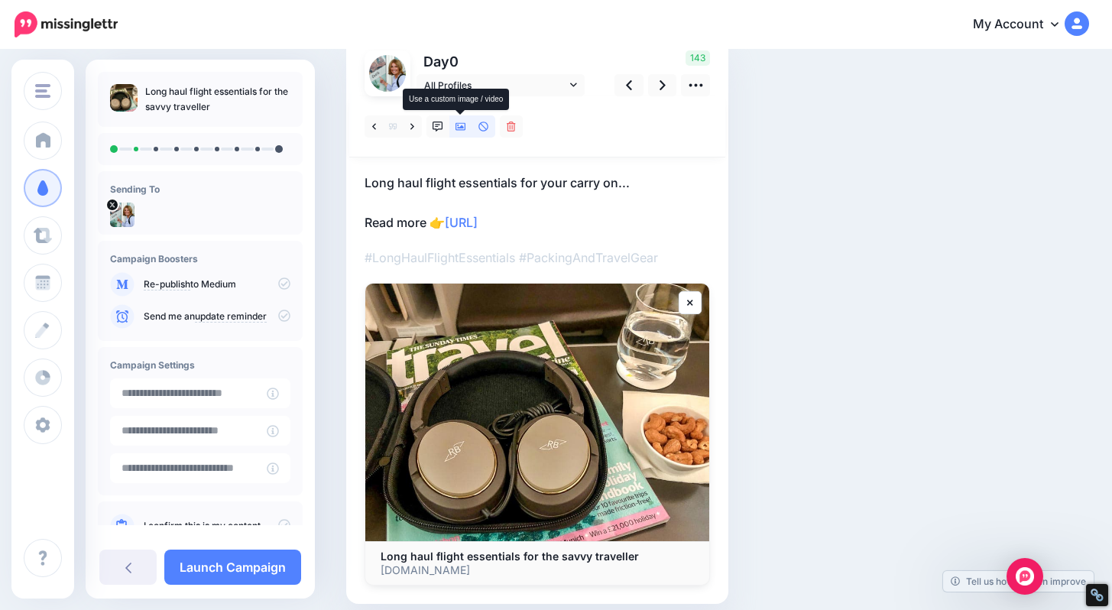
click at [455, 125] on link at bounding box center [461, 126] width 23 height 22
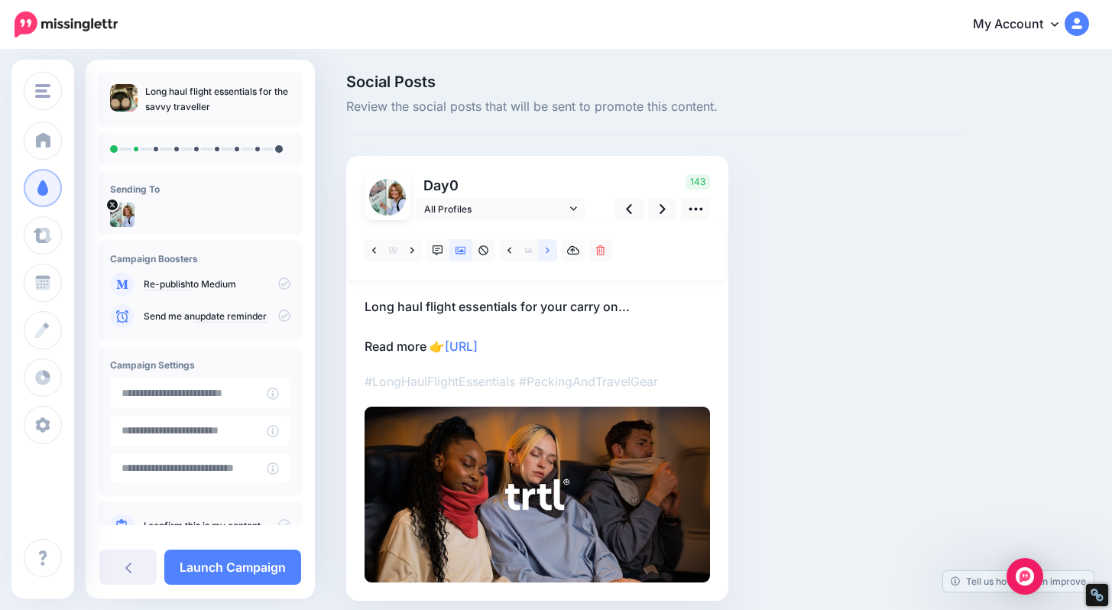
click at [547, 247] on icon at bounding box center [548, 250] width 4 height 11
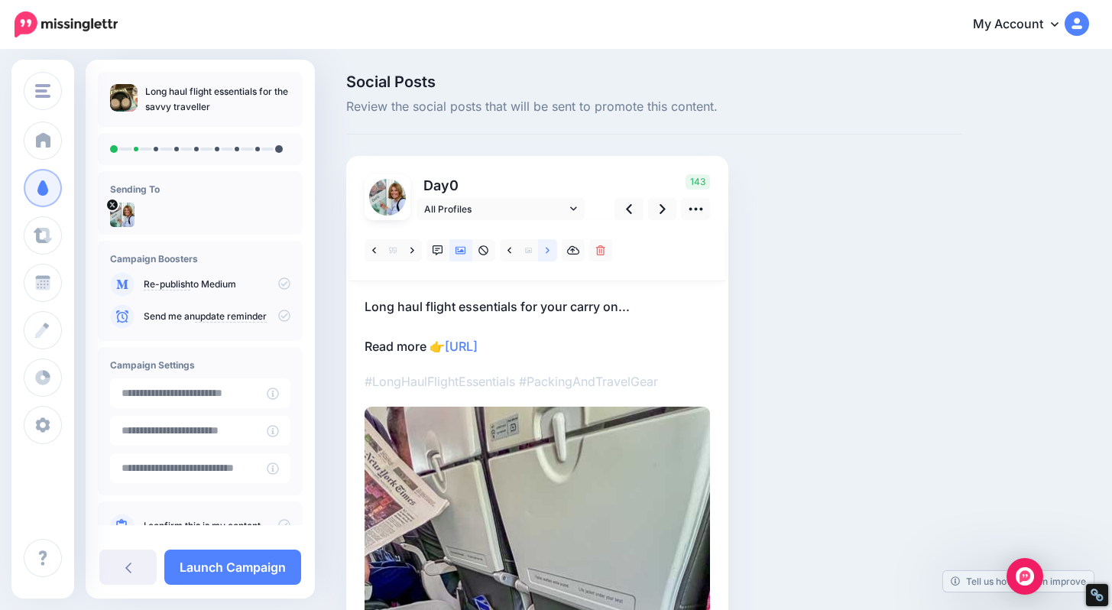
click at [547, 247] on icon at bounding box center [548, 250] width 4 height 11
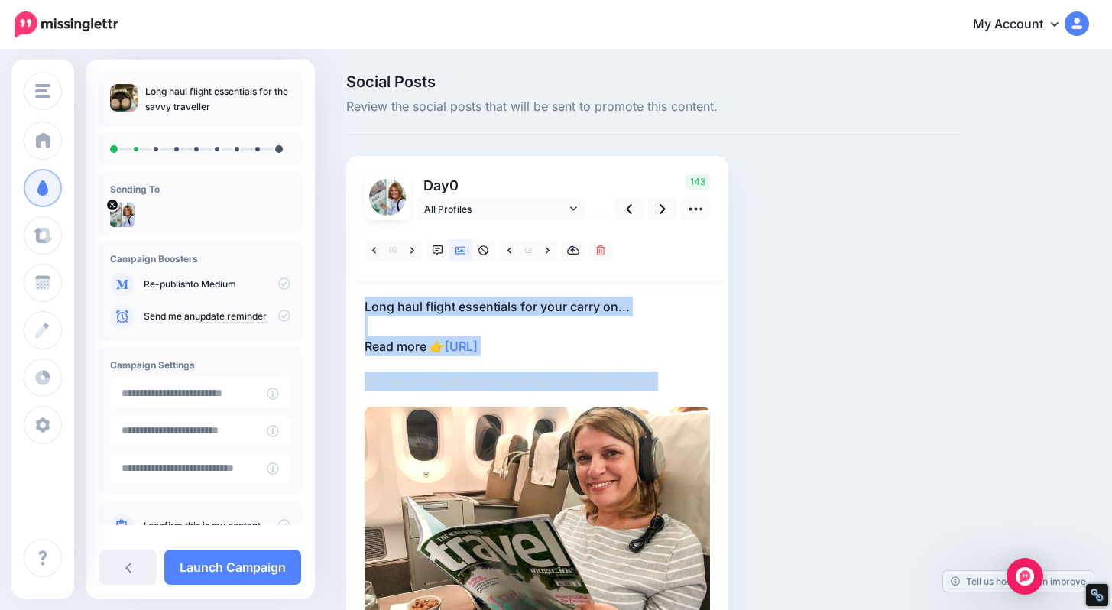
drag, startPoint x: 1111, startPoint y: 264, endPoint x: 1123, endPoint y: 375, distance: 112.3
click at [1112, 375] on html "My Account Dashboard My Account Billing Logout" at bounding box center [556, 305] width 1112 height 610
click at [548, 247] on icon at bounding box center [548, 250] width 4 height 11
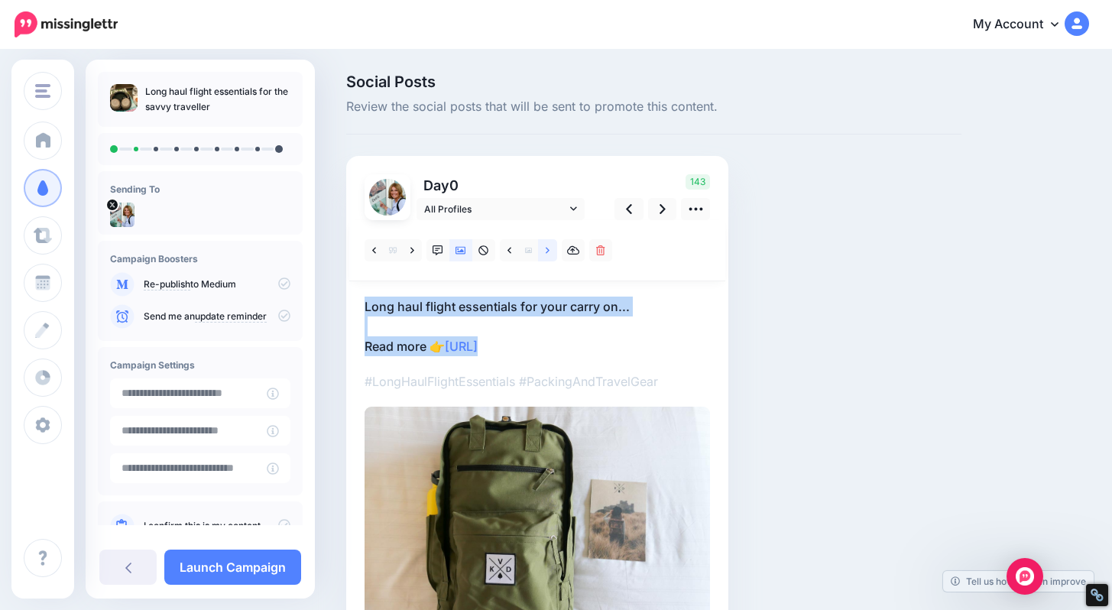
click at [548, 247] on icon at bounding box center [548, 250] width 4 height 11
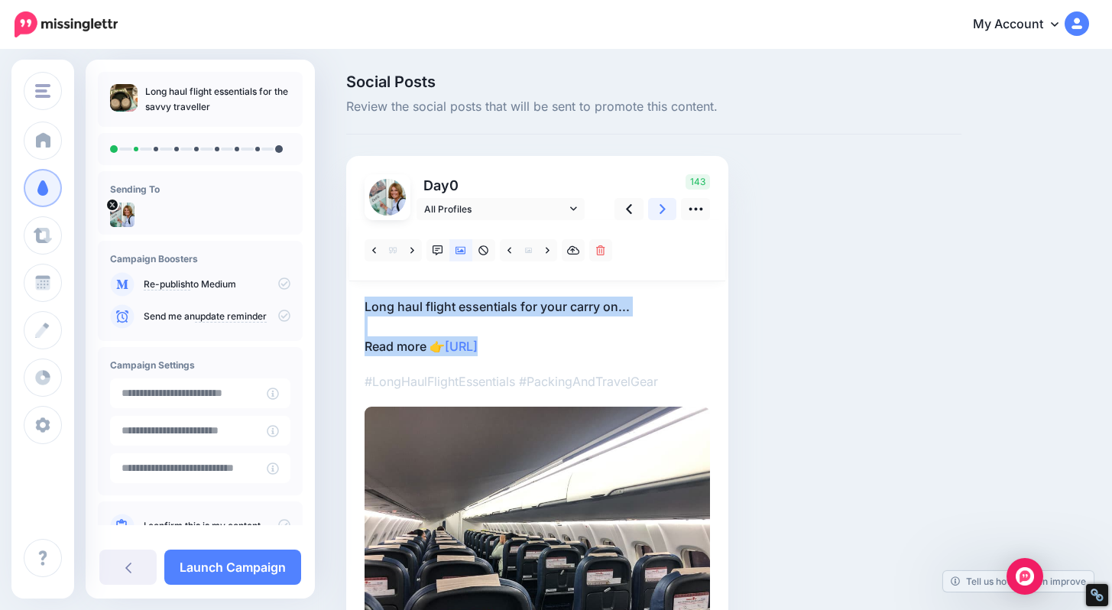
click at [667, 209] on link at bounding box center [662, 209] width 29 height 22
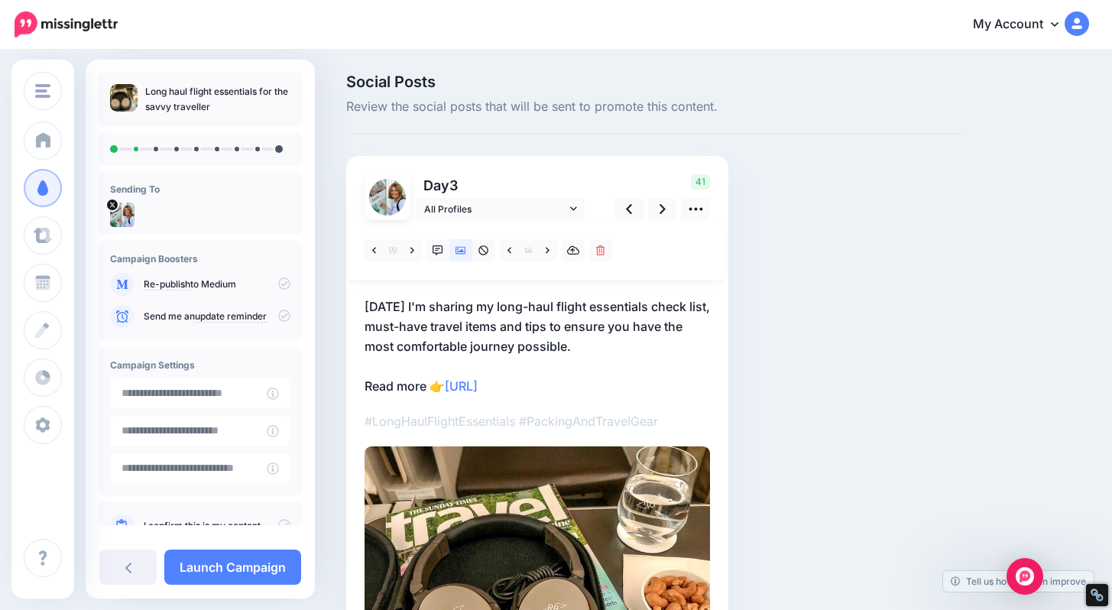
click at [868, 418] on div "Social Posts Review the social posts that will be sent to promote this content.…" at bounding box center [654, 422] width 638 height 696
click at [528, 248] on icon at bounding box center [528, 250] width 7 height 5
click at [547, 252] on icon at bounding box center [548, 250] width 4 height 6
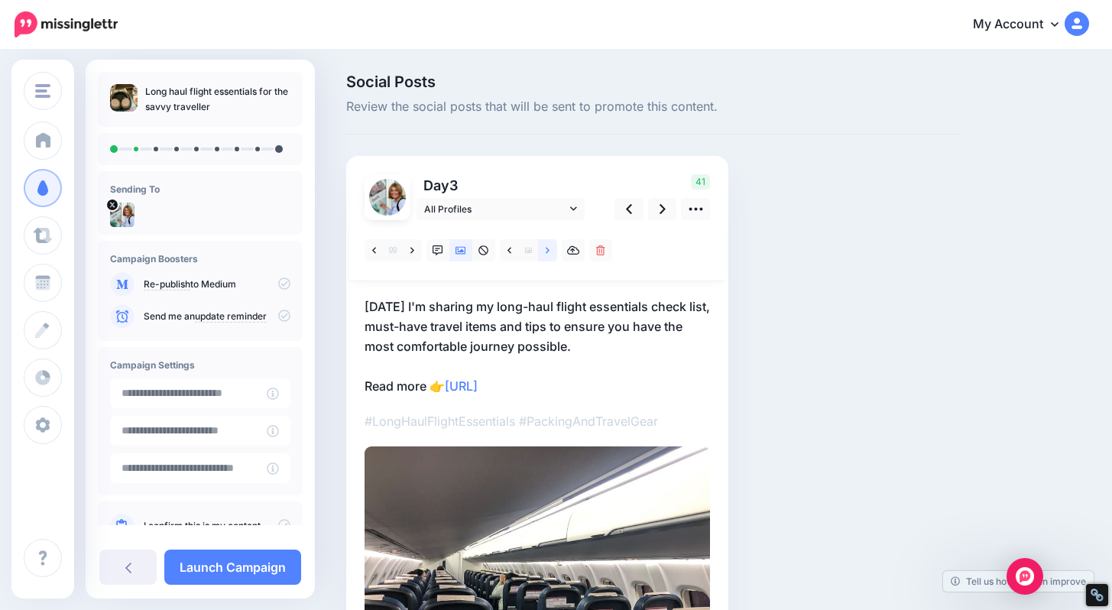
click at [547, 252] on icon at bounding box center [548, 250] width 4 height 6
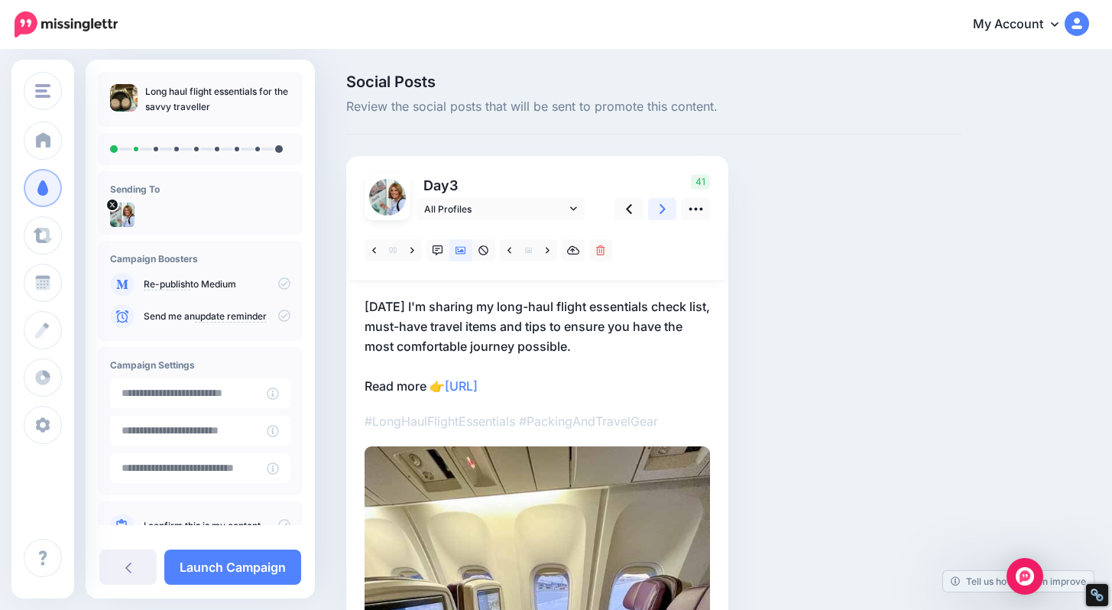
click at [664, 216] on icon at bounding box center [663, 209] width 6 height 16
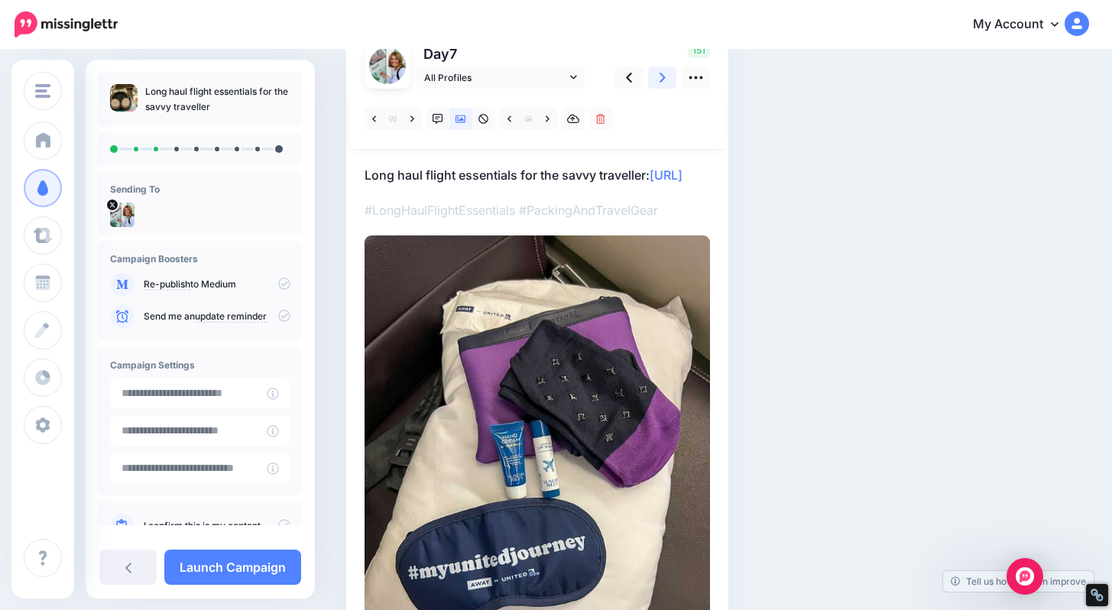
scroll to position [131, 0]
click at [657, 79] on link at bounding box center [662, 78] width 29 height 22
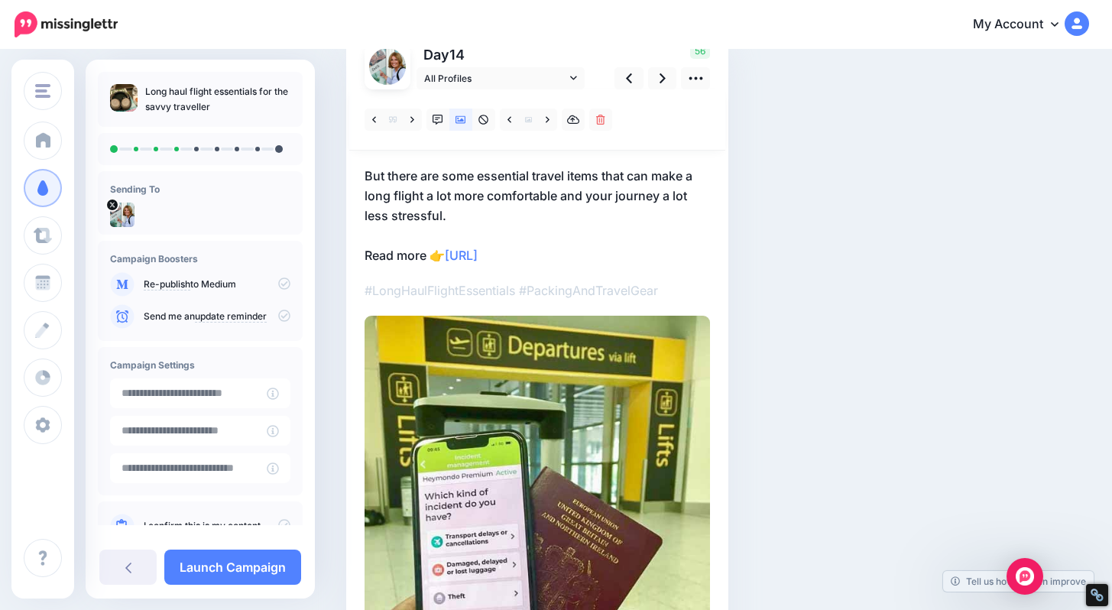
click at [482, 177] on p "But there are some essential travel items that can make a long flight a lot mor…" at bounding box center [538, 215] width 346 height 99
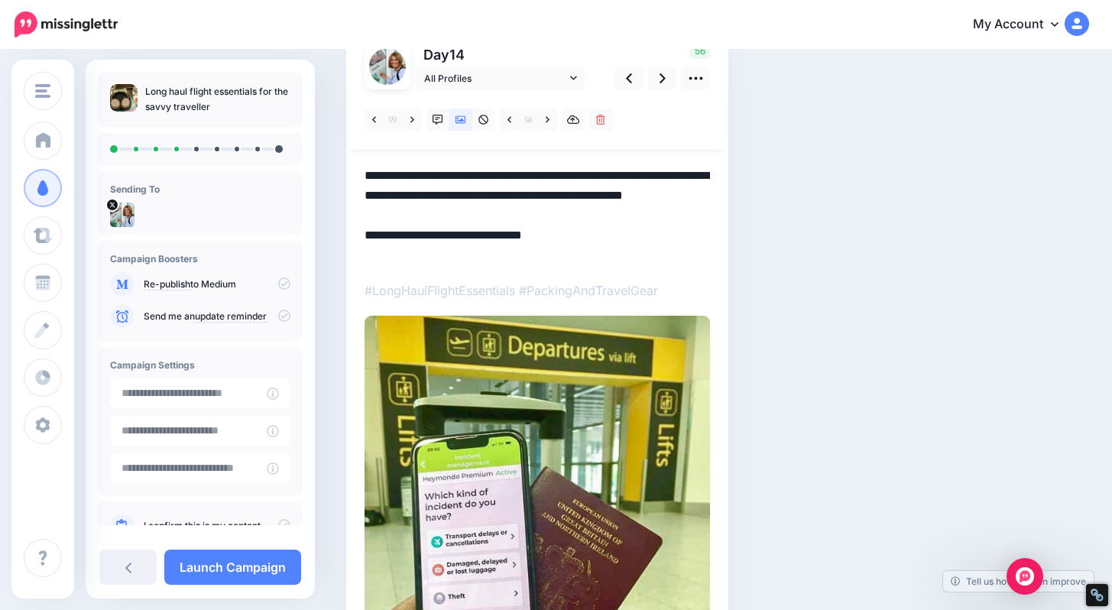
click at [482, 177] on textarea "**********" at bounding box center [538, 215] width 346 height 99
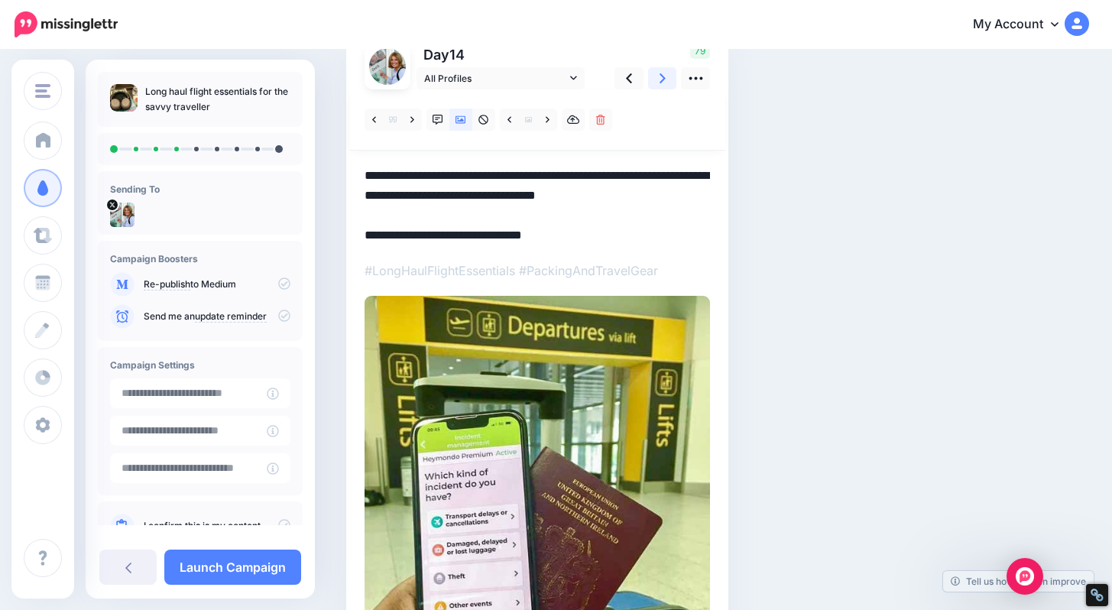
click at [658, 75] on link at bounding box center [662, 78] width 29 height 22
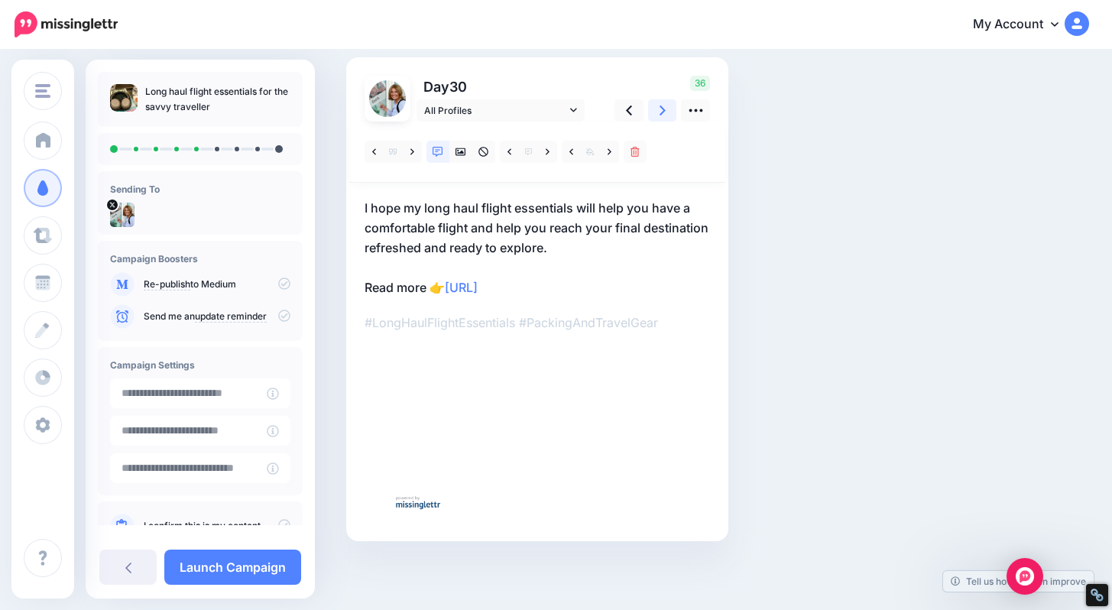
scroll to position [99, 0]
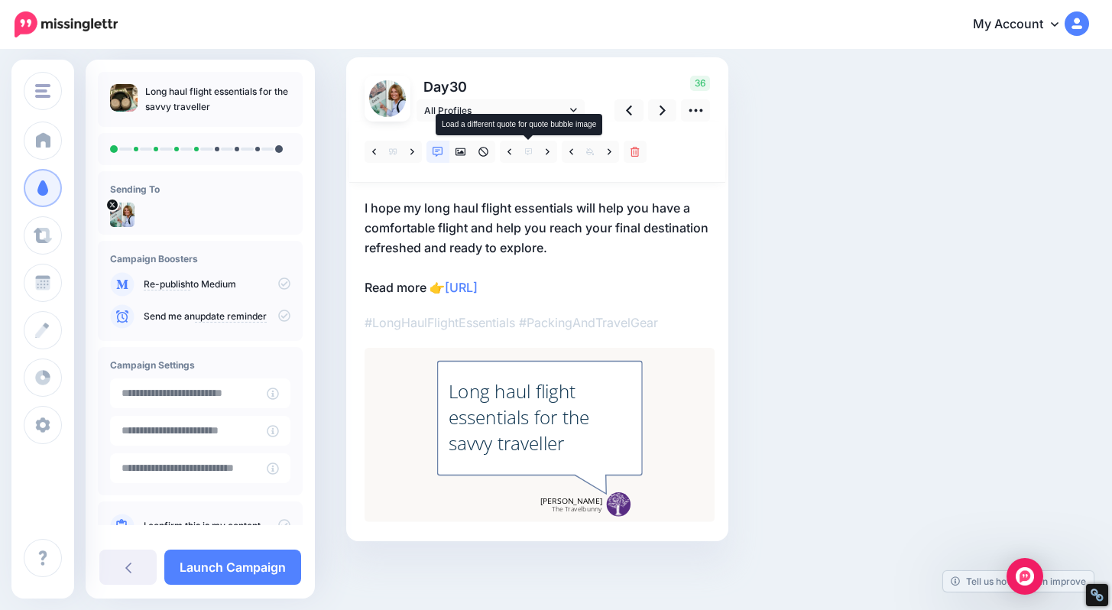
click at [524, 148] on span at bounding box center [528, 152] width 19 height 22
click at [459, 150] on icon at bounding box center [461, 152] width 11 height 11
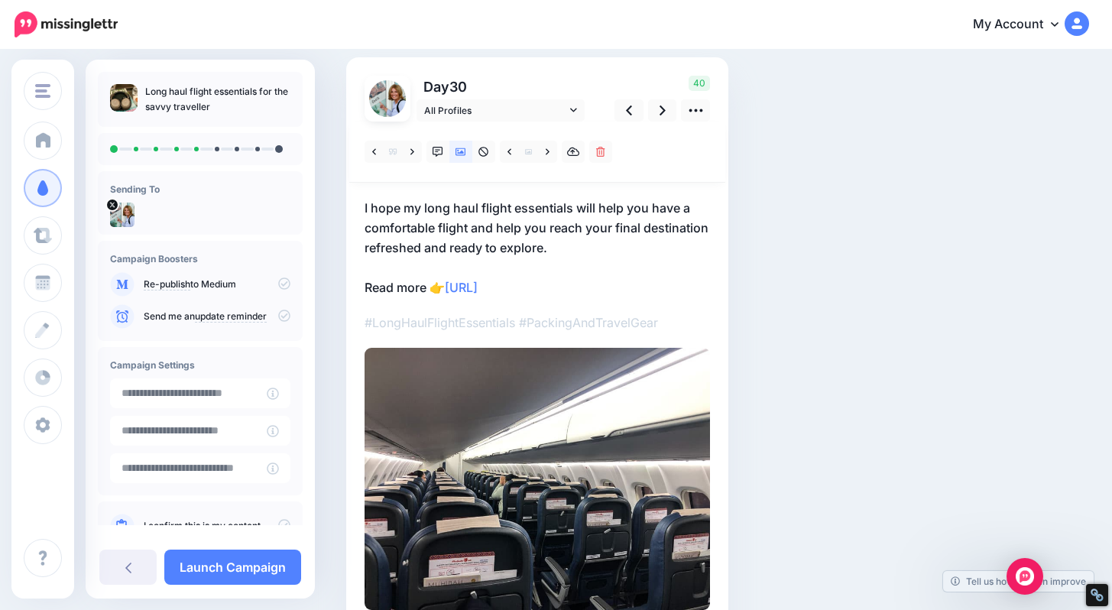
scroll to position [0, 0]
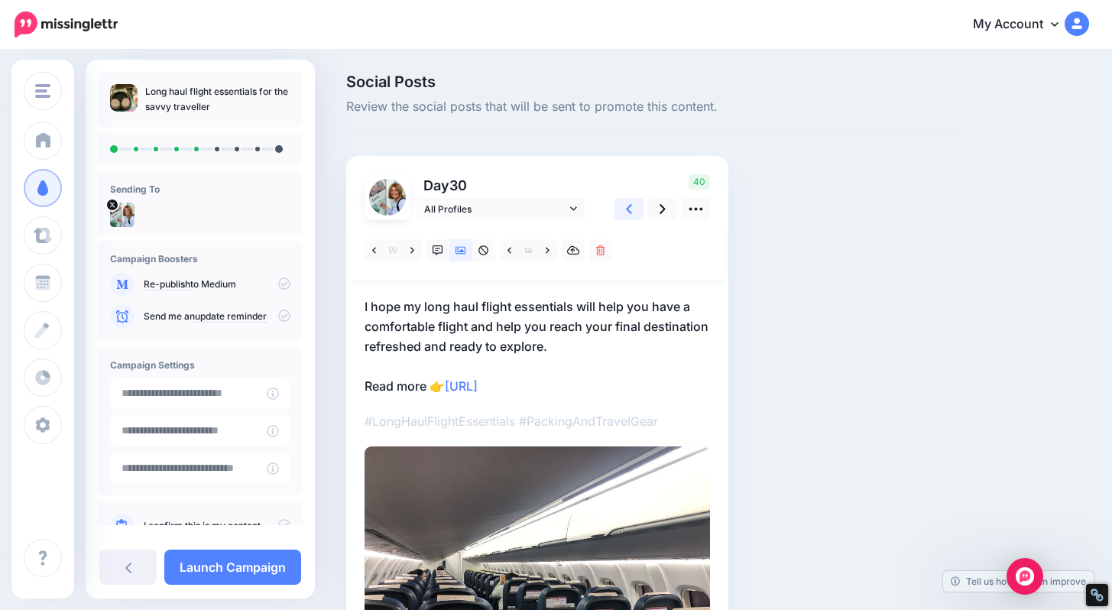
click at [629, 213] on icon at bounding box center [629, 209] width 6 height 16
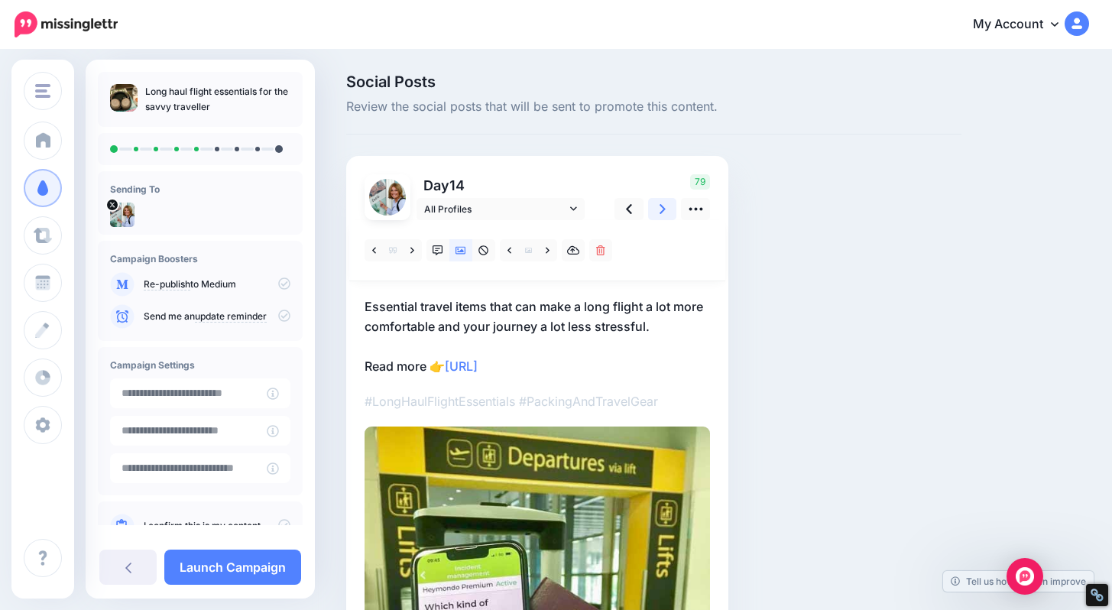
click at [662, 212] on icon at bounding box center [663, 209] width 6 height 10
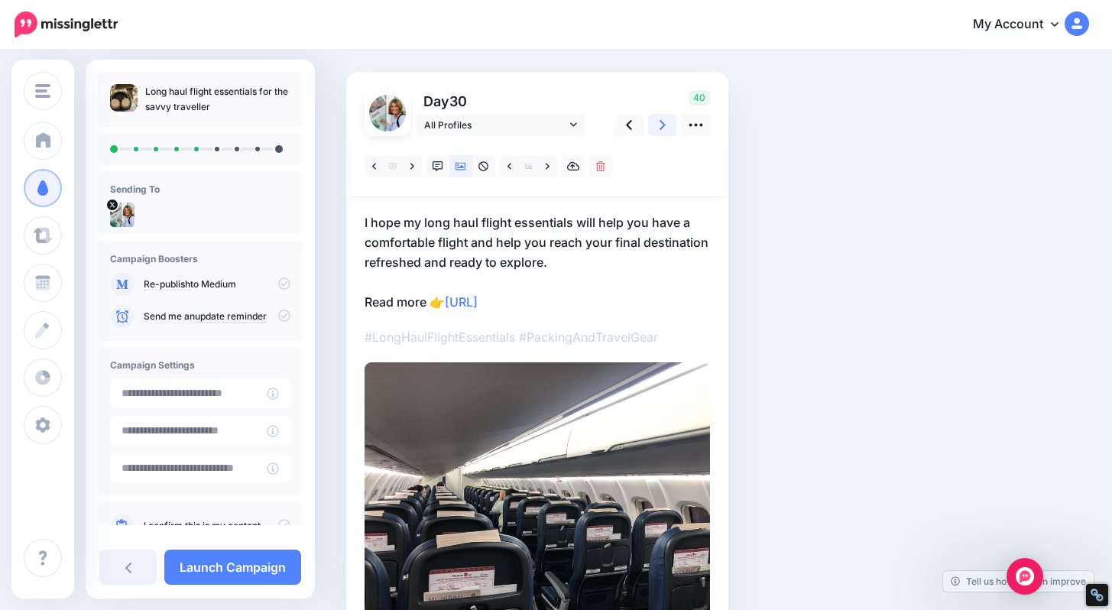
scroll to position [93, 0]
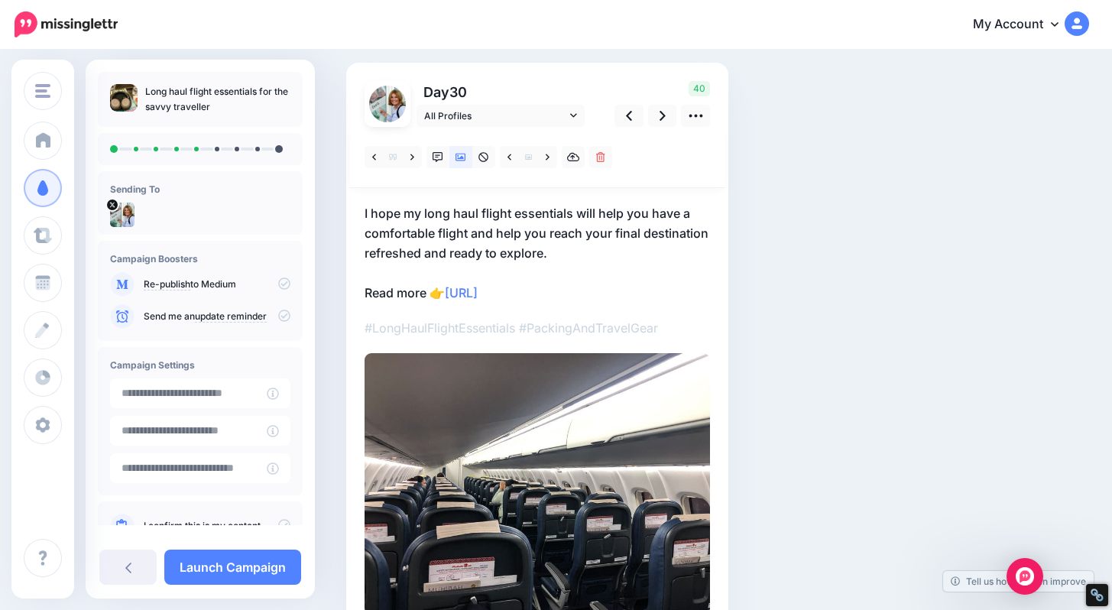
click at [430, 212] on p "I hope my long haul flight essentials will help you have a comfortable flight a…" at bounding box center [538, 252] width 346 height 99
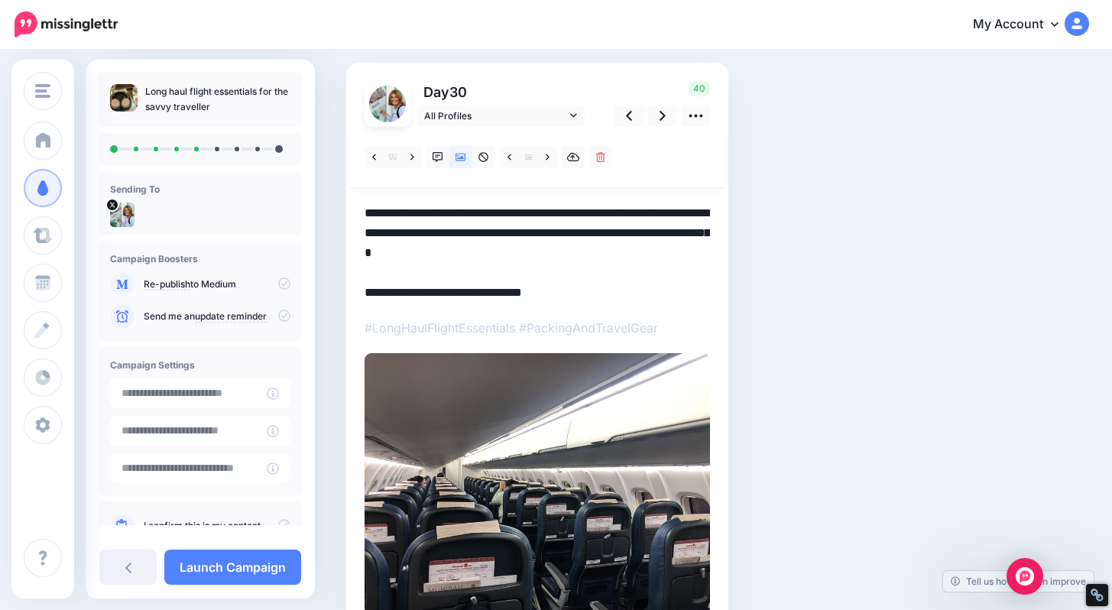
click at [428, 212] on textarea "**********" at bounding box center [538, 252] width 346 height 99
click at [539, 215] on textarea "**********" at bounding box center [538, 252] width 346 height 99
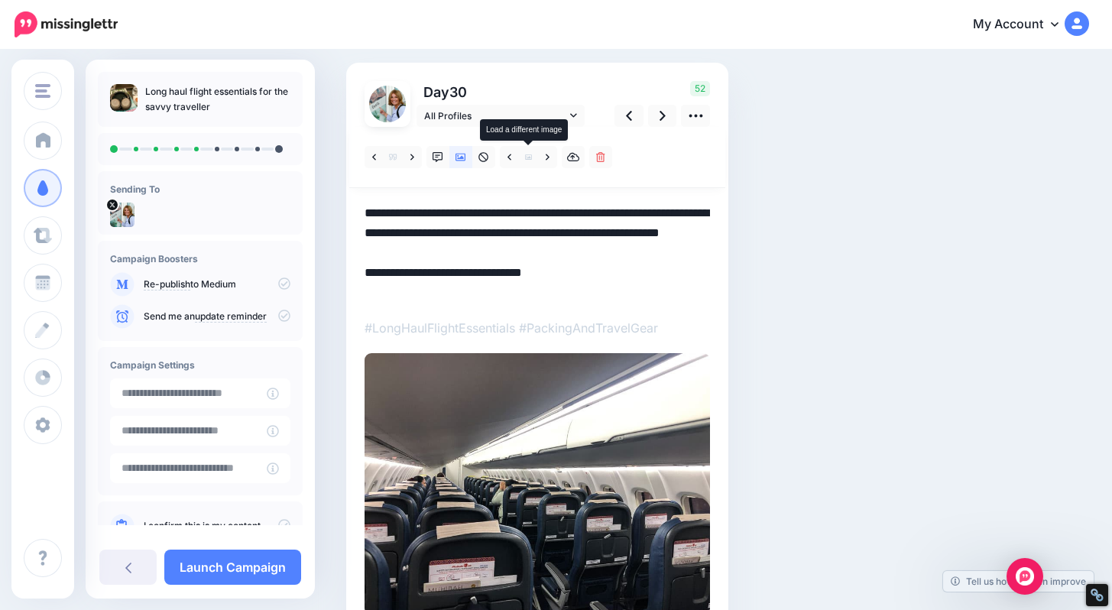
click at [527, 155] on icon at bounding box center [528, 156] width 7 height 5
click at [550, 158] on link at bounding box center [547, 157] width 19 height 22
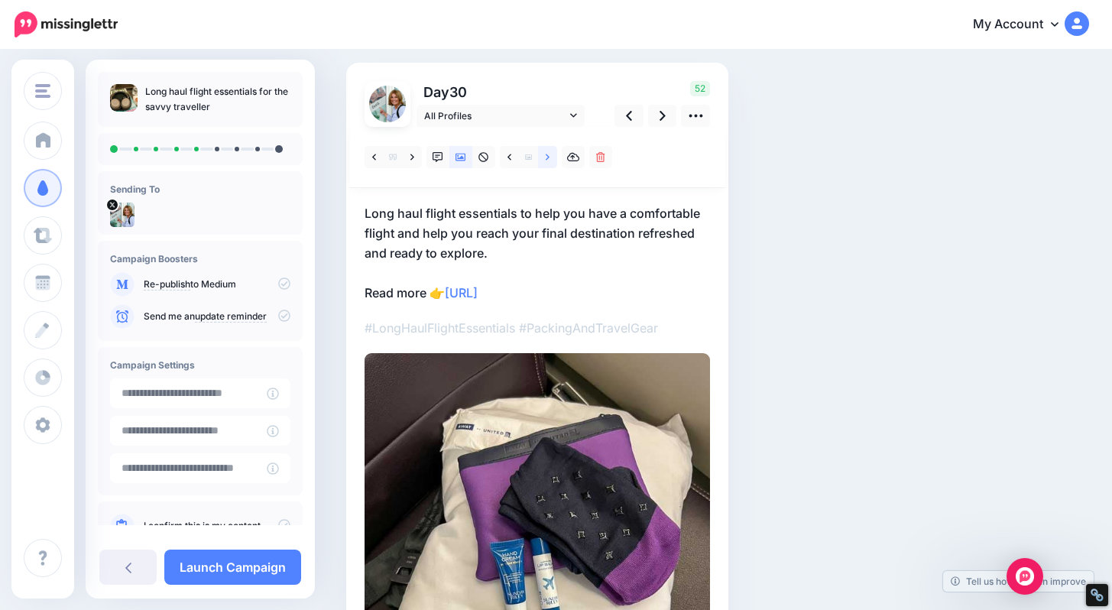
click at [550, 158] on link at bounding box center [547, 157] width 19 height 22
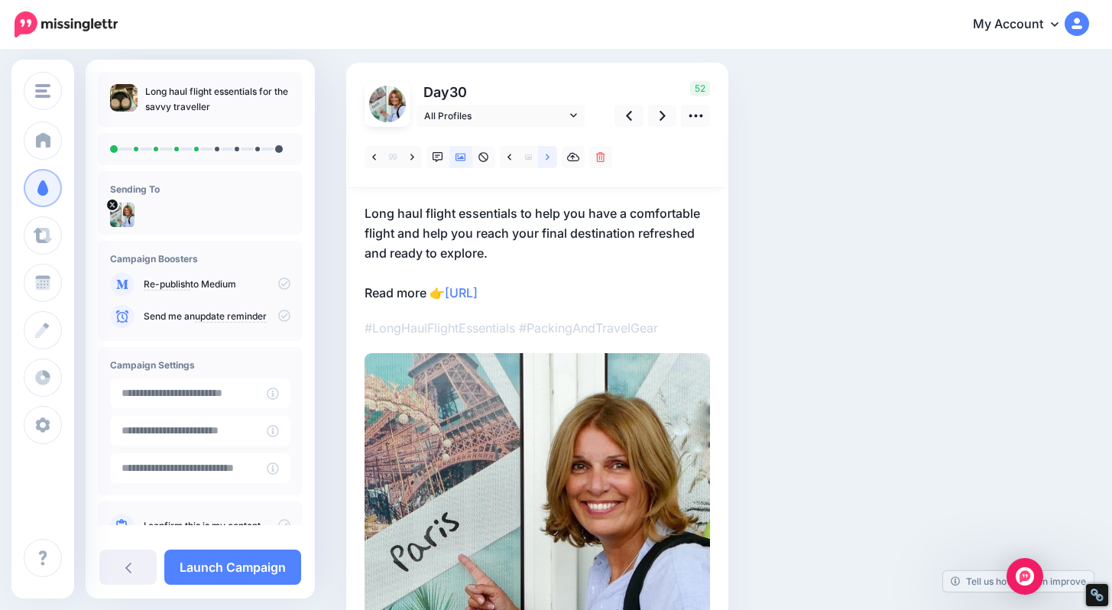
click at [550, 159] on link at bounding box center [547, 157] width 19 height 22
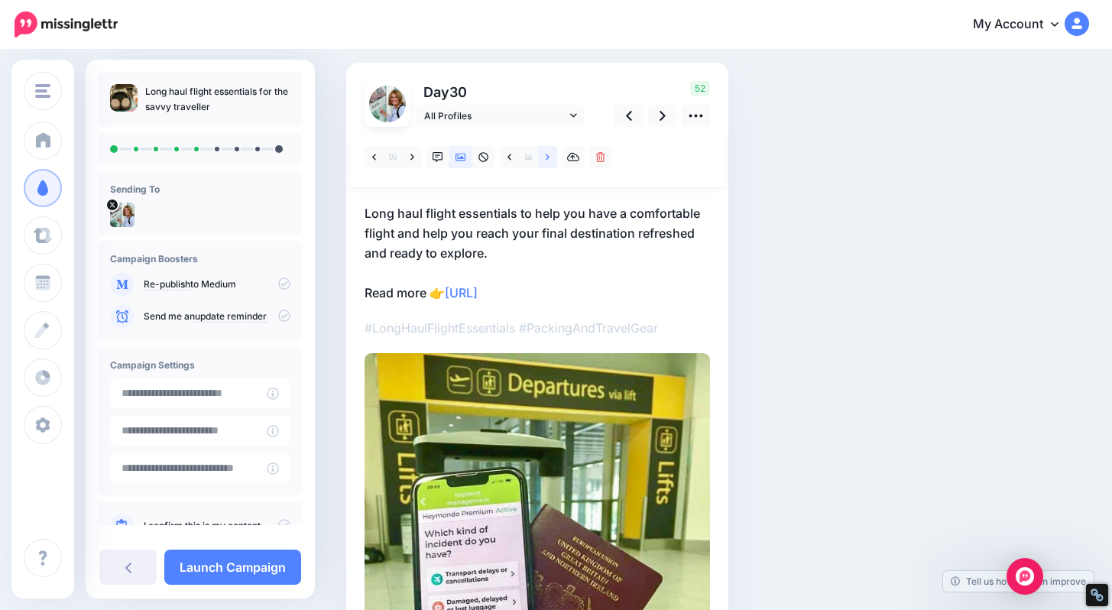
click at [550, 159] on link at bounding box center [547, 157] width 19 height 22
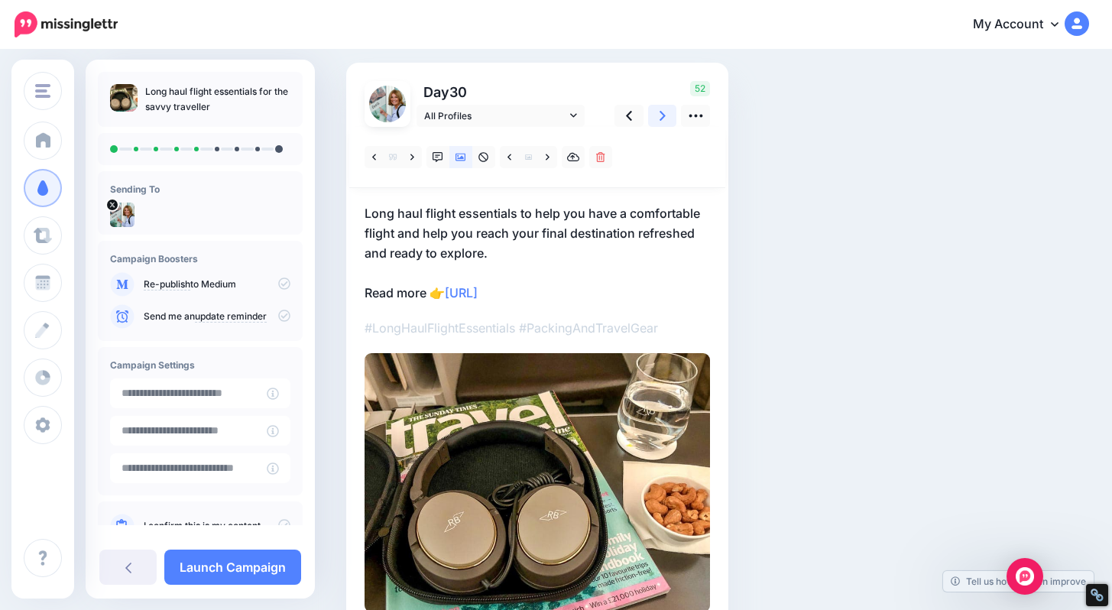
click at [660, 118] on icon at bounding box center [663, 116] width 6 height 16
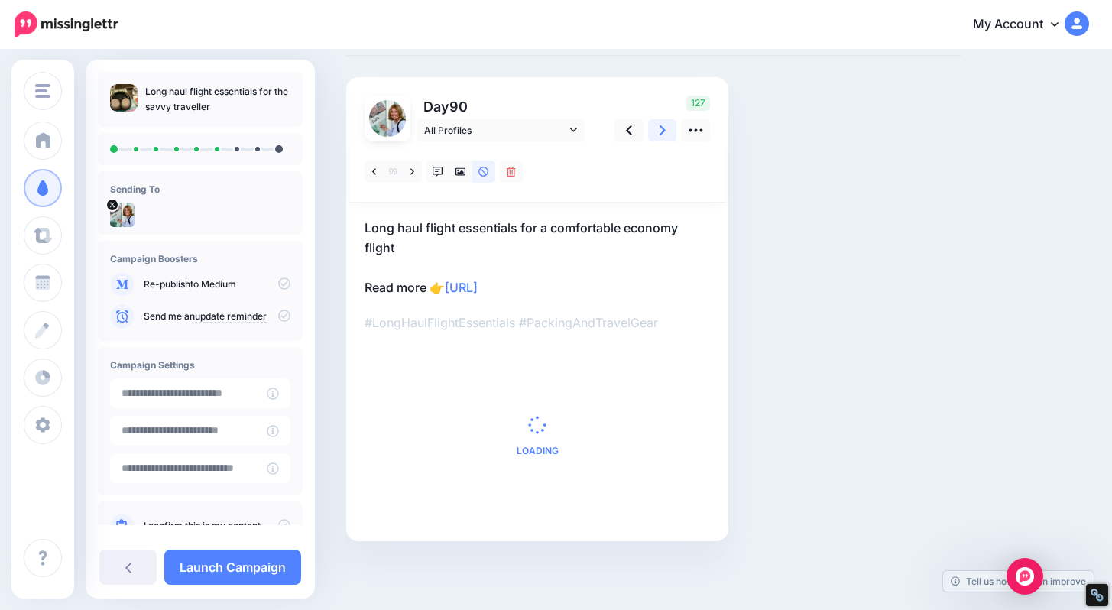
scroll to position [93, 0]
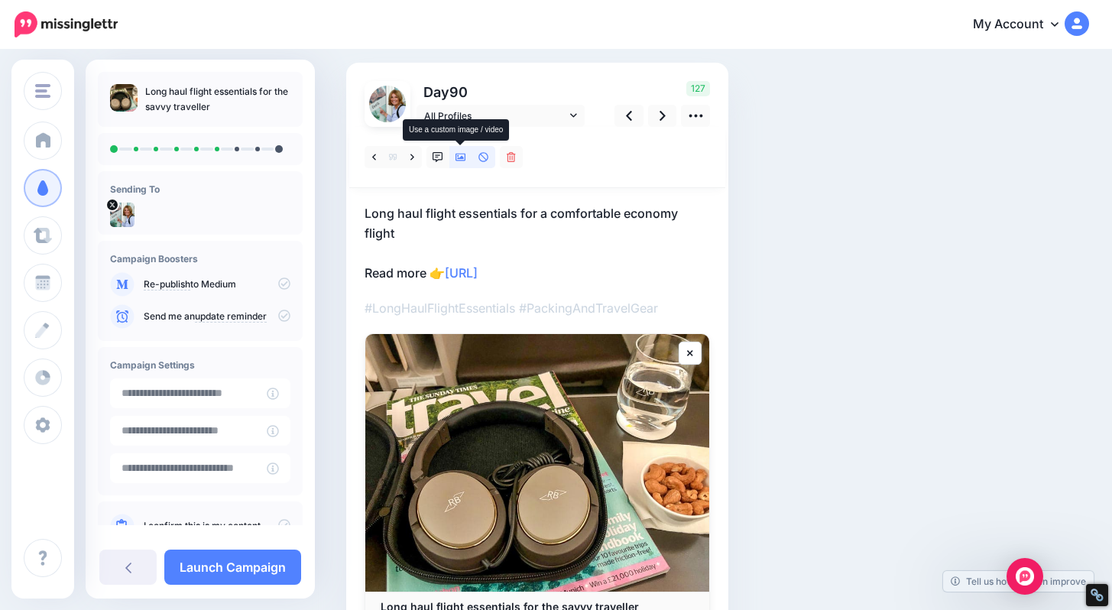
click at [459, 157] on icon at bounding box center [461, 157] width 11 height 11
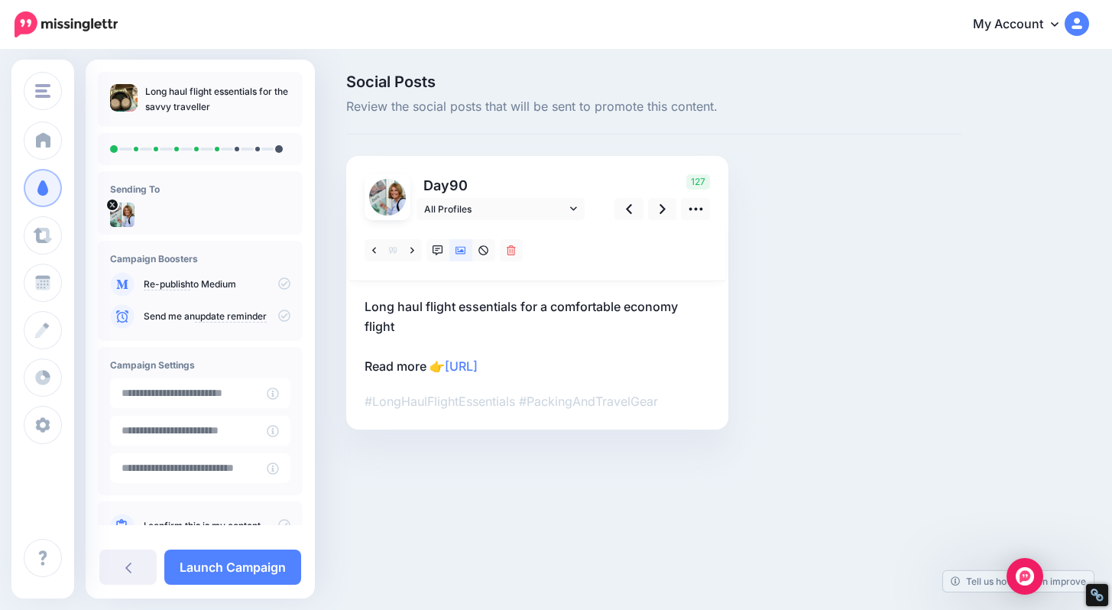
scroll to position [0, 0]
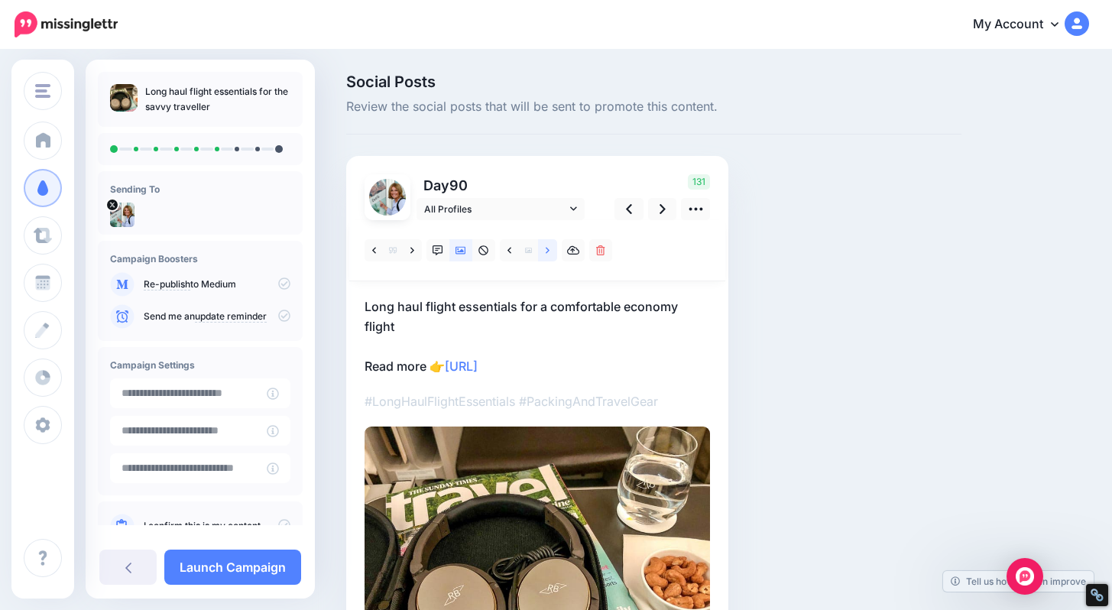
click at [546, 252] on icon at bounding box center [548, 250] width 4 height 11
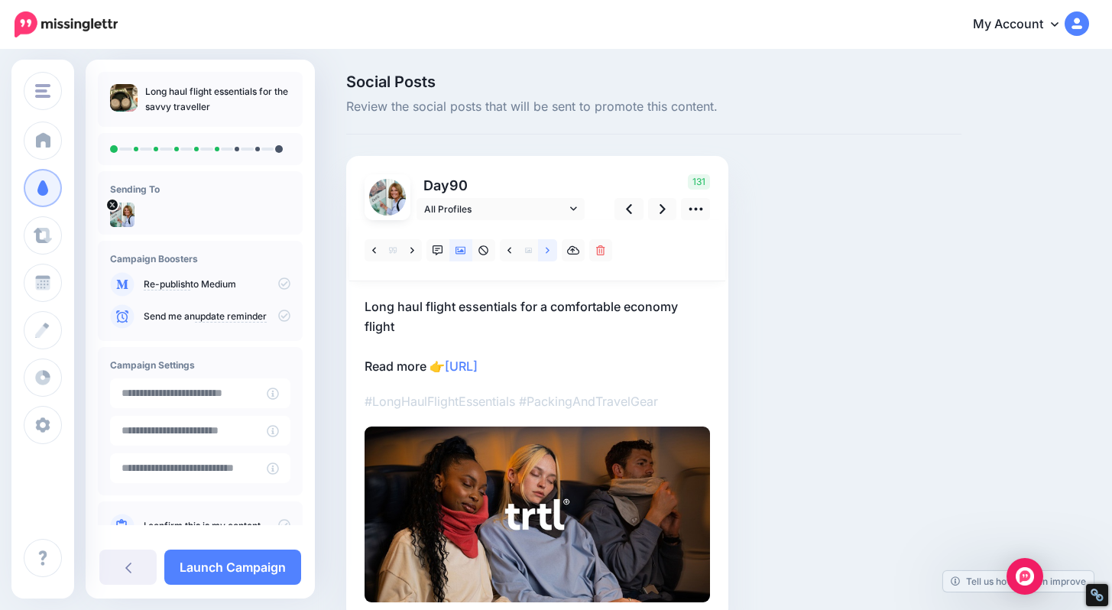
click at [546, 252] on icon at bounding box center [548, 250] width 4 height 11
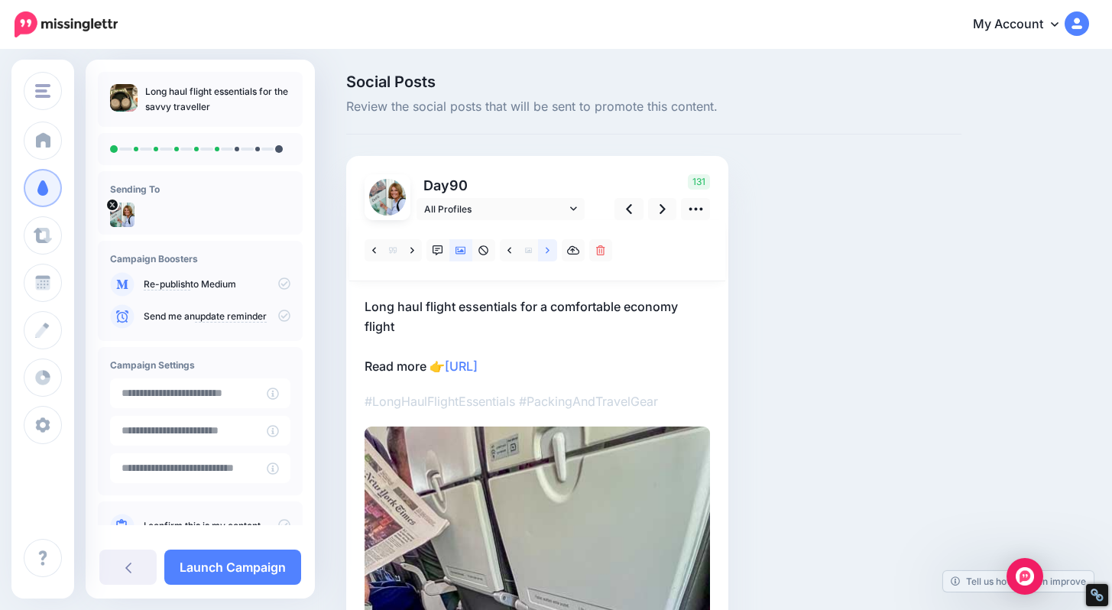
click at [546, 252] on icon at bounding box center [548, 250] width 4 height 11
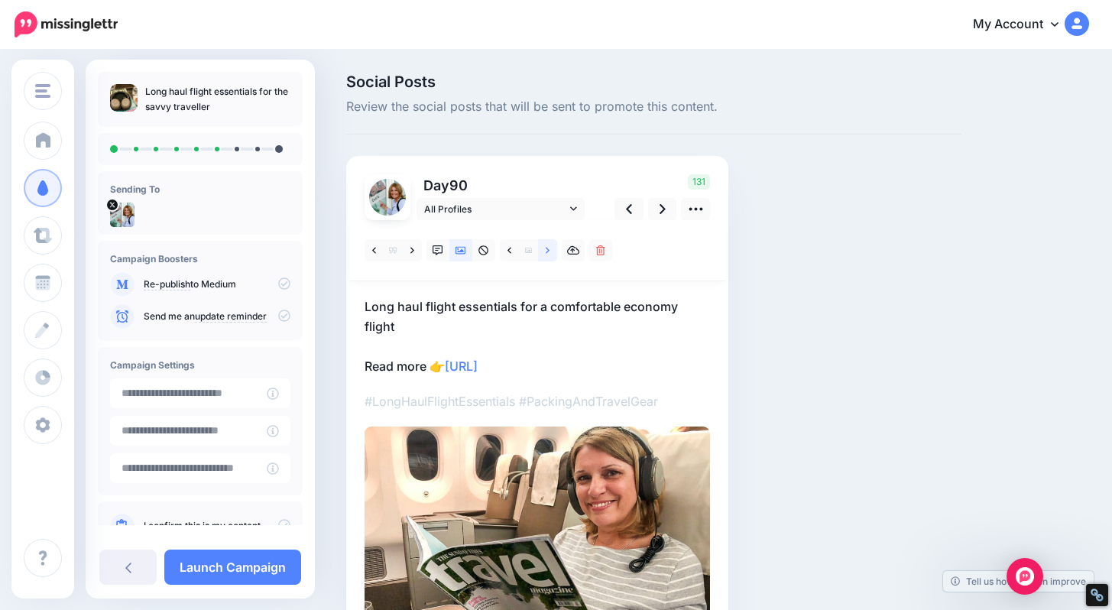
click at [546, 252] on icon at bounding box center [548, 250] width 4 height 11
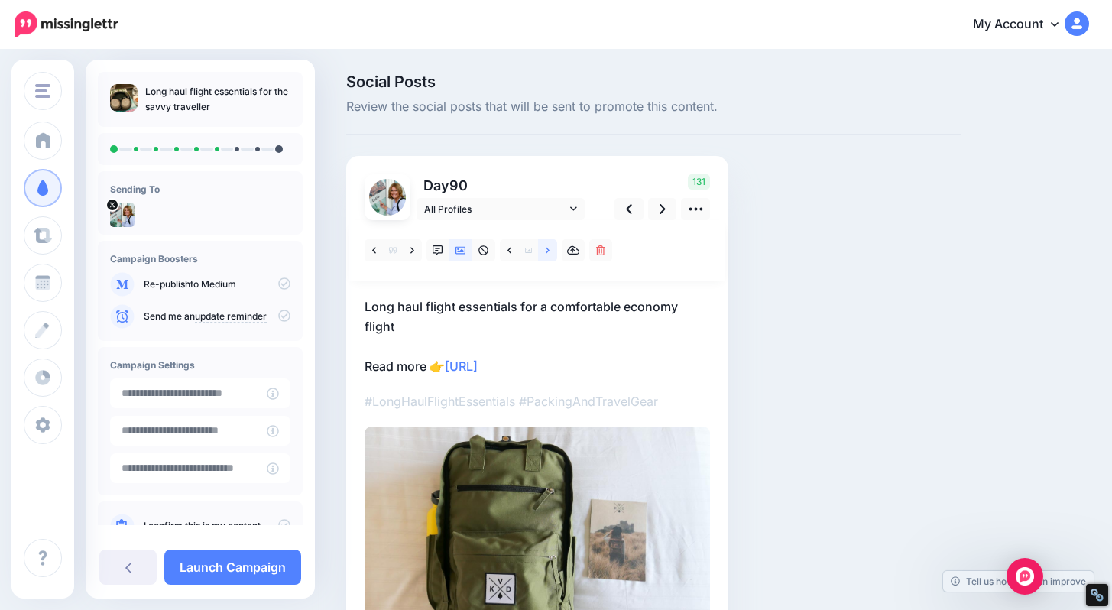
click at [546, 252] on icon at bounding box center [548, 250] width 4 height 11
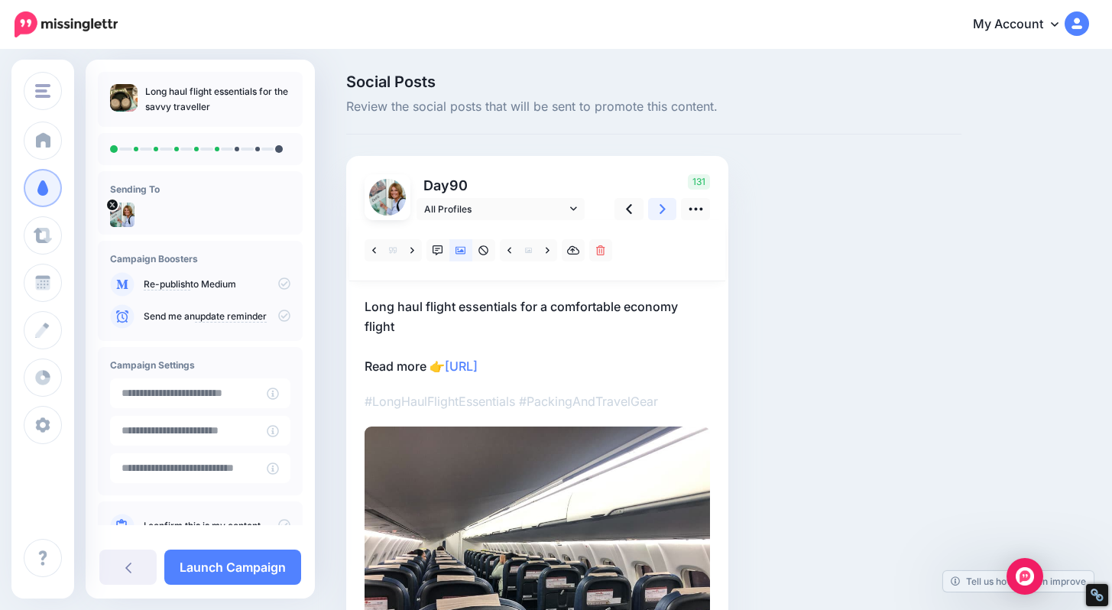
click at [658, 209] on link at bounding box center [662, 209] width 29 height 22
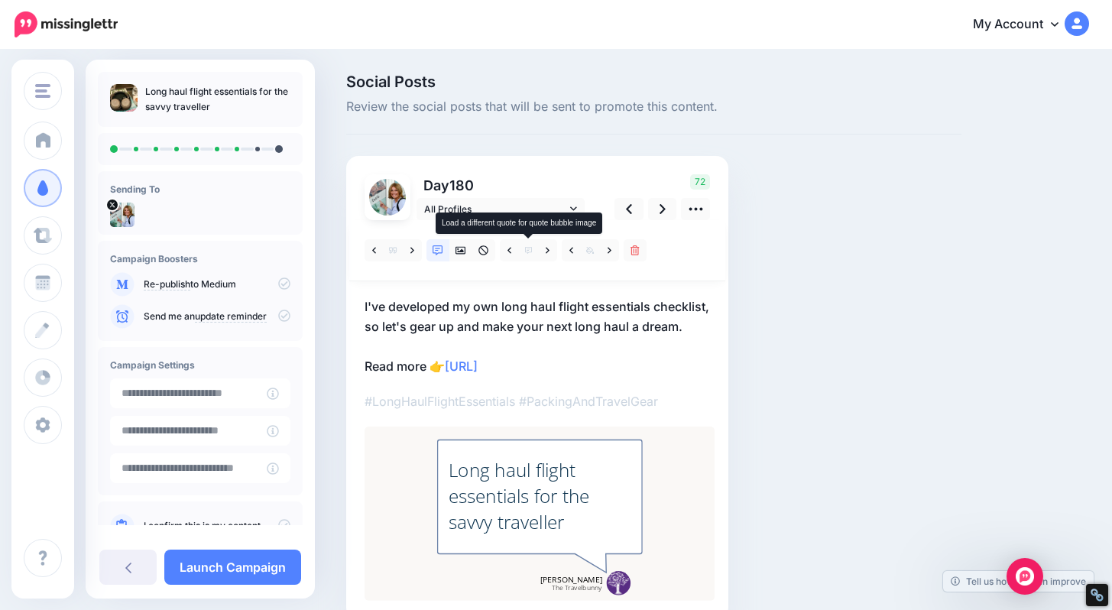
click at [528, 248] on icon at bounding box center [528, 250] width 7 height 7
click at [462, 247] on icon at bounding box center [461, 251] width 11 height 8
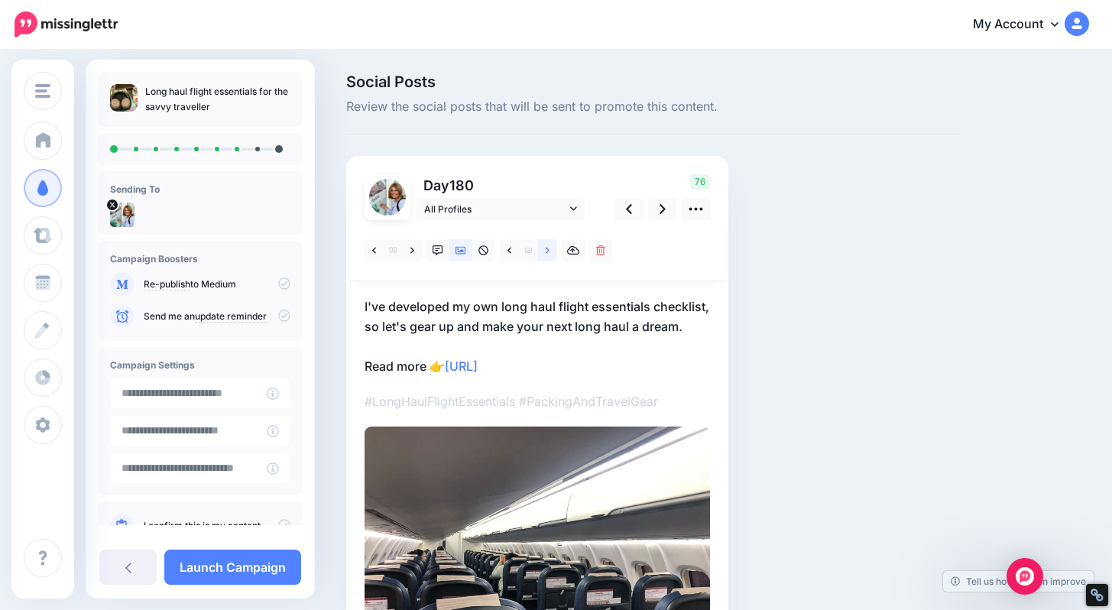
click at [544, 255] on link at bounding box center [547, 250] width 19 height 22
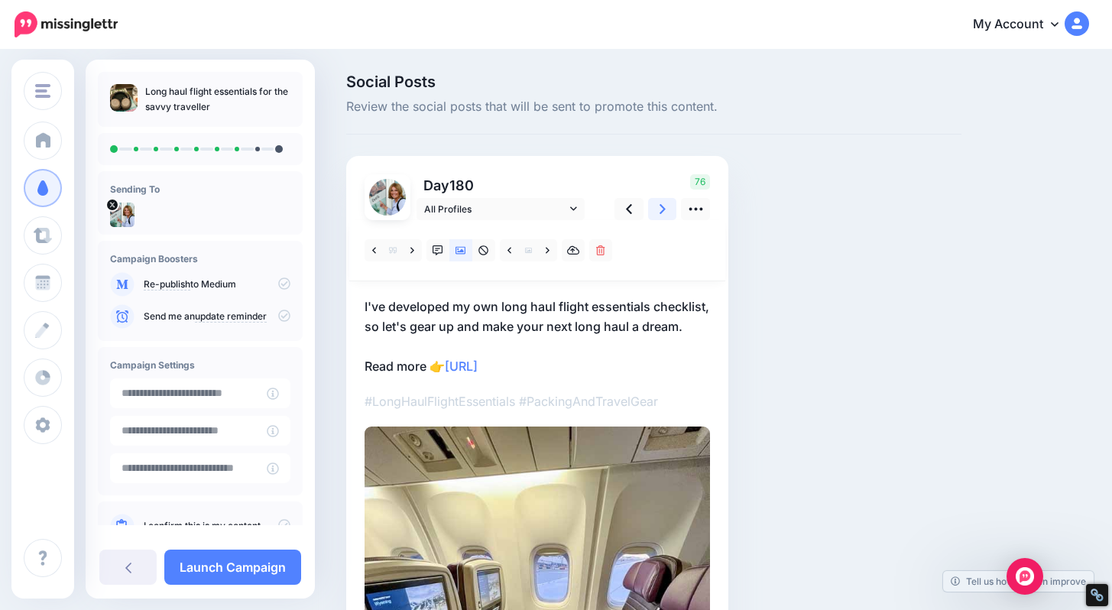
click at [660, 206] on icon at bounding box center [663, 209] width 6 height 16
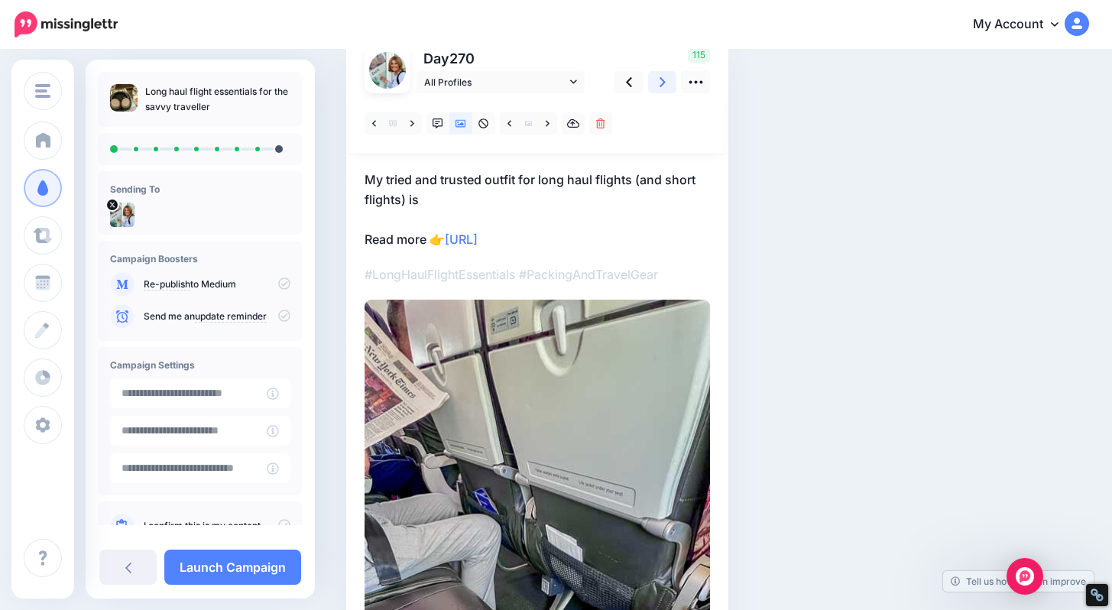
scroll to position [132, 0]
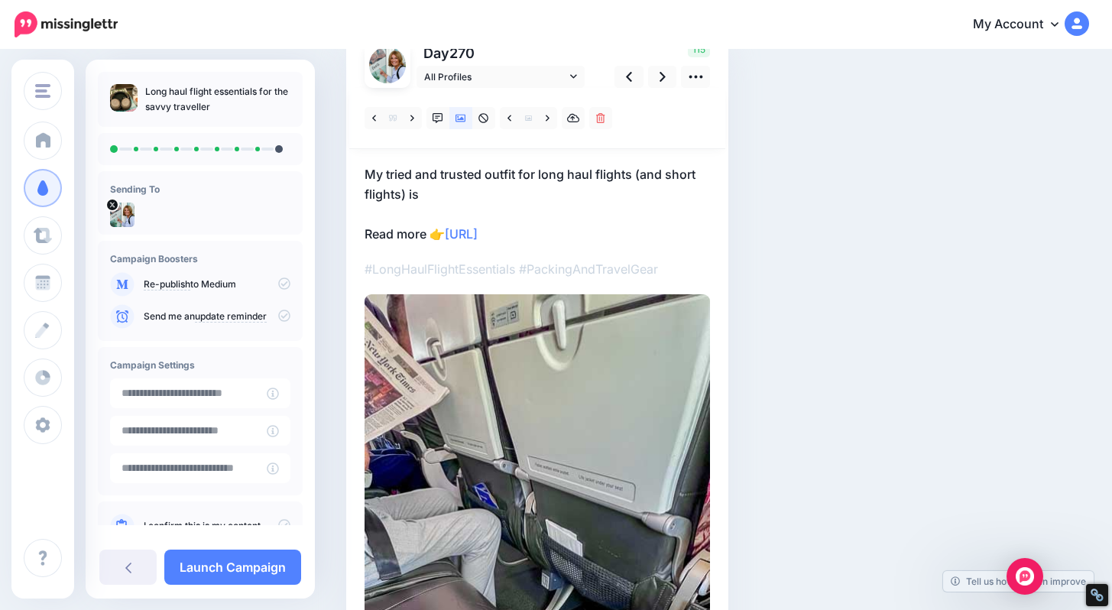
click at [403, 193] on p "My tried and trusted outfit for long haul flights (and short flights) is Read m…" at bounding box center [538, 204] width 346 height 80
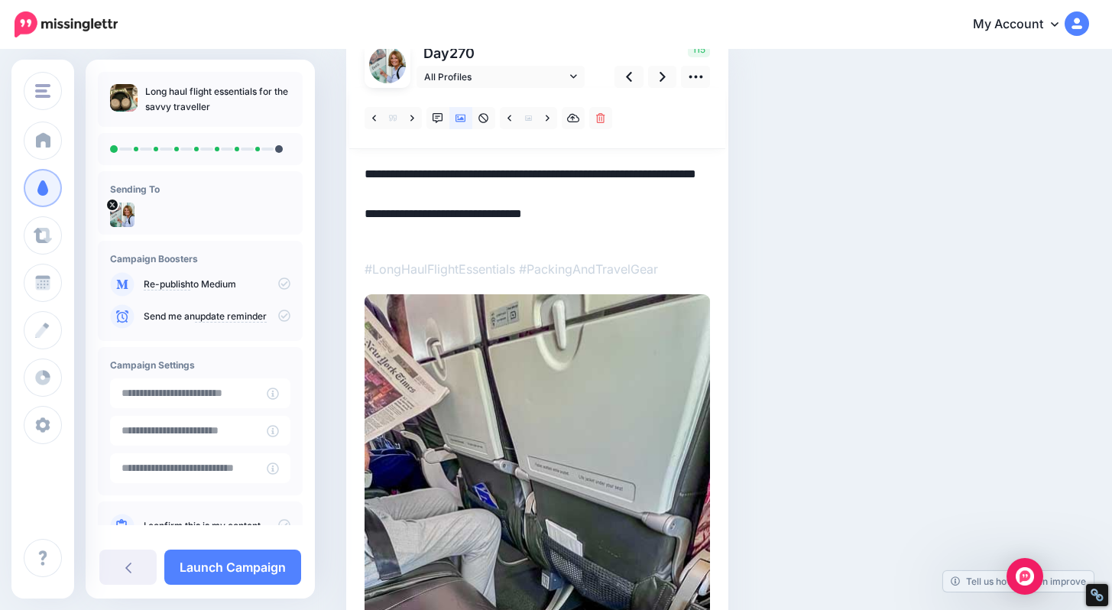
click at [421, 198] on textarea "**********" at bounding box center [538, 204] width 346 height 80
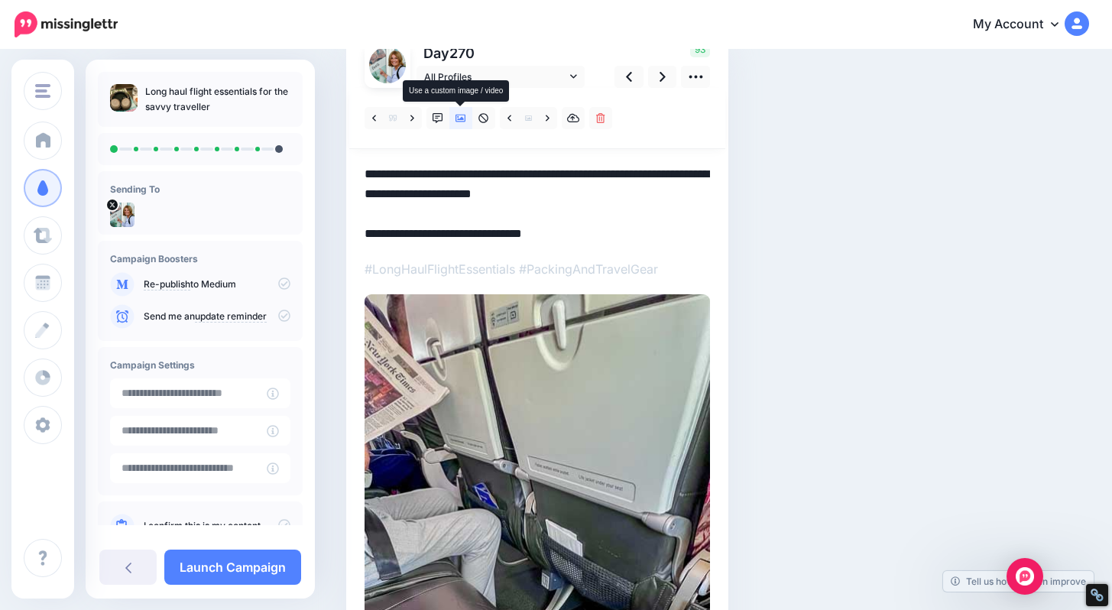
click at [459, 116] on icon at bounding box center [461, 118] width 11 height 11
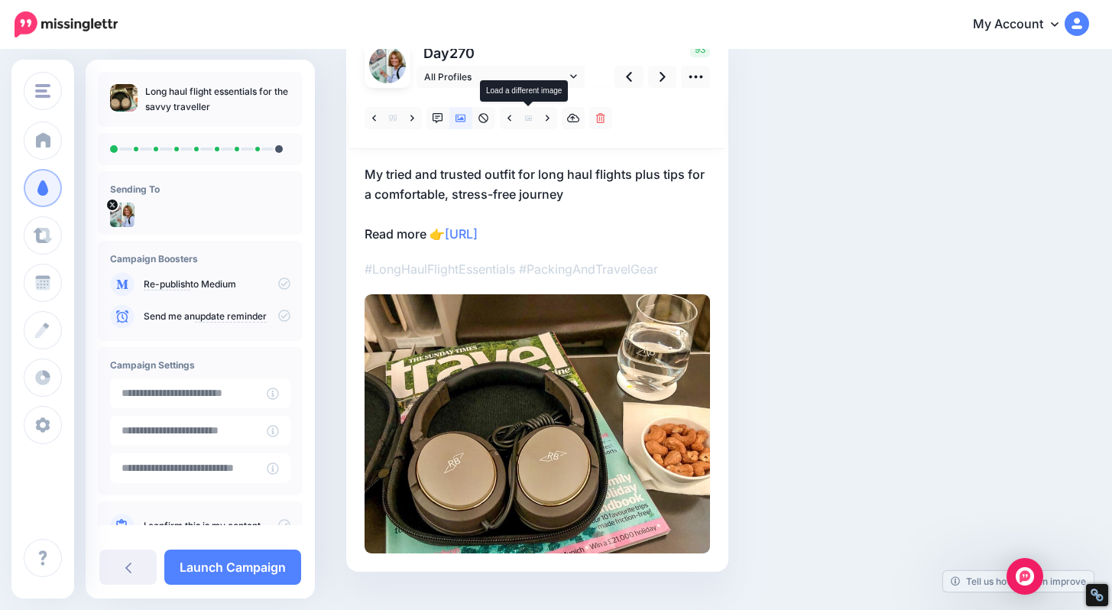
click at [531, 115] on icon at bounding box center [528, 118] width 7 height 7
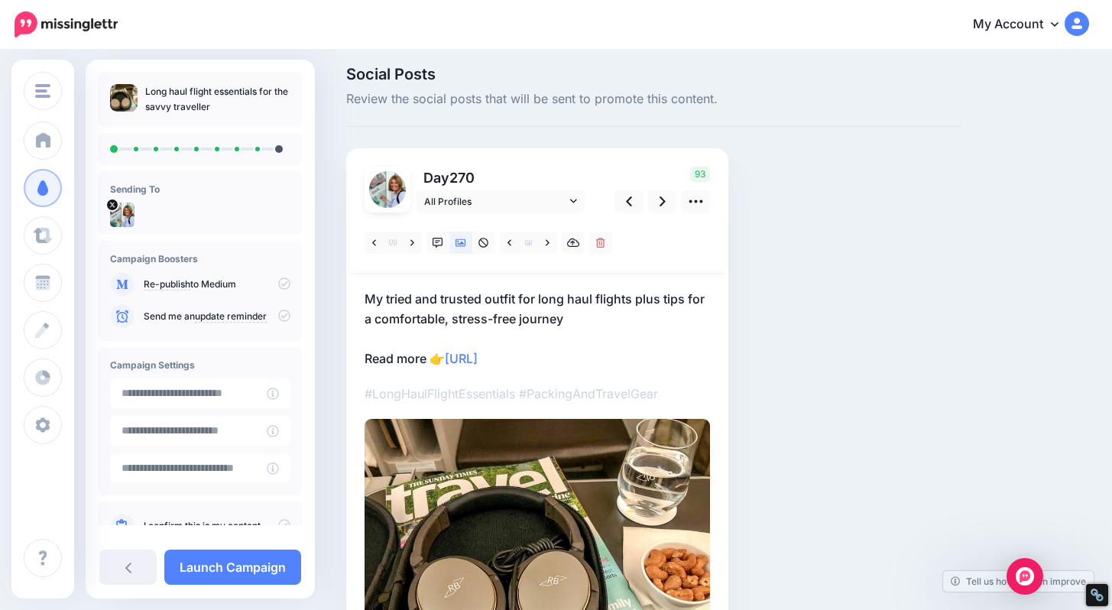
scroll to position [6, 0]
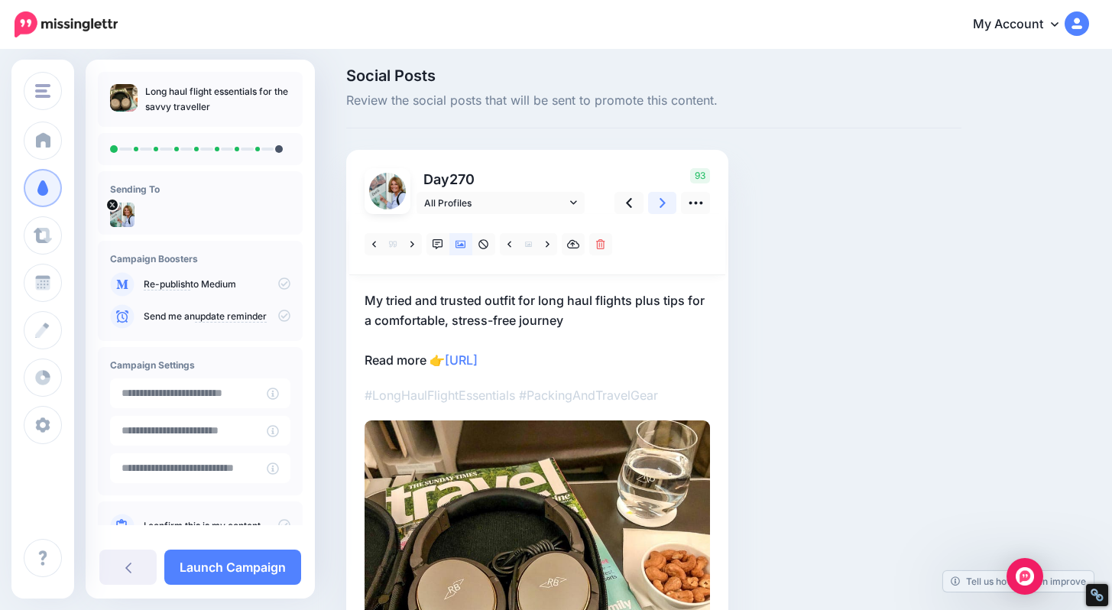
click at [664, 206] on icon at bounding box center [663, 203] width 6 height 16
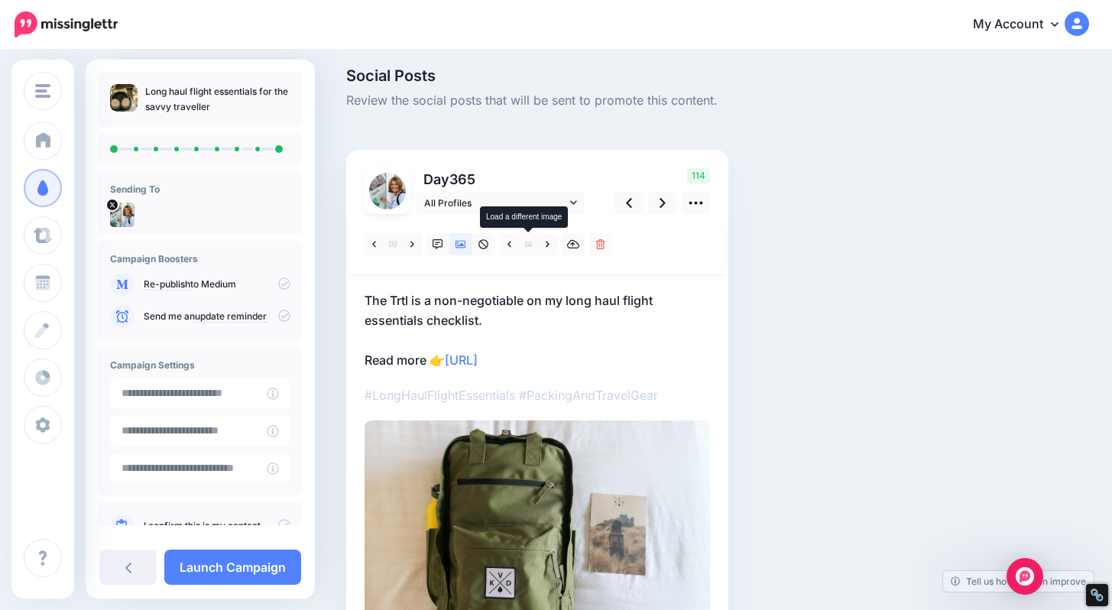
click at [528, 242] on icon at bounding box center [528, 244] width 7 height 5
click at [463, 246] on icon at bounding box center [461, 244] width 11 height 11
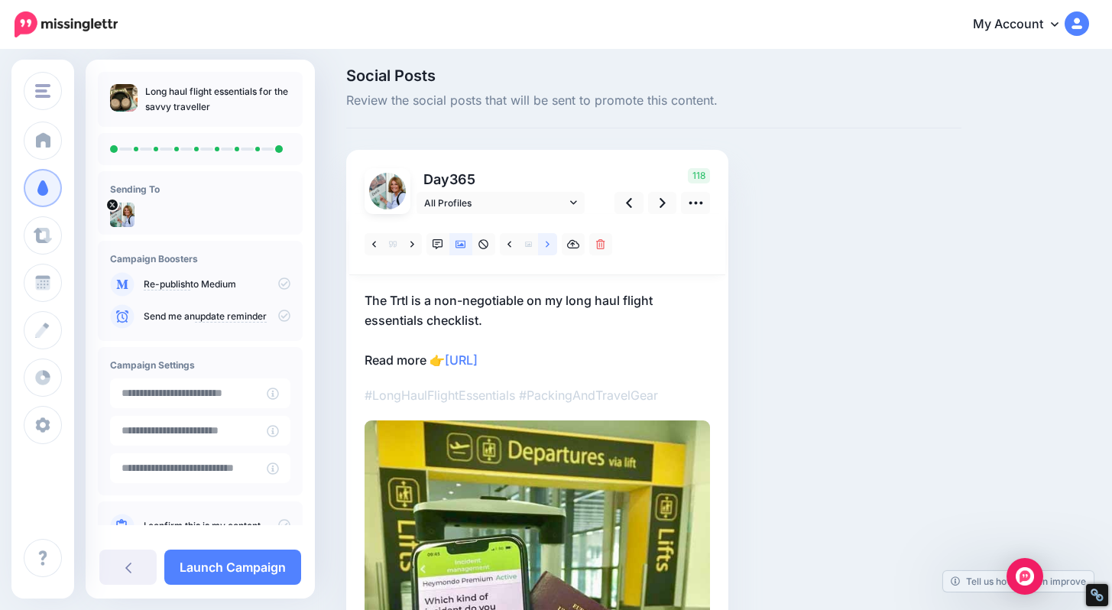
click at [552, 242] on link at bounding box center [547, 244] width 19 height 22
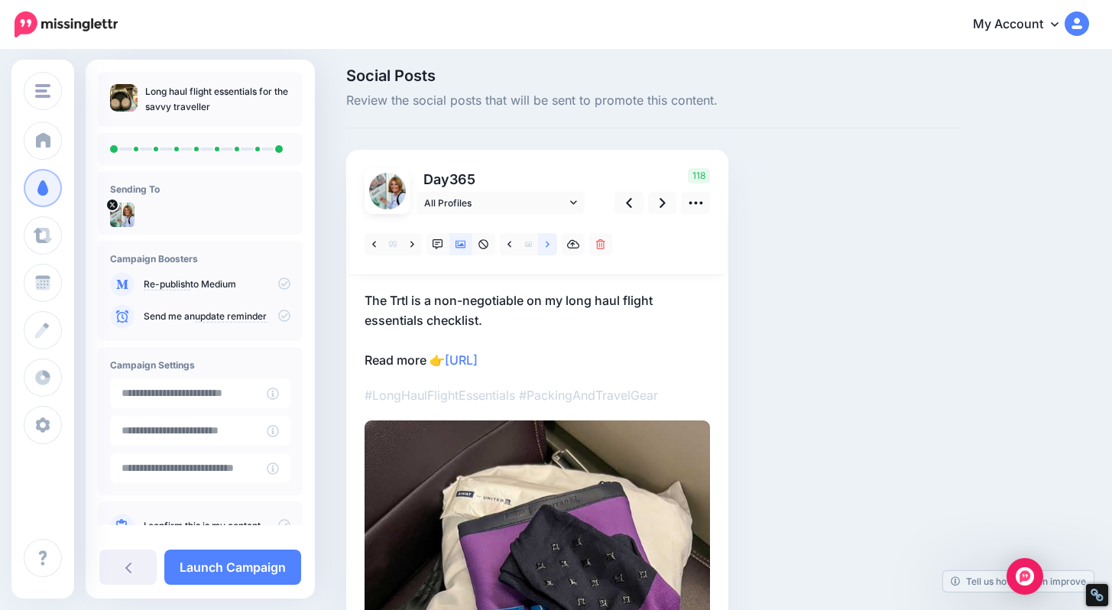
click at [547, 243] on icon at bounding box center [548, 244] width 4 height 6
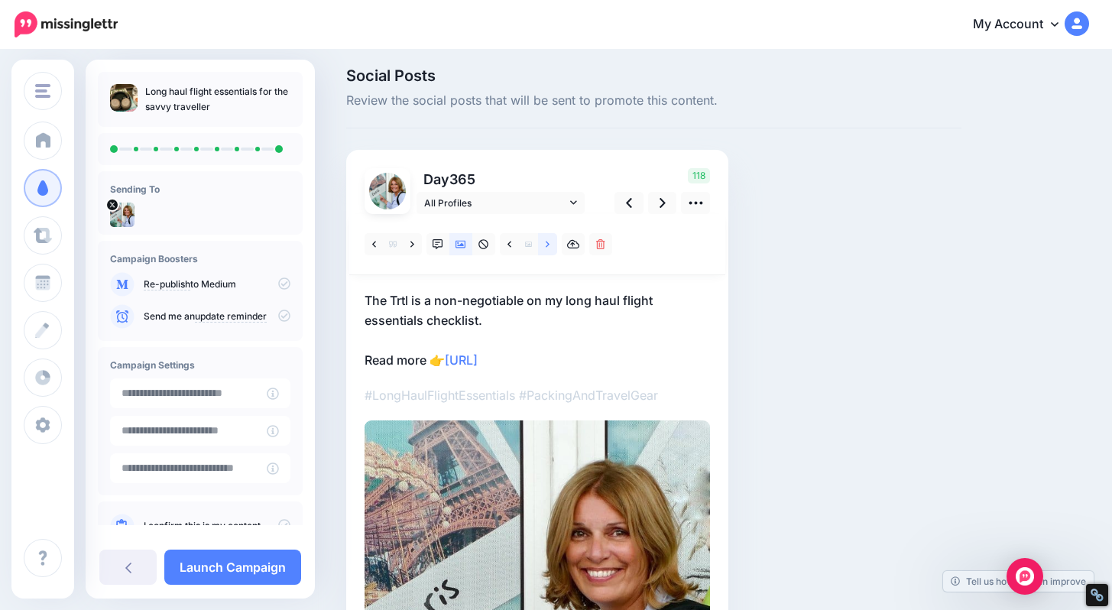
click at [547, 243] on icon at bounding box center [548, 244] width 4 height 6
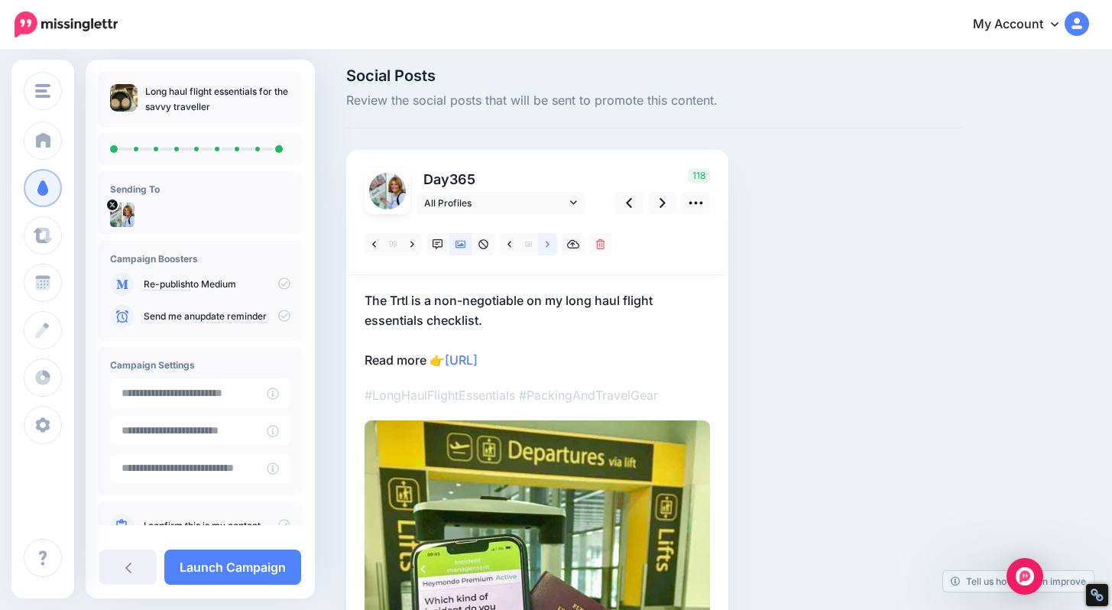
click at [547, 243] on icon at bounding box center [548, 244] width 4 height 11
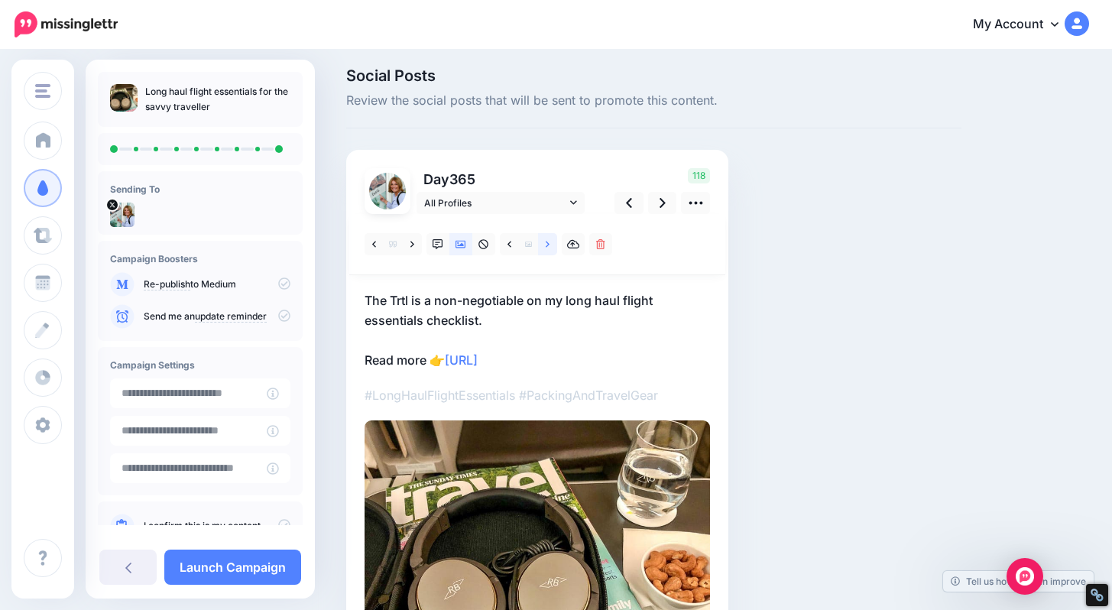
click at [547, 243] on icon at bounding box center [548, 244] width 4 height 11
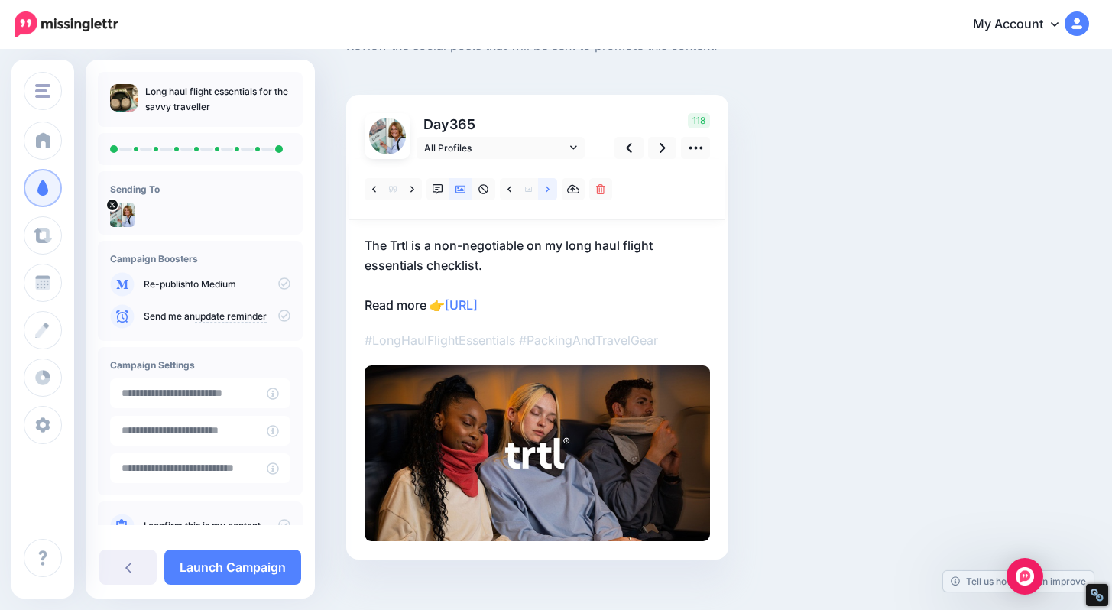
scroll to position [79, 0]
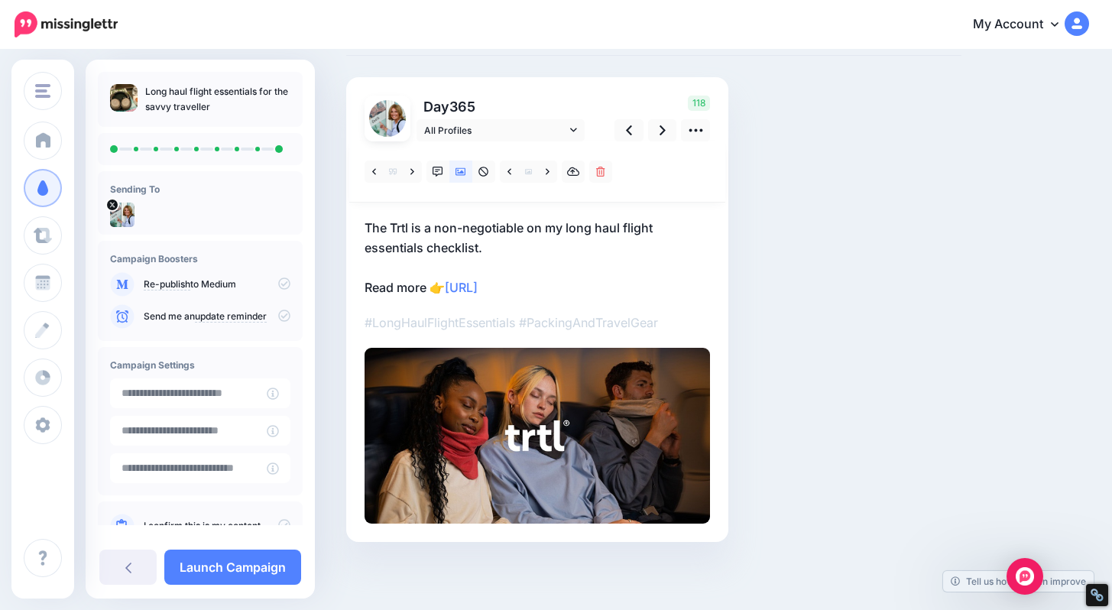
click at [506, 247] on p "The Trtl is a non-negotiable on my long haul flight essentials checklist. Read …" at bounding box center [538, 258] width 346 height 80
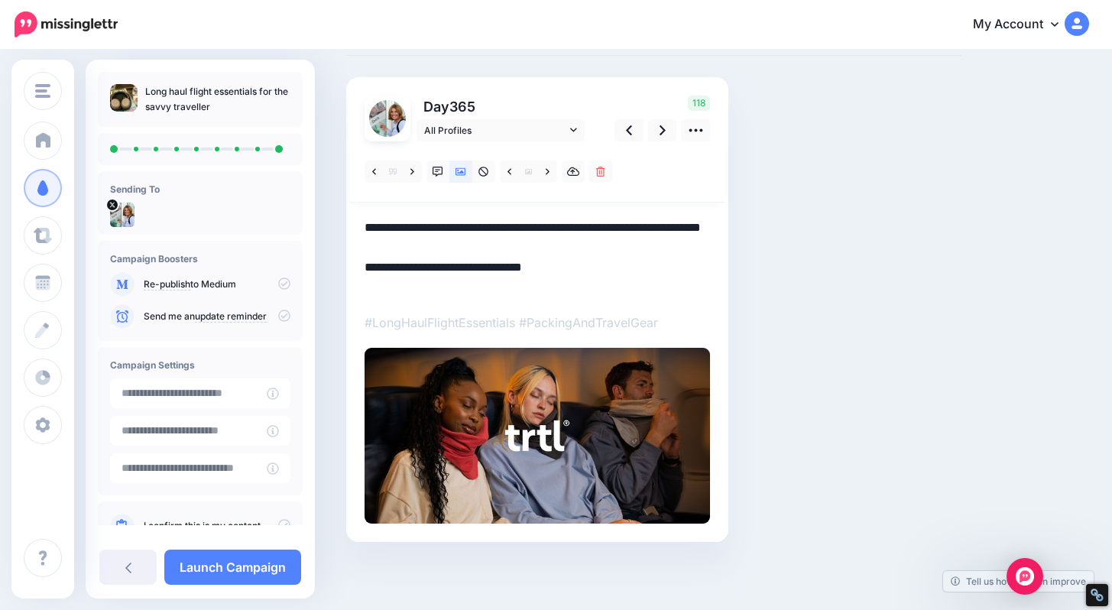
click at [506, 247] on textarea "**********" at bounding box center [538, 258] width 346 height 80
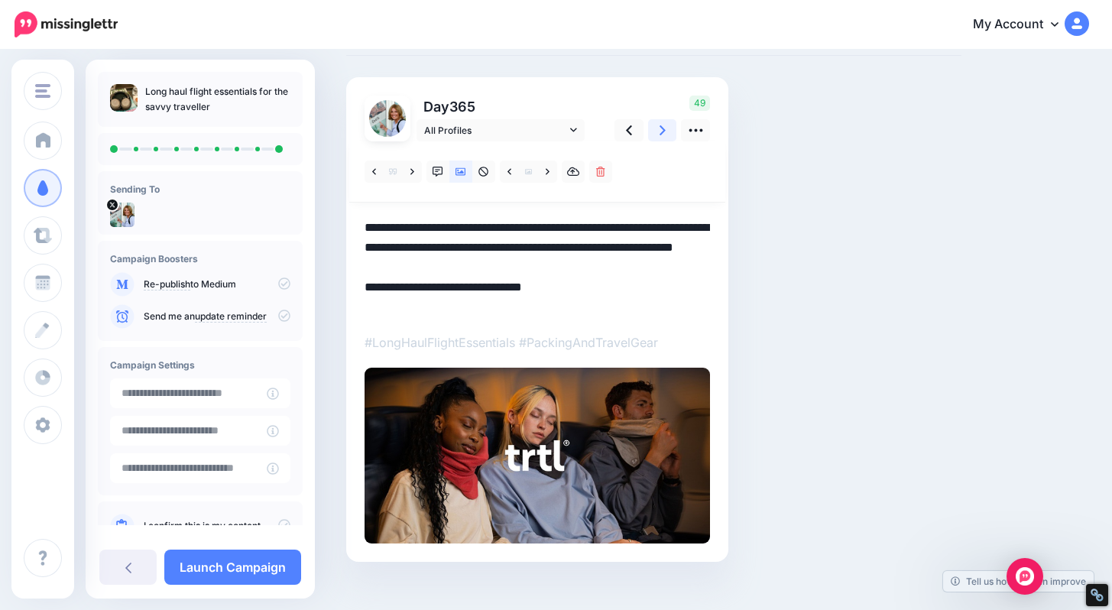
type textarea "**********"
click at [664, 131] on icon at bounding box center [663, 130] width 6 height 10
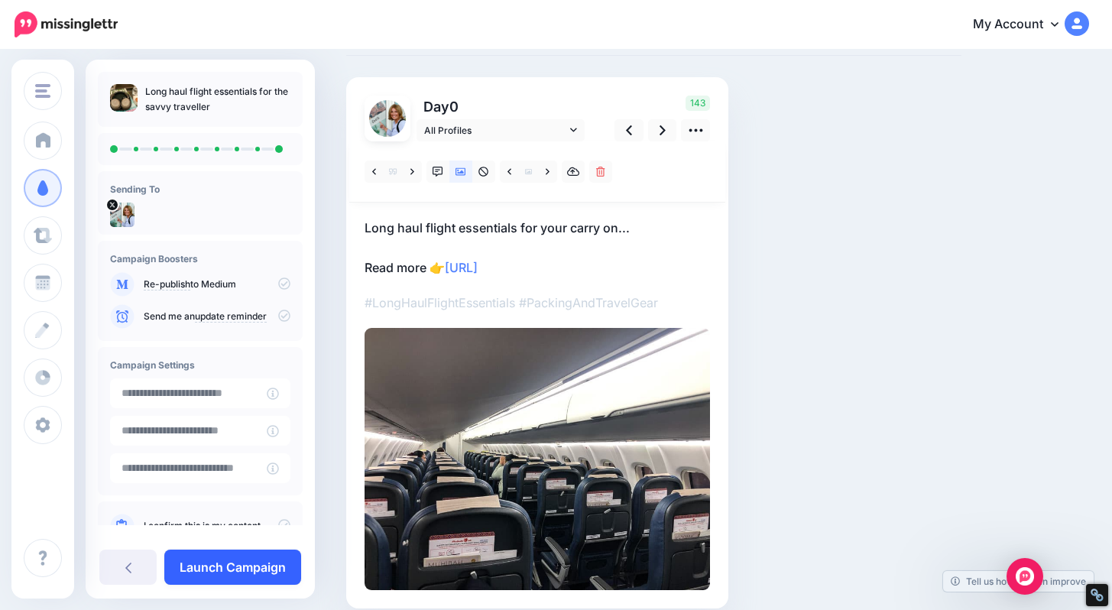
click at [240, 564] on link "Launch Campaign" at bounding box center [232, 567] width 137 height 35
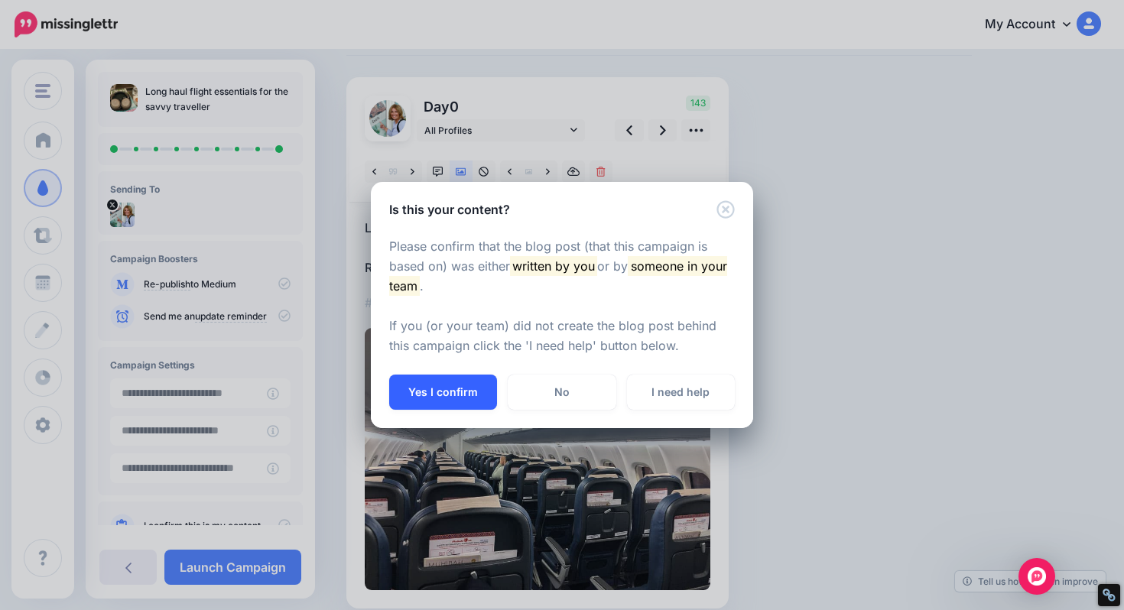
click at [433, 394] on button "Yes I confirm" at bounding box center [443, 392] width 108 height 35
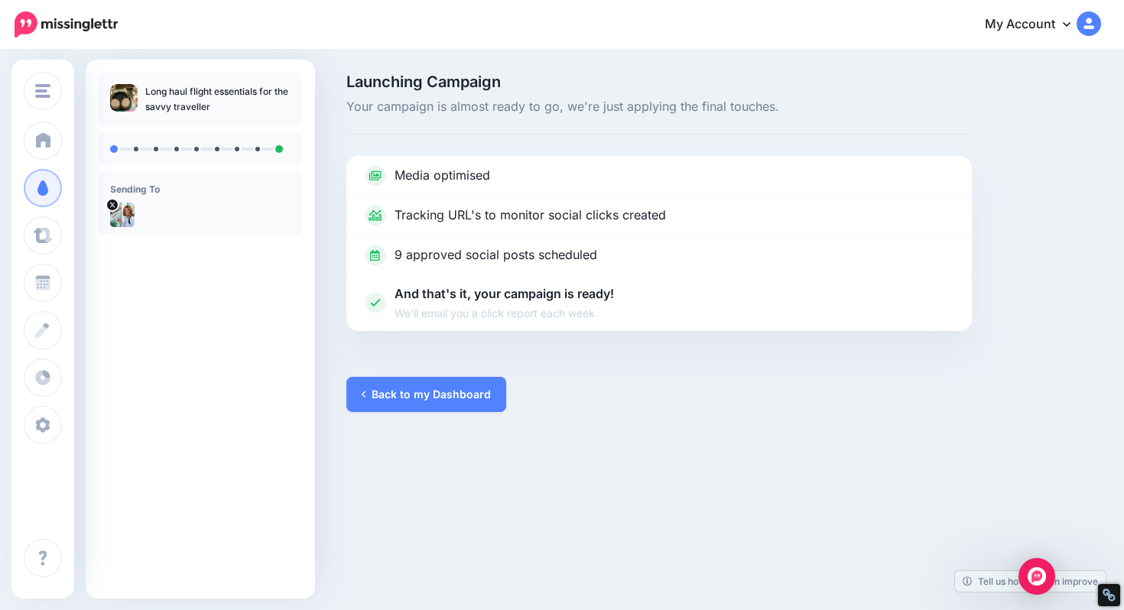
click at [433, 394] on link "Back to my Dashboard" at bounding box center [426, 394] width 160 height 35
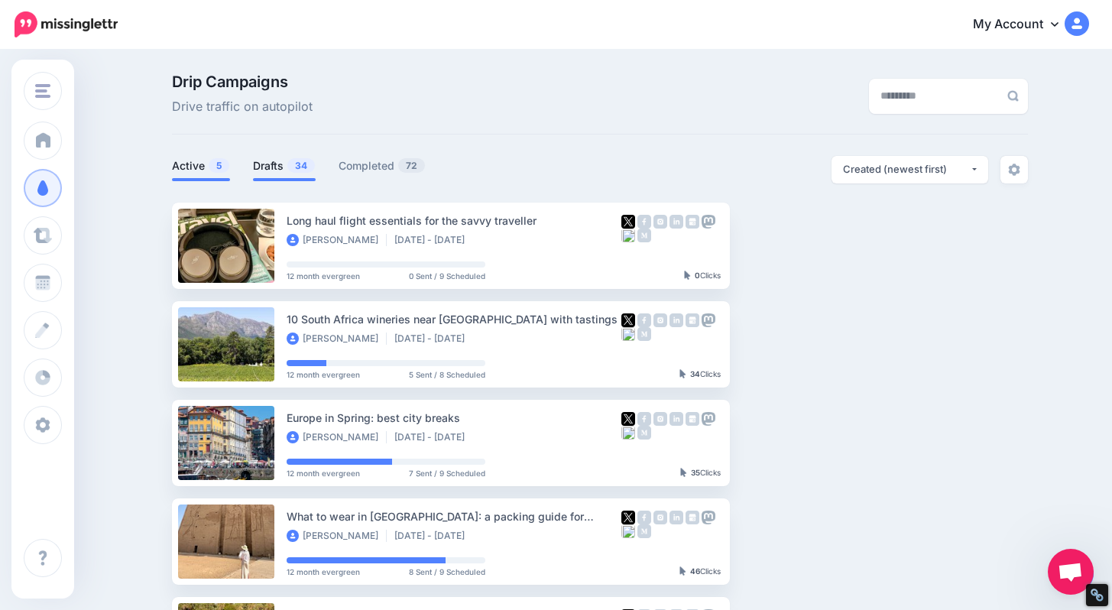
click at [278, 170] on link "Drafts 34" at bounding box center [284, 166] width 63 height 18
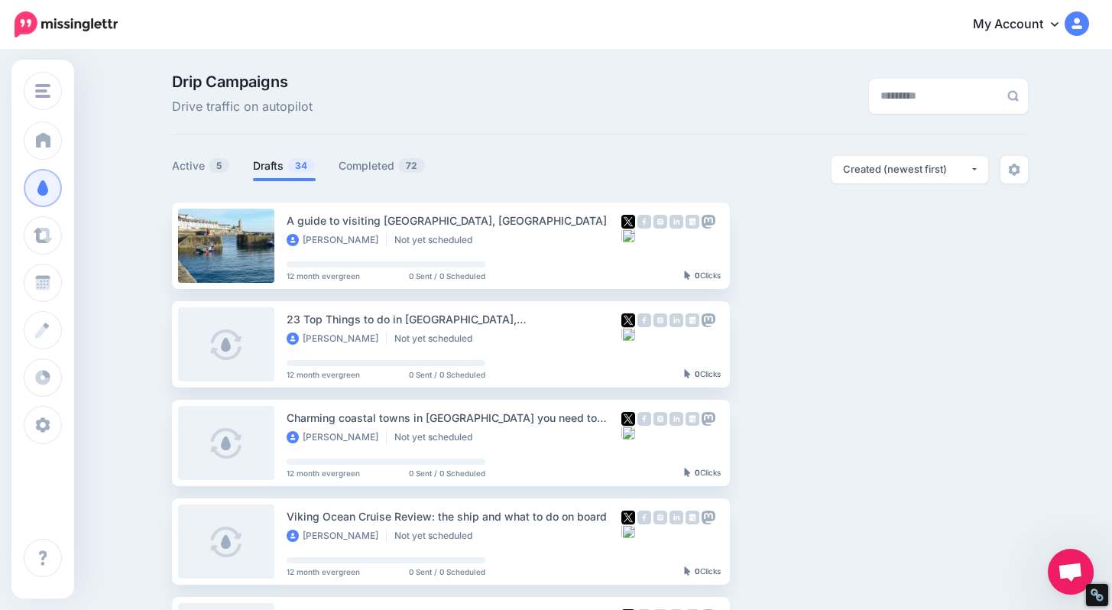
scroll to position [12, 0]
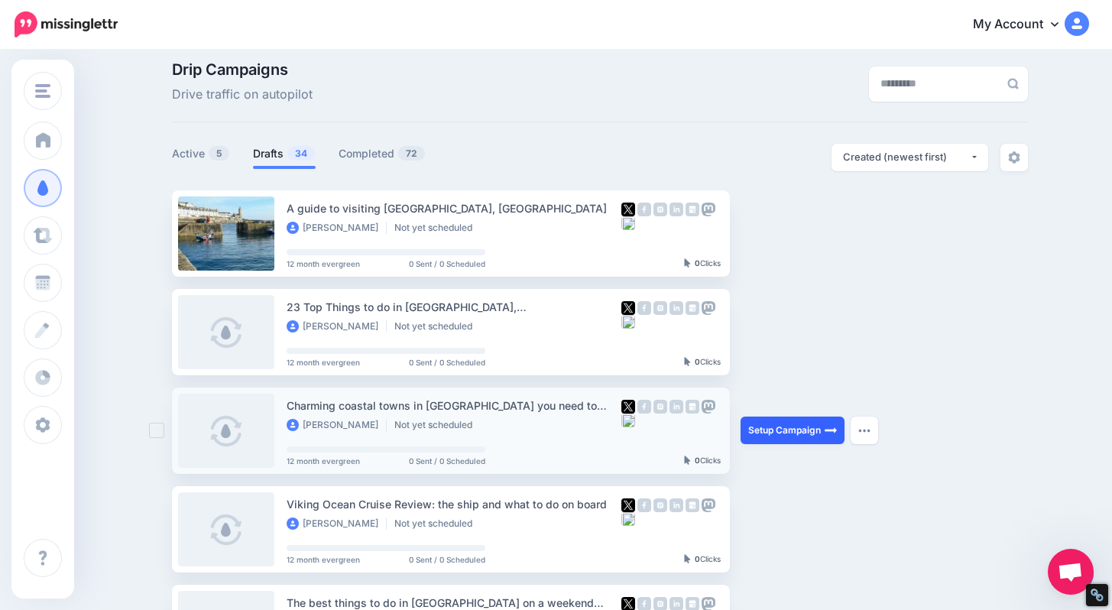
click at [785, 433] on link "Setup Campaign" at bounding box center [793, 431] width 104 height 28
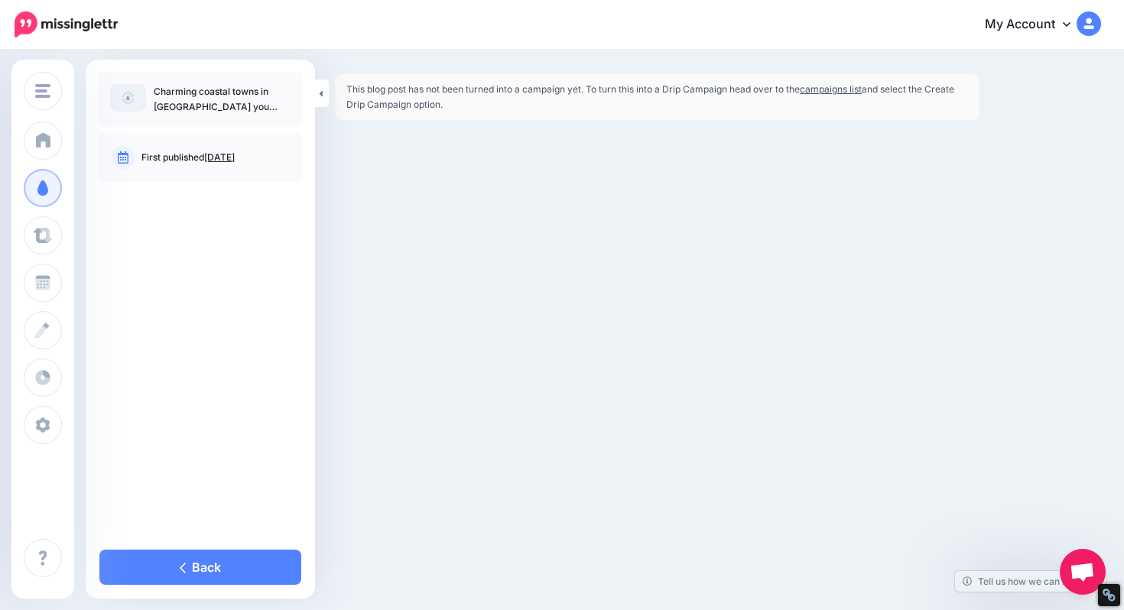
click at [830, 89] on link "campaigns list" at bounding box center [831, 88] width 62 height 11
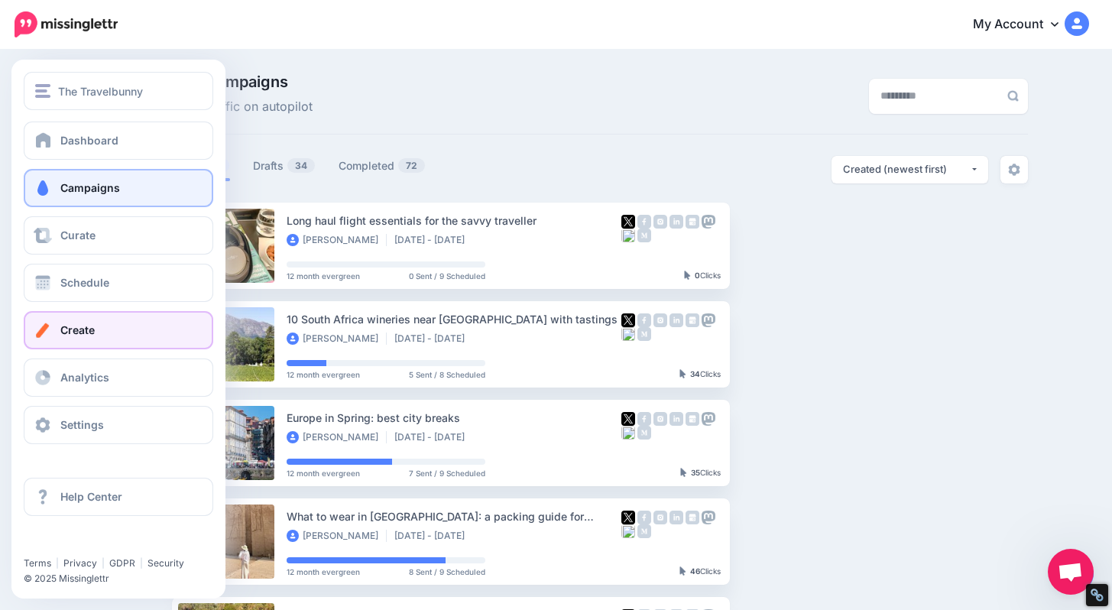
click at [54, 326] on link "Create" at bounding box center [119, 330] width 190 height 38
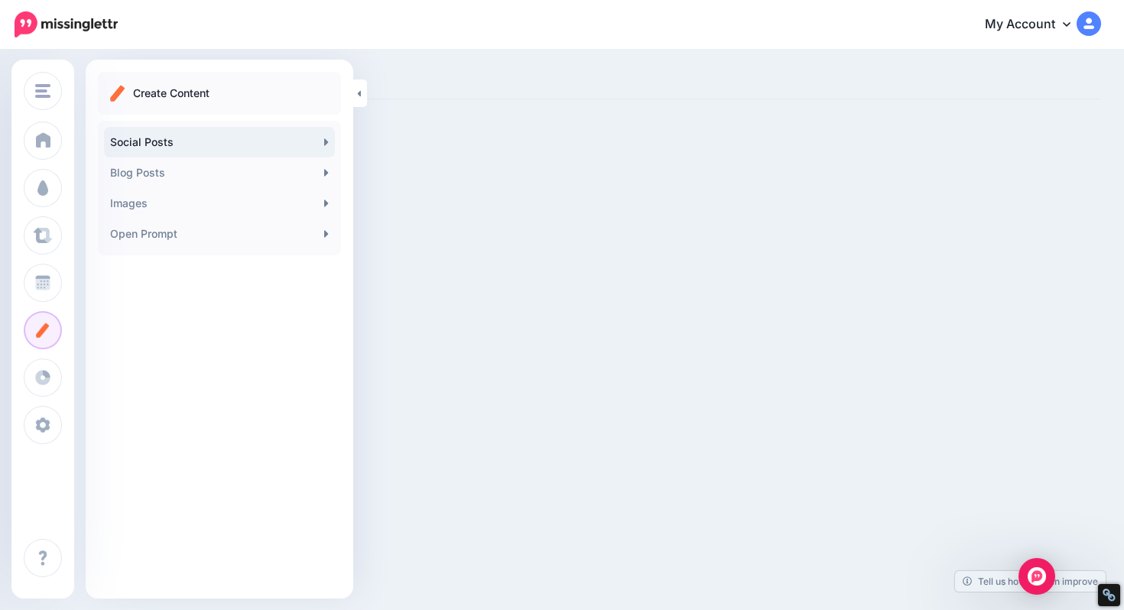
click at [320, 140] on link "Social Posts" at bounding box center [219, 142] width 231 height 31
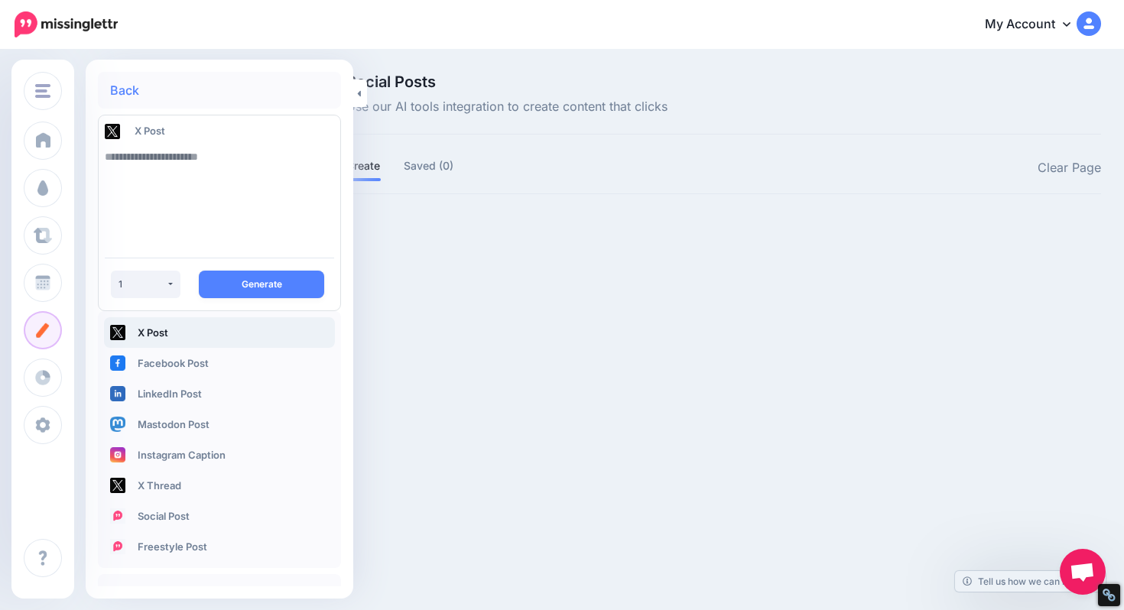
click at [162, 336] on link "X Post" at bounding box center [219, 332] width 231 height 31
click at [357, 93] on icon at bounding box center [359, 94] width 4 height 10
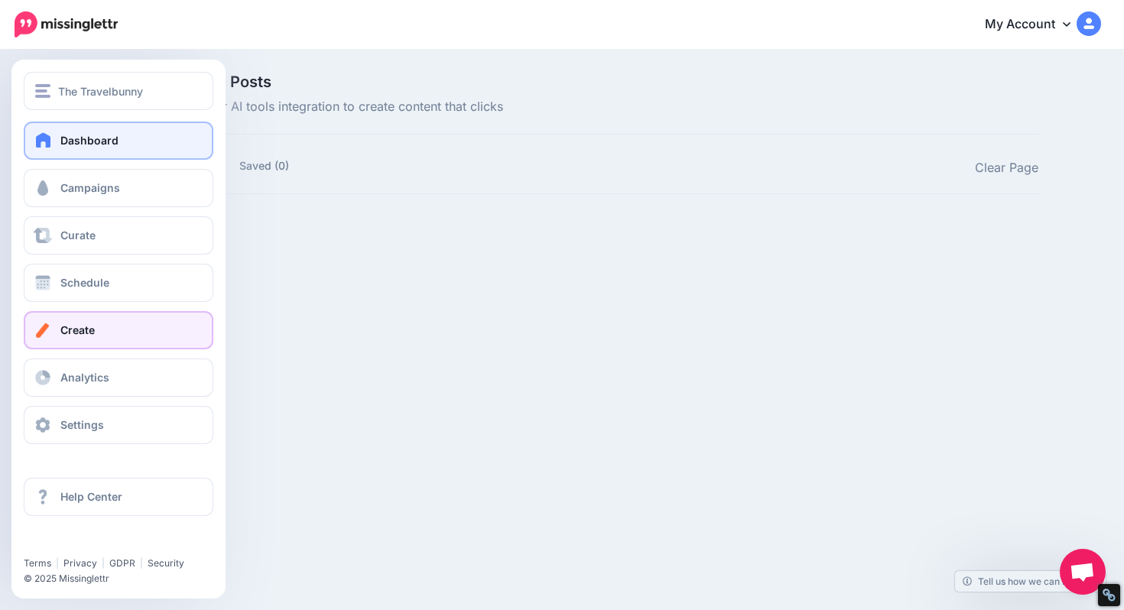
click at [38, 138] on span at bounding box center [44, 139] width 20 height 15
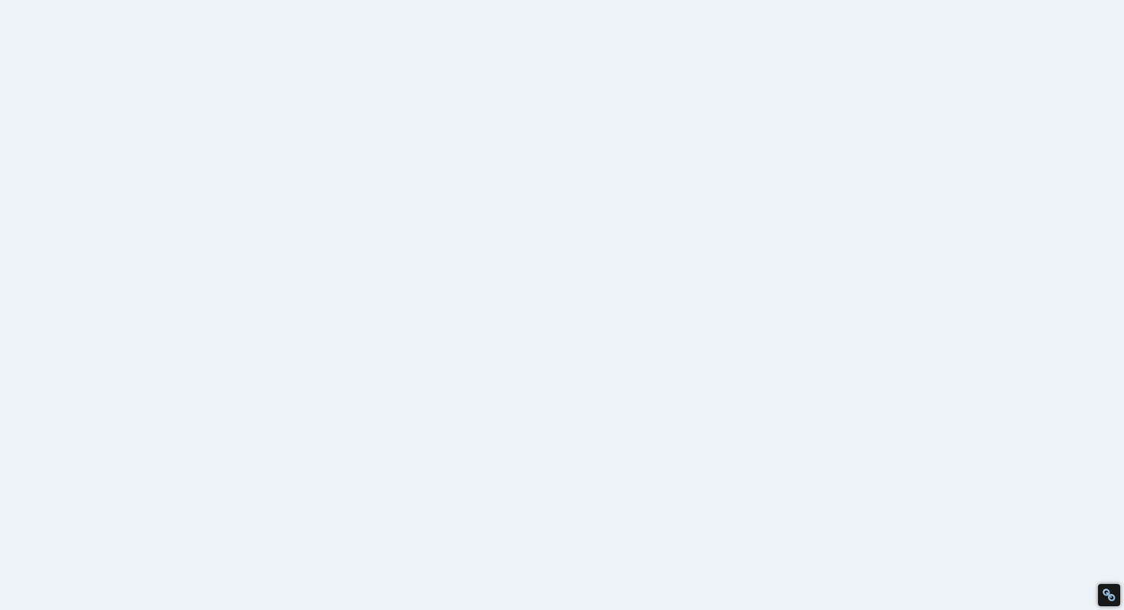
click at [48, 176] on link "Campaigns" at bounding box center [43, 188] width 38 height 38
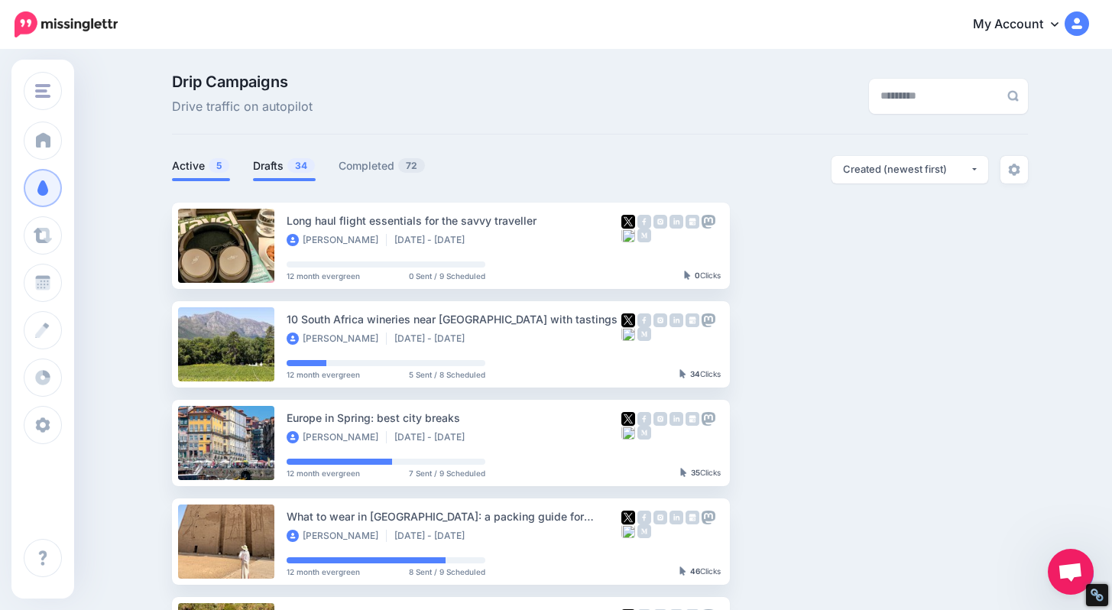
click at [268, 164] on link "Drafts 34" at bounding box center [284, 166] width 63 height 18
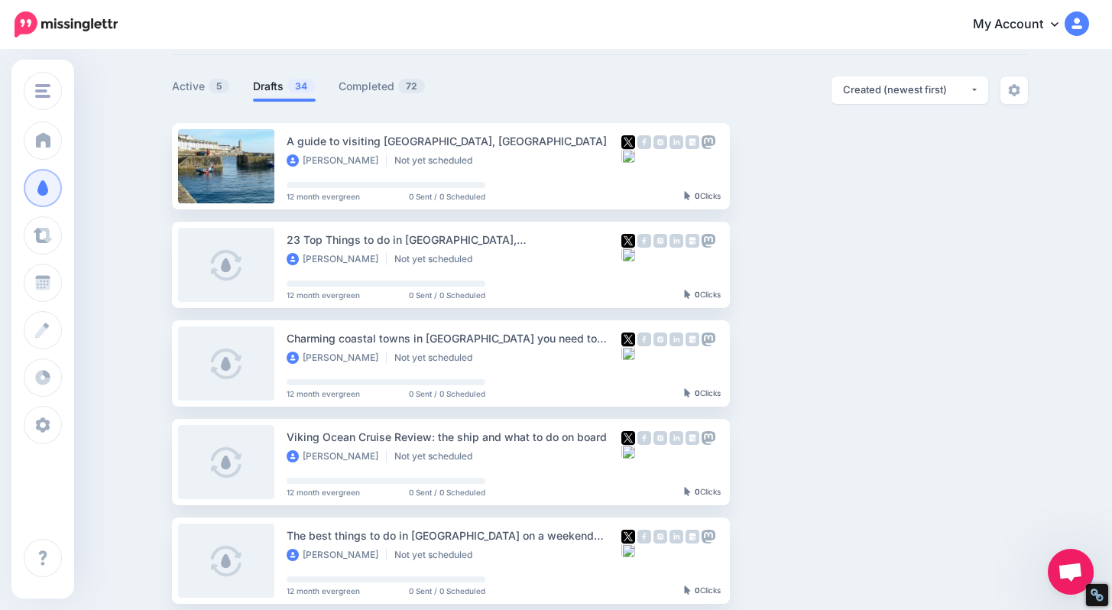
scroll to position [73, 0]
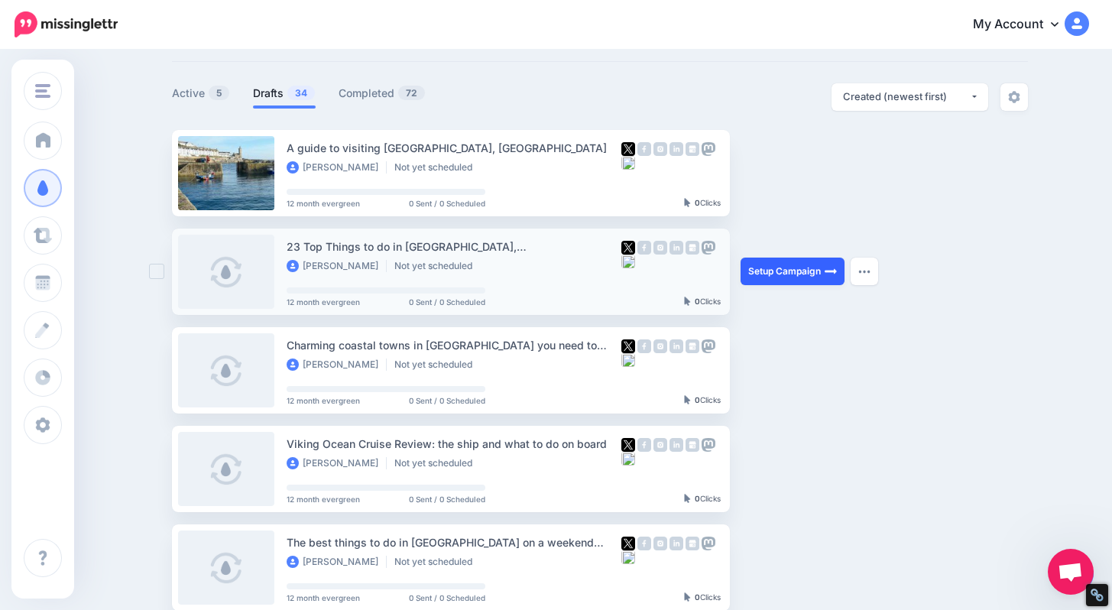
click at [796, 269] on link "Setup Campaign" at bounding box center [793, 272] width 104 height 28
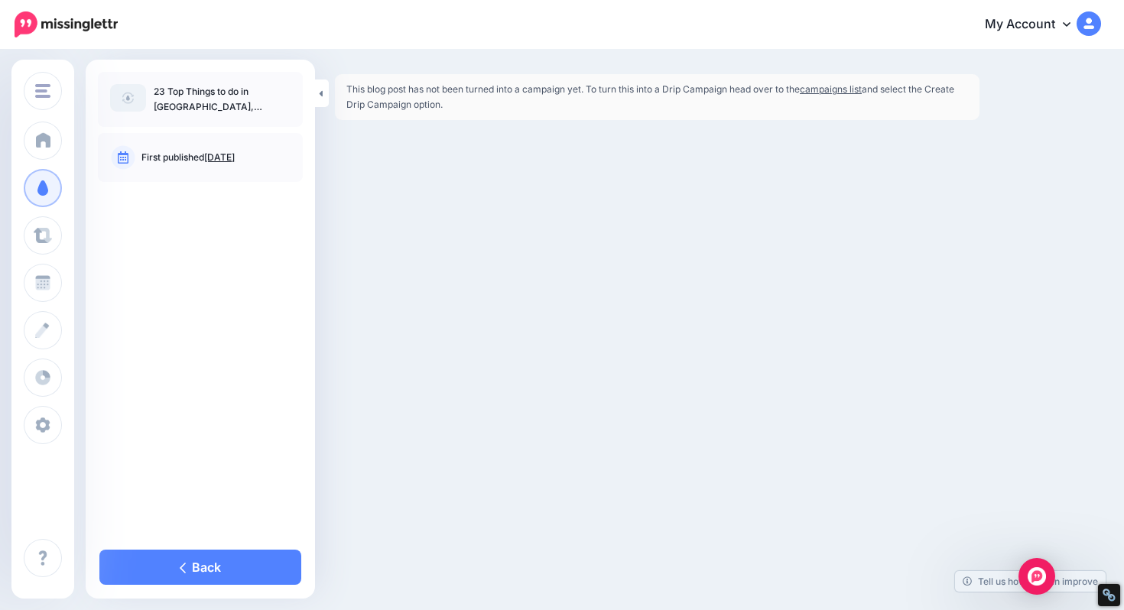
click at [846, 89] on link "campaigns list" at bounding box center [831, 88] width 62 height 11
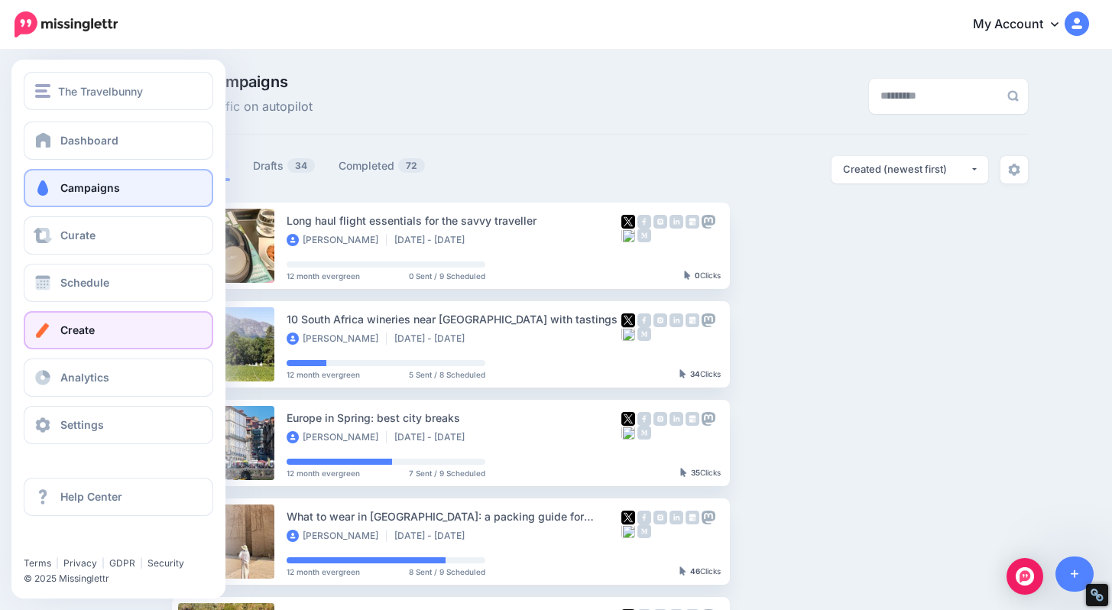
click at [63, 328] on span "Create" at bounding box center [77, 329] width 34 height 13
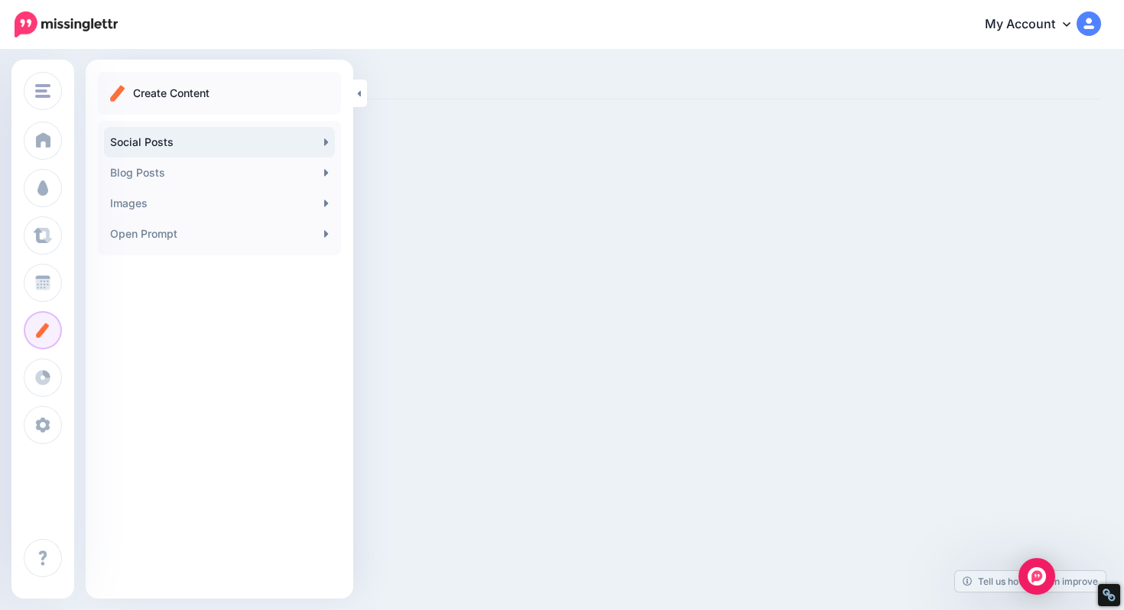
click at [294, 145] on link "Social Posts" at bounding box center [219, 142] width 231 height 31
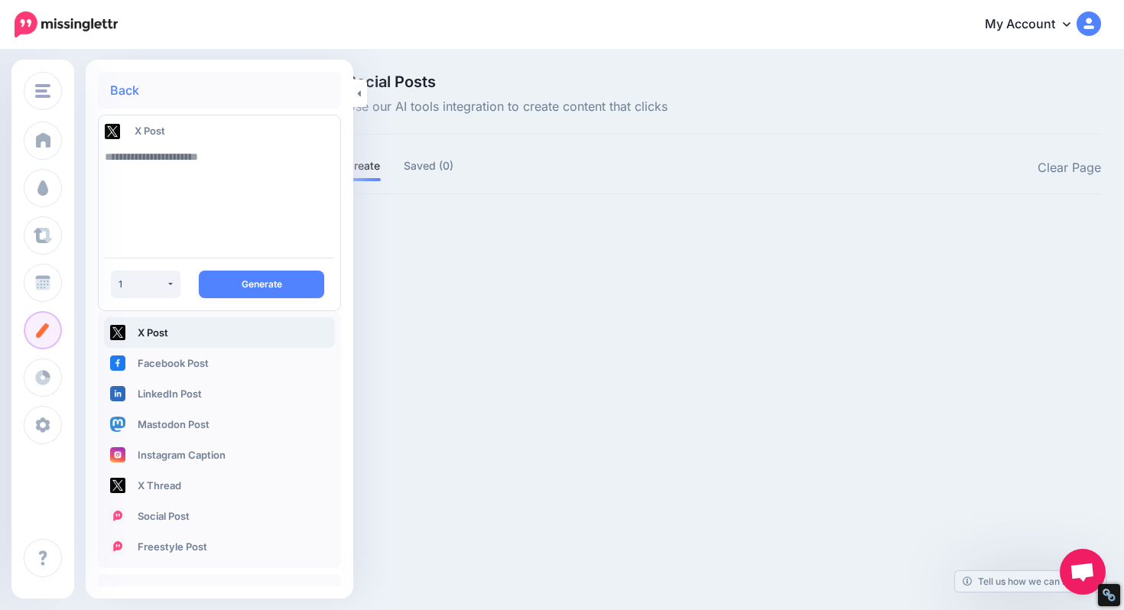
click at [456, 296] on div "The Travelbunny The Travelbunny Add Workspace Dashboard Campaigns Curate Schedu…" at bounding box center [562, 305] width 1124 height 610
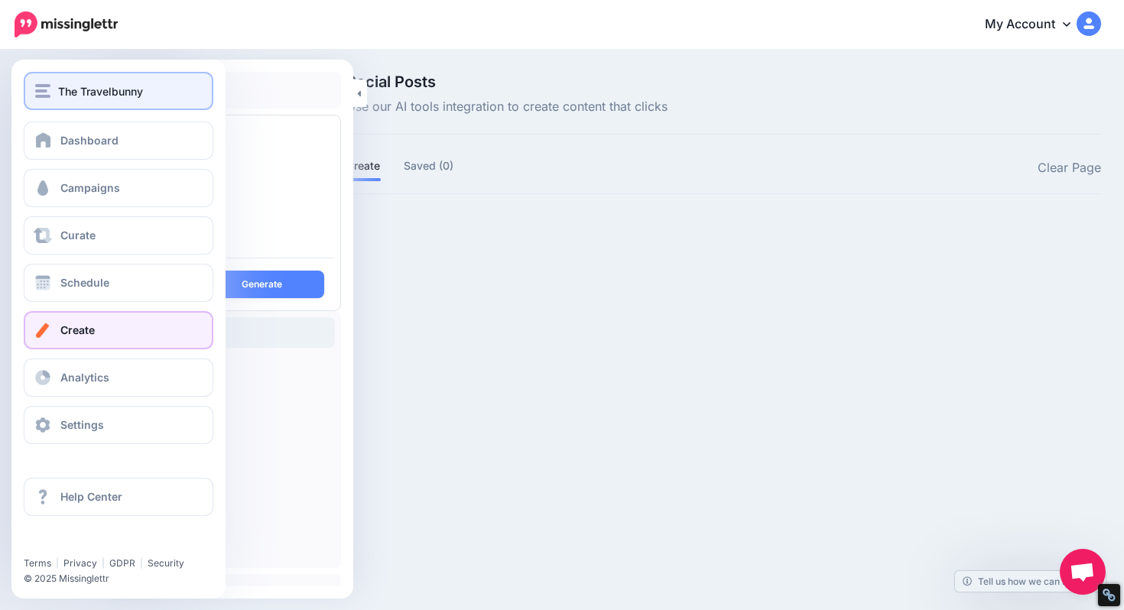
click at [56, 96] on div "The Travelbunny" at bounding box center [118, 92] width 167 height 18
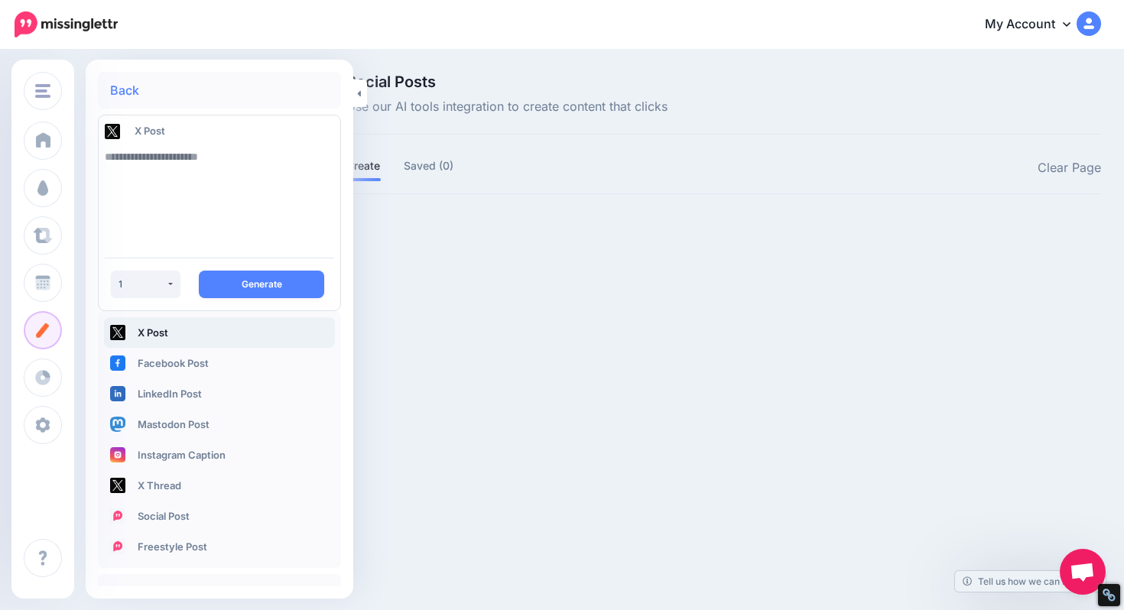
click at [584, 141] on div "Social Posts Use our AI tools integration to create content that clicks Create …" at bounding box center [724, 159] width 778 height 170
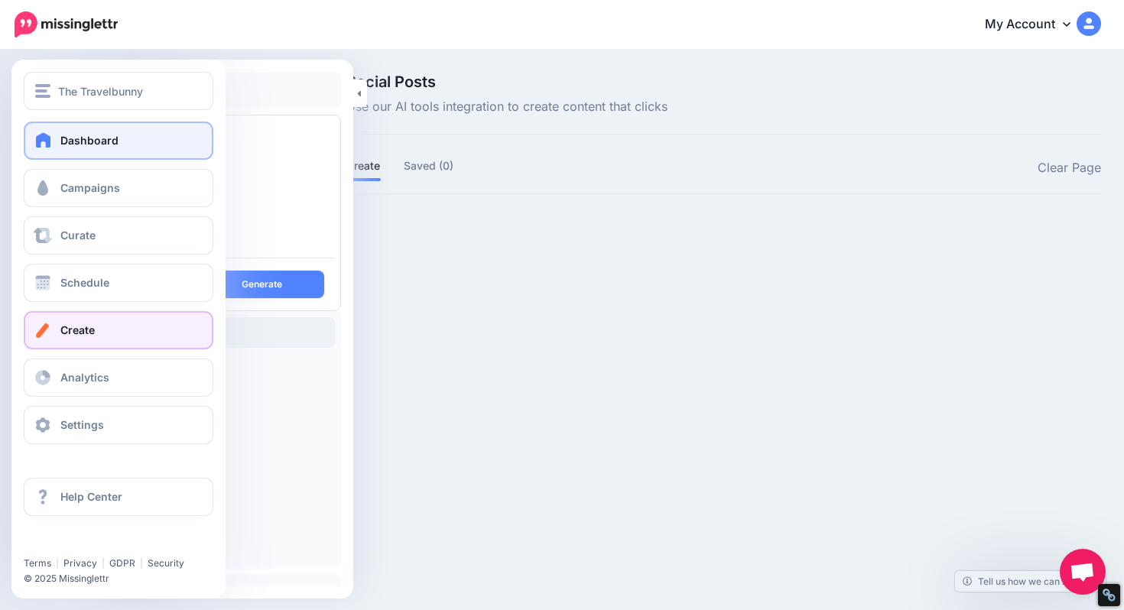
click at [47, 138] on span at bounding box center [44, 139] width 20 height 15
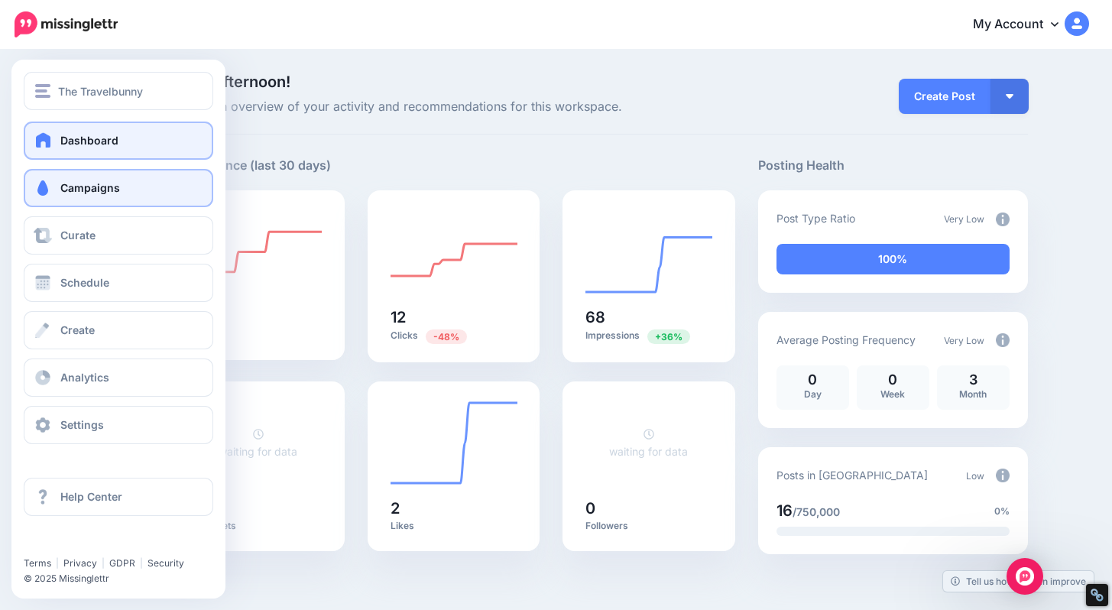
click at [52, 187] on span at bounding box center [43, 187] width 20 height 15
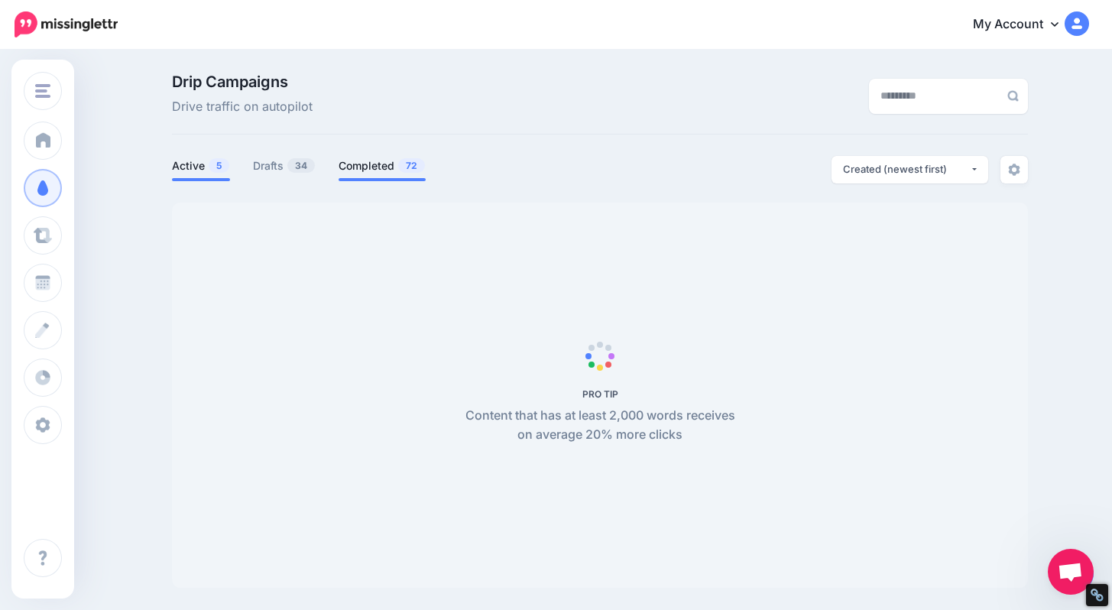
click at [379, 166] on link "Completed 72" at bounding box center [382, 166] width 87 height 18
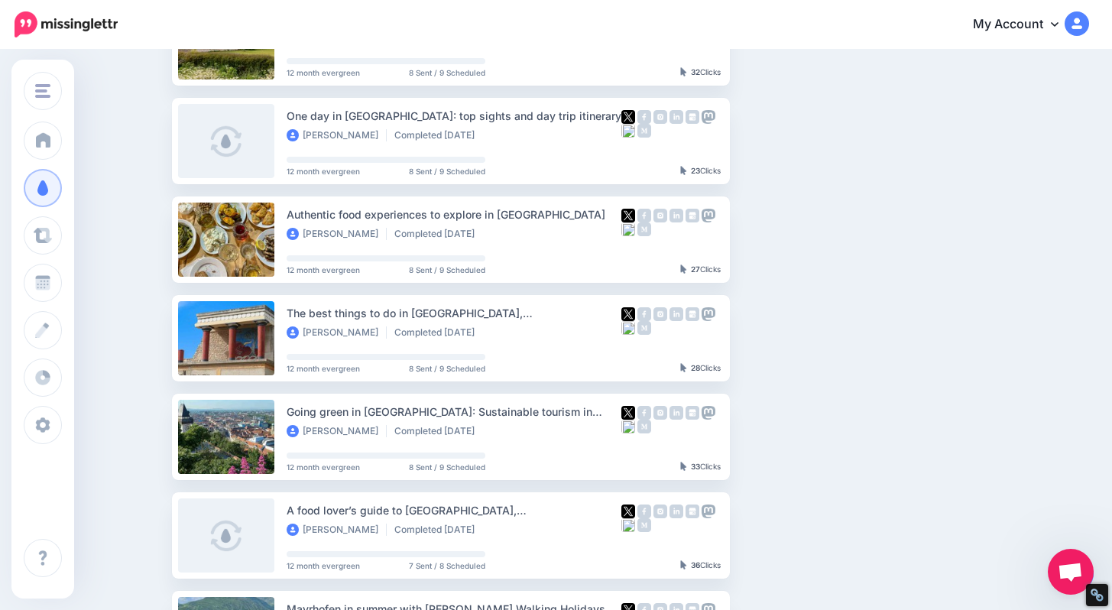
scroll to position [408, 0]
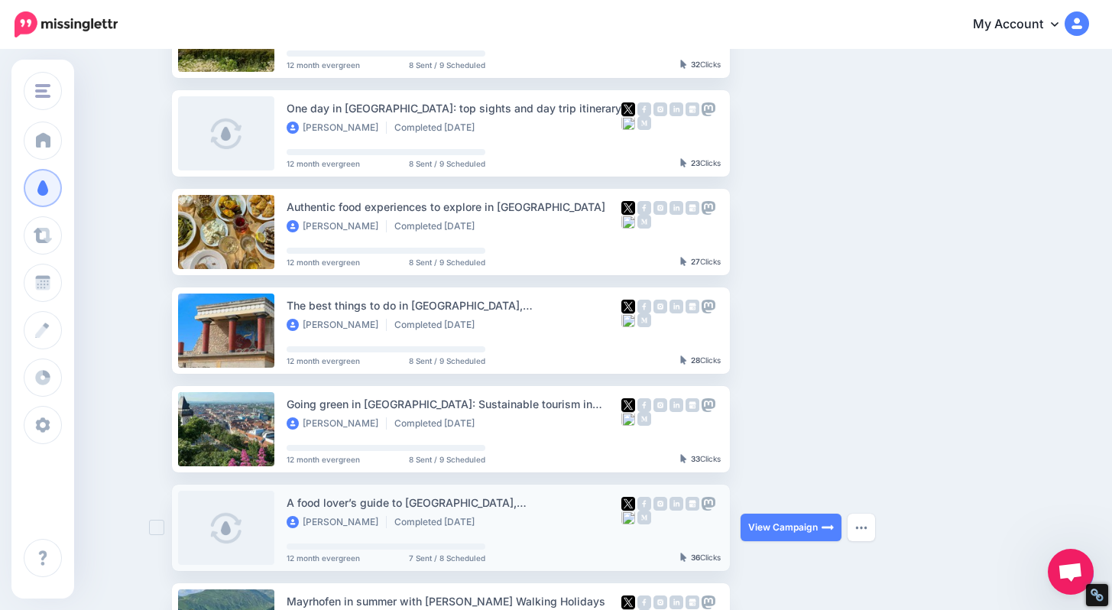
click at [229, 520] on link at bounding box center [226, 528] width 96 height 74
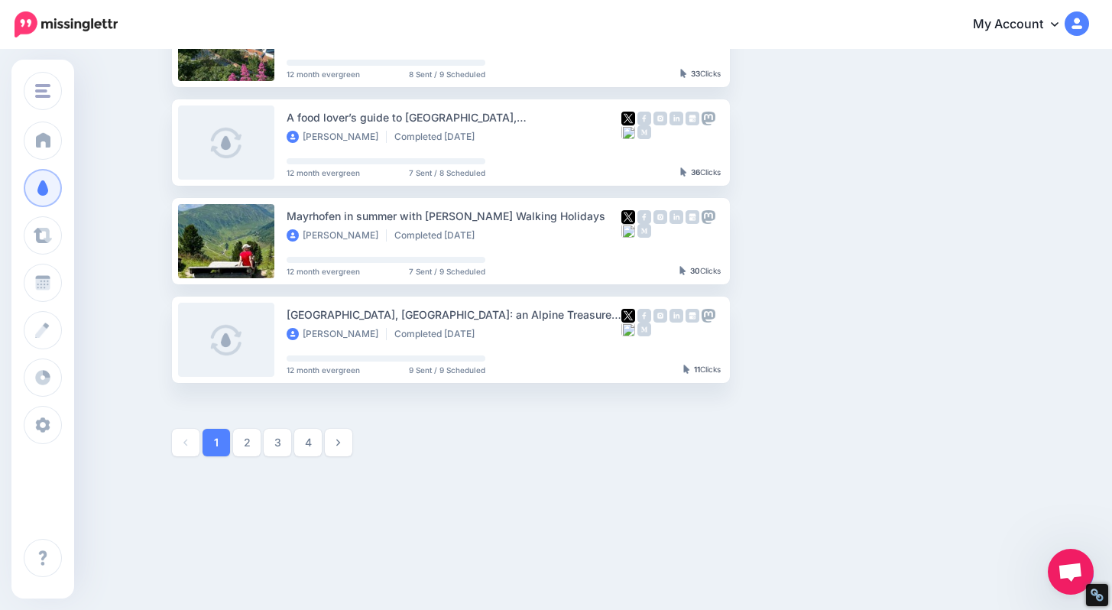
scroll to position [0, 0]
